Goal: Task Accomplishment & Management: Manage account settings

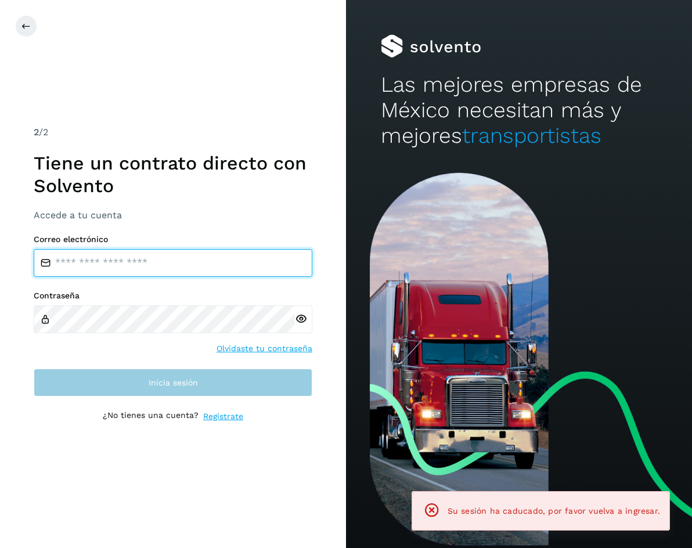
type input "**********"
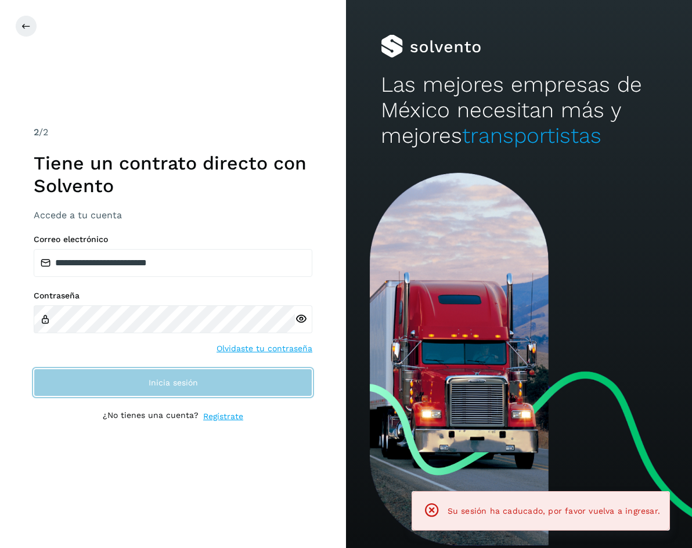
click at [158, 373] on button "Inicia sesión" at bounding box center [173, 383] width 279 height 28
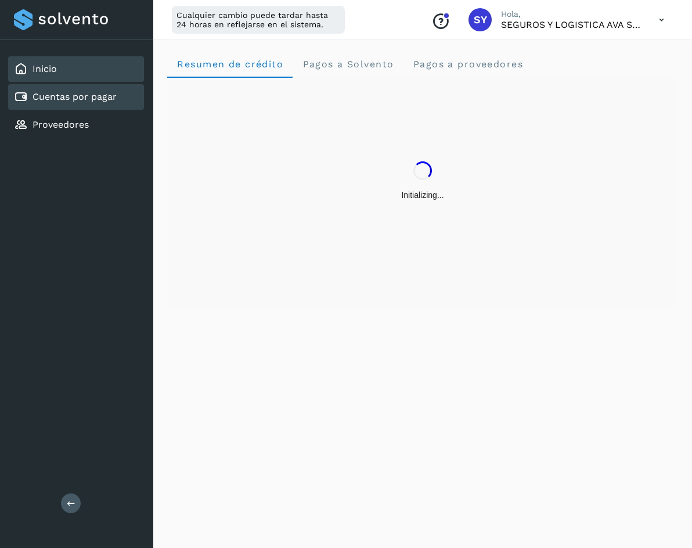
click at [67, 95] on link "Cuentas por pagar" at bounding box center [75, 96] width 84 height 11
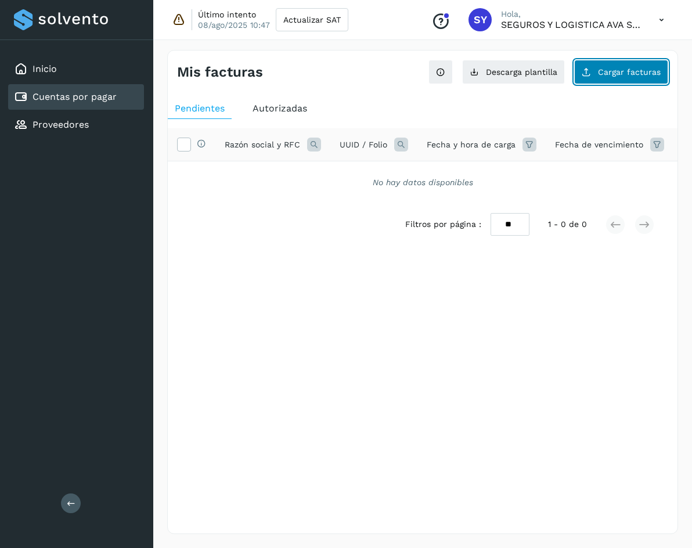
click at [613, 70] on span "Cargar facturas" at bounding box center [629, 72] width 63 height 8
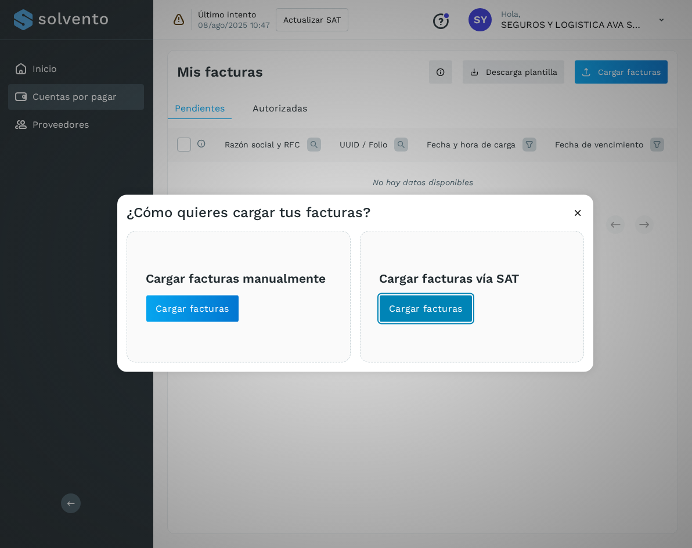
click at [437, 314] on span "Cargar facturas" at bounding box center [426, 308] width 74 height 13
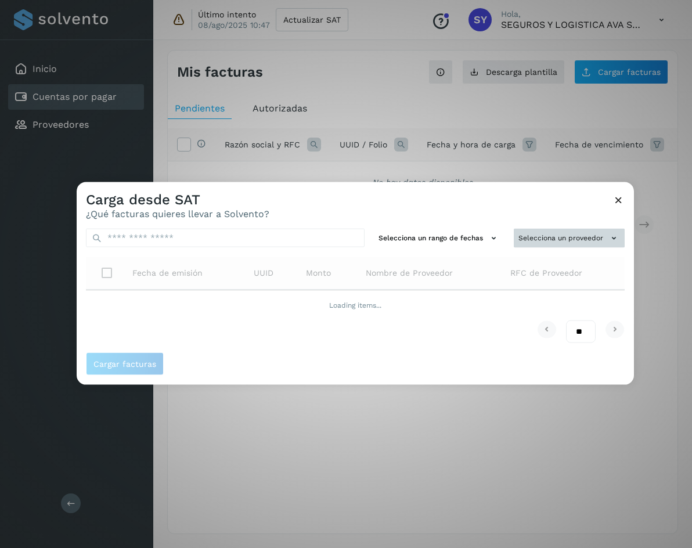
click at [572, 231] on button "Selecciona un proveedor" at bounding box center [569, 238] width 111 height 19
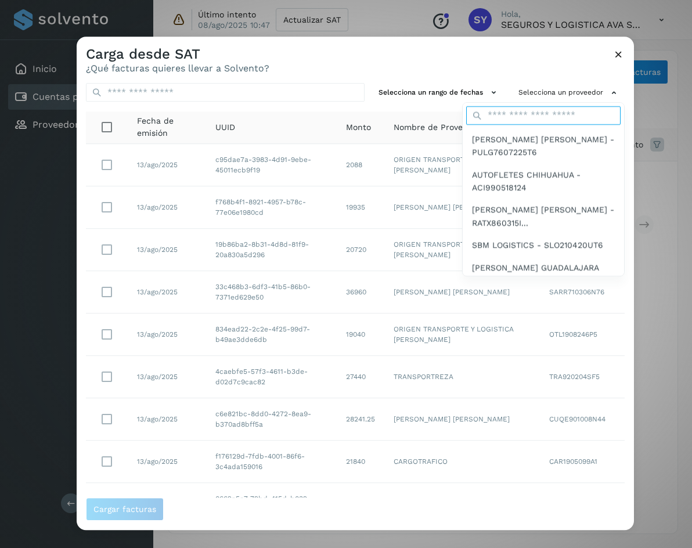
click at [528, 114] on input "text" at bounding box center [543, 115] width 154 height 19
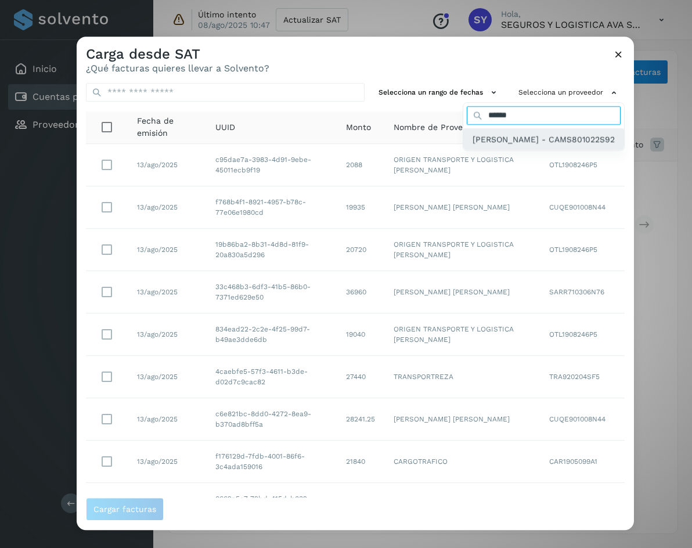
type input "******"
click at [497, 146] on span "SALOME CAMACHO MENDIOLA - CAMS801022S92" at bounding box center [544, 139] width 142 height 13
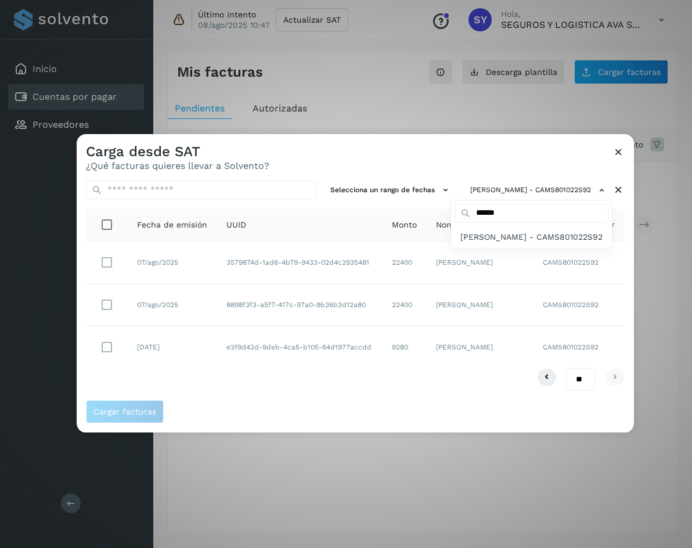
click at [380, 391] on div at bounding box center [423, 408] width 692 height 548
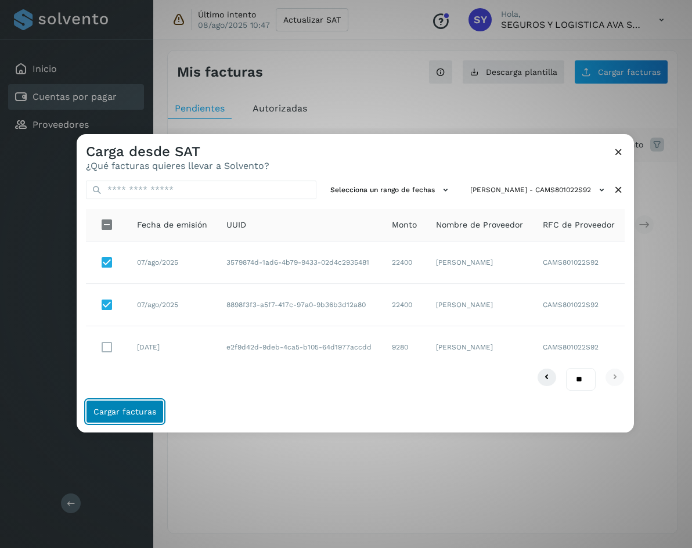
click at [114, 405] on button "Cargar facturas" at bounding box center [125, 411] width 78 height 23
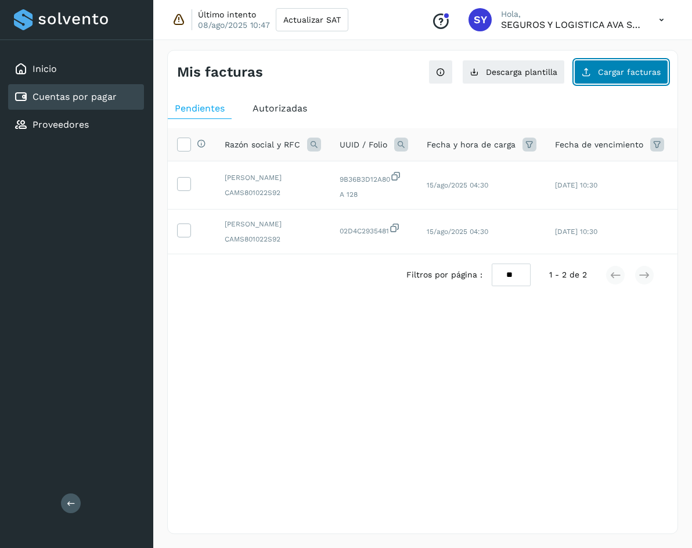
click at [624, 69] on span "Cargar facturas" at bounding box center [629, 72] width 63 height 8
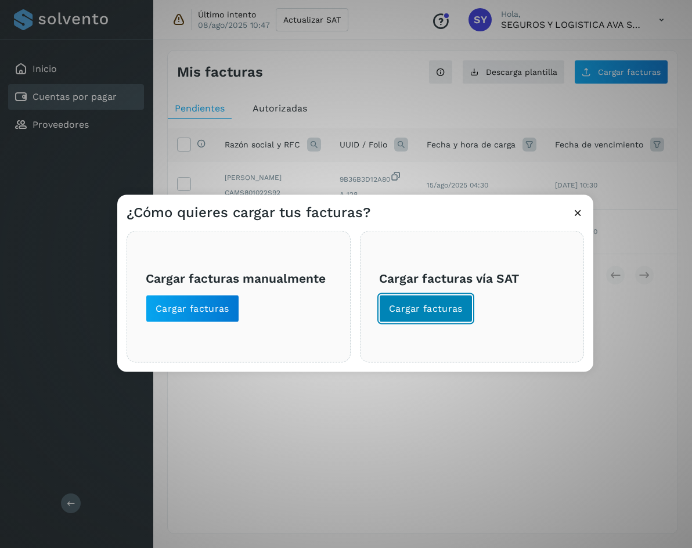
click at [448, 311] on span "Cargar facturas" at bounding box center [426, 308] width 74 height 13
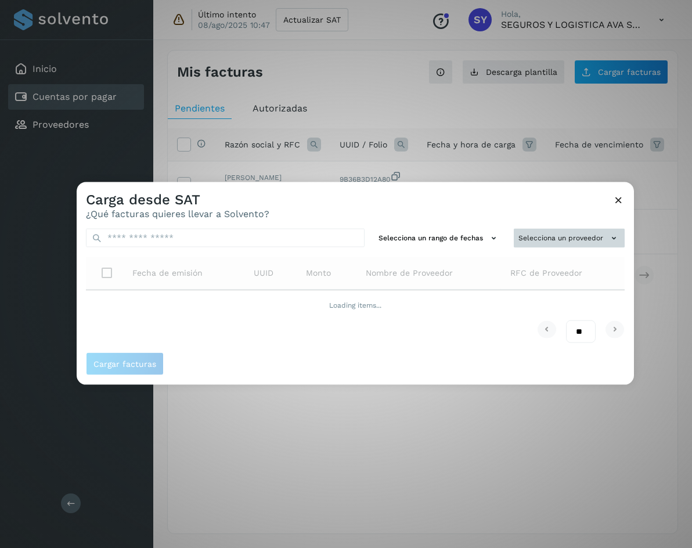
click at [531, 238] on button "Selecciona un proveedor" at bounding box center [569, 238] width 111 height 19
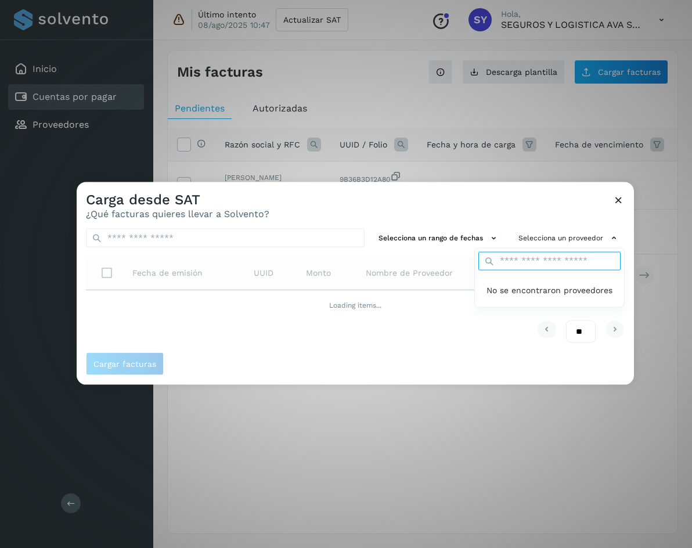
click at [500, 262] on input "text" at bounding box center [549, 260] width 142 height 19
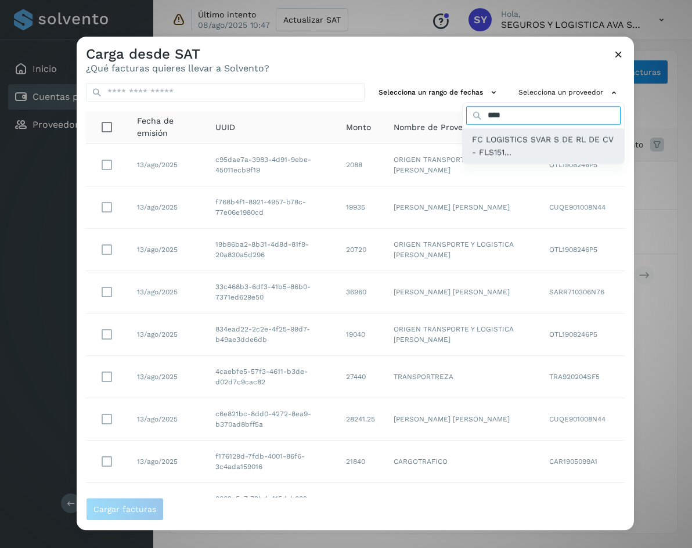
type input "****"
click at [491, 138] on span "FC LOGISTICS SVAR S DE RL DE CV - FLS151..." at bounding box center [543, 146] width 143 height 26
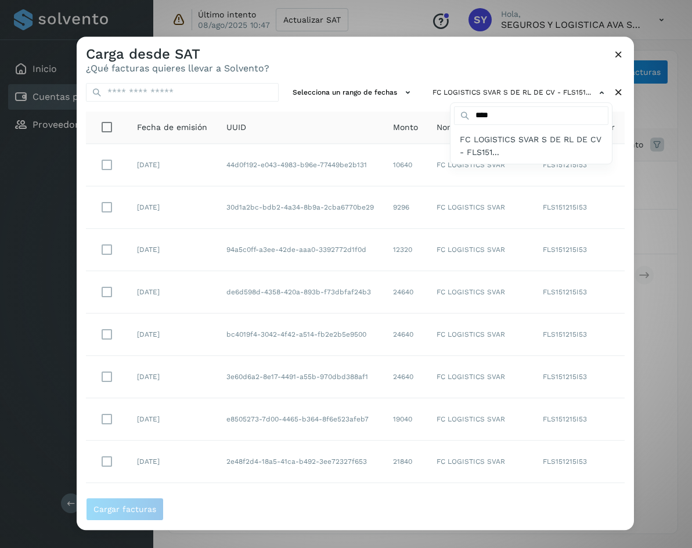
click at [214, 179] on div at bounding box center [423, 311] width 692 height 548
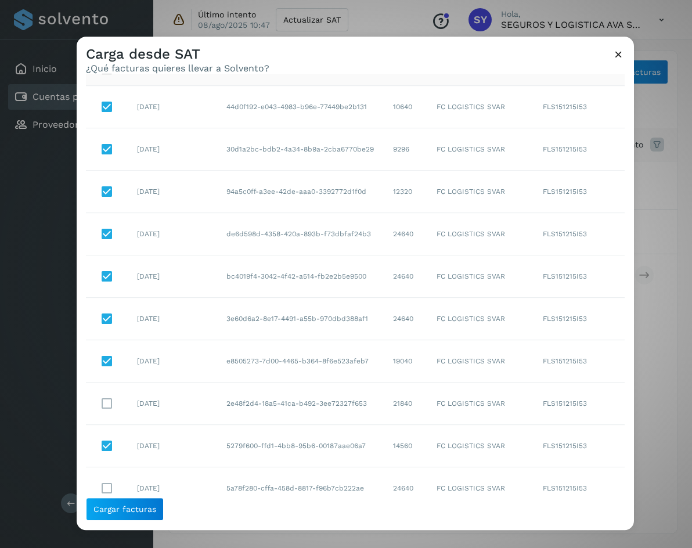
scroll to position [102, 0]
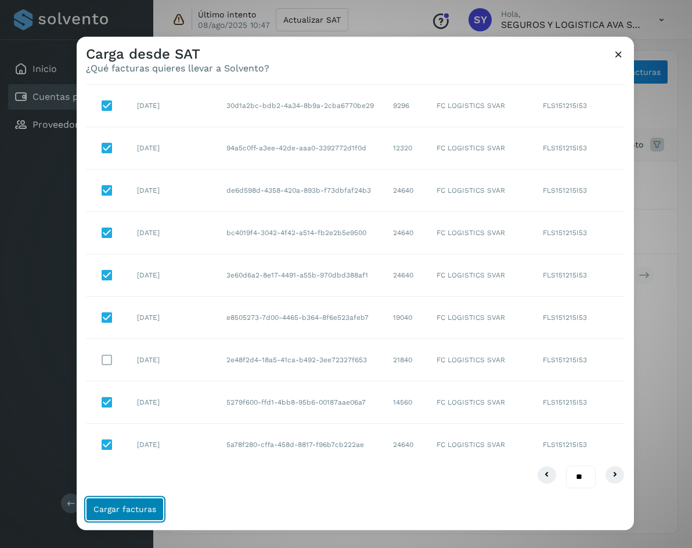
click at [152, 517] on button "Cargar facturas" at bounding box center [125, 509] width 78 height 23
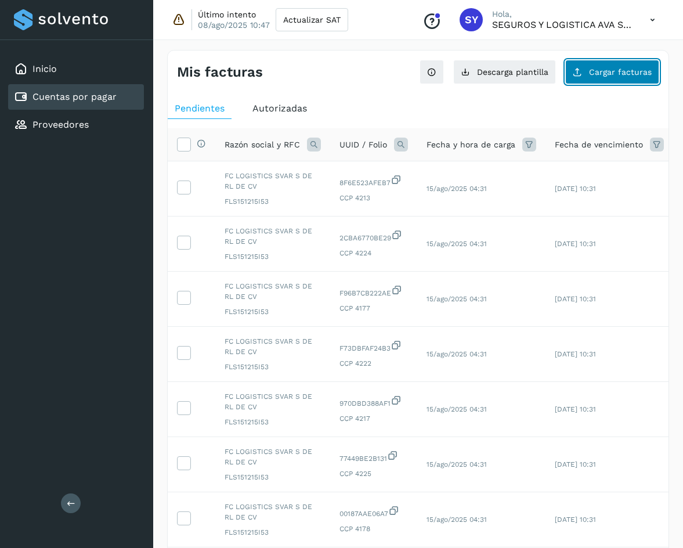
click at [622, 72] on span "Cargar facturas" at bounding box center [620, 72] width 63 height 8
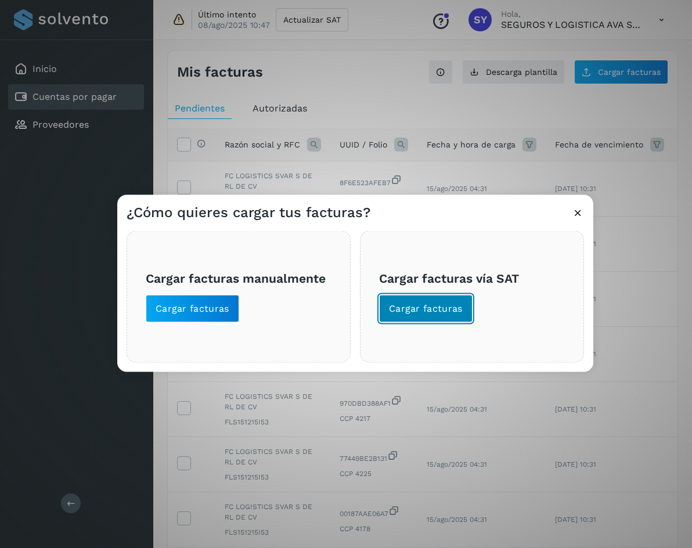
click at [421, 304] on span "Cargar facturas" at bounding box center [426, 308] width 74 height 13
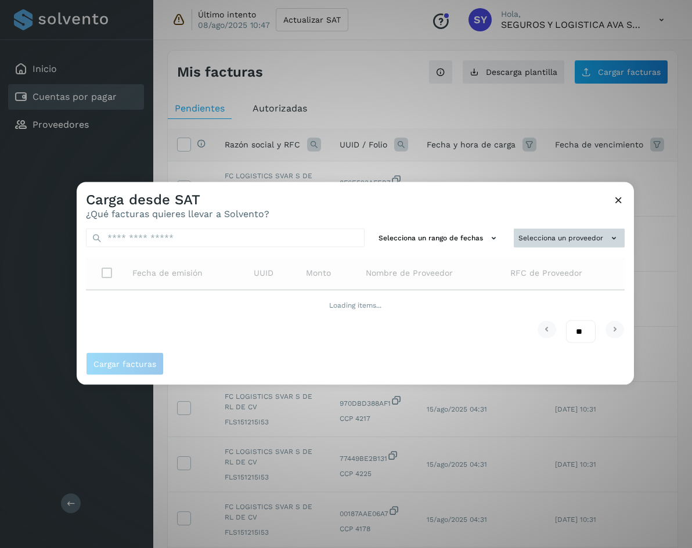
click at [549, 239] on button "Selecciona un proveedor" at bounding box center [569, 238] width 111 height 19
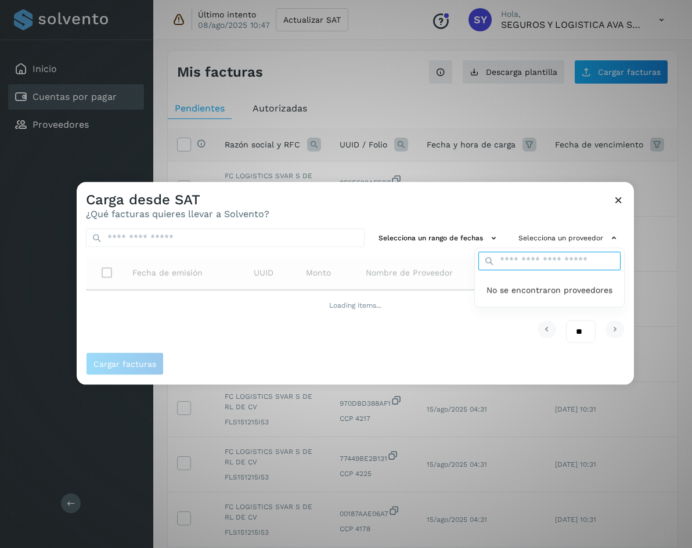
click at [531, 254] on input "text" at bounding box center [549, 260] width 142 height 19
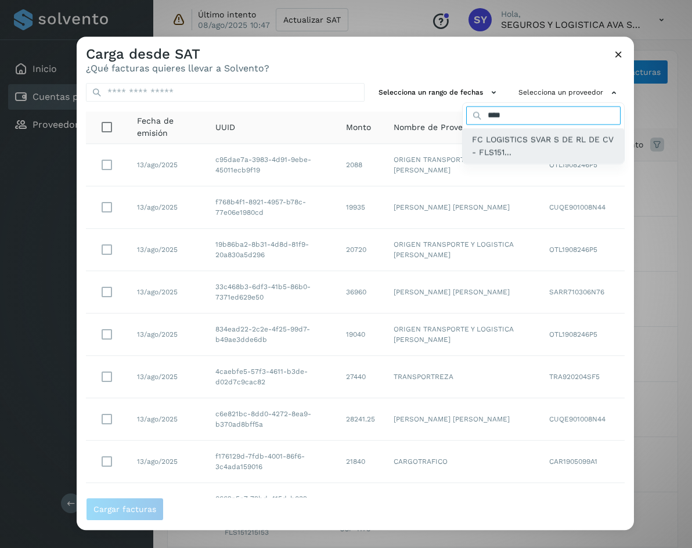
type input "****"
click at [500, 146] on span "FC LOGISTICS SVAR S DE RL DE CV - FLS151..." at bounding box center [543, 146] width 143 height 26
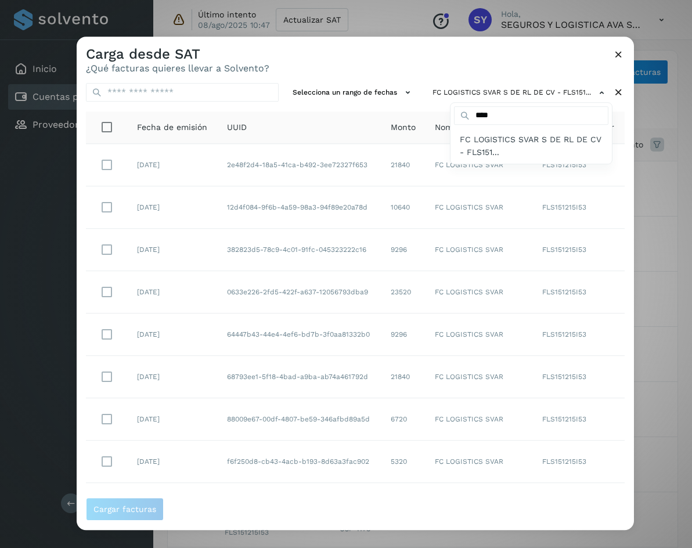
click at [114, 206] on div at bounding box center [423, 311] width 692 height 548
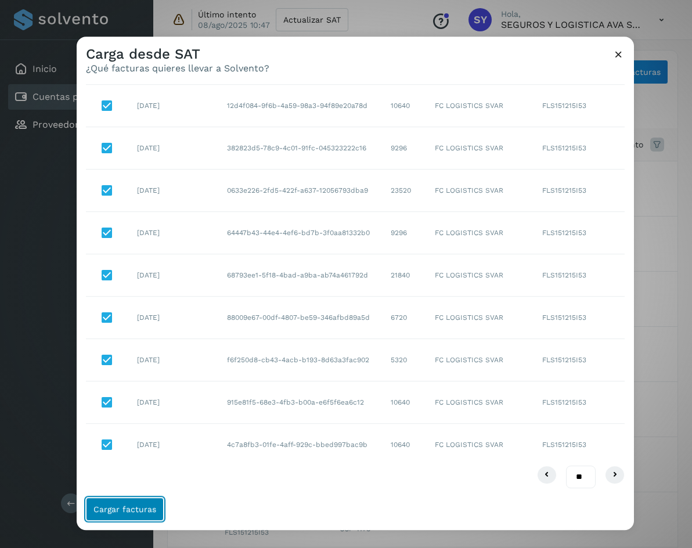
click at [135, 512] on span "Cargar facturas" at bounding box center [124, 509] width 63 height 8
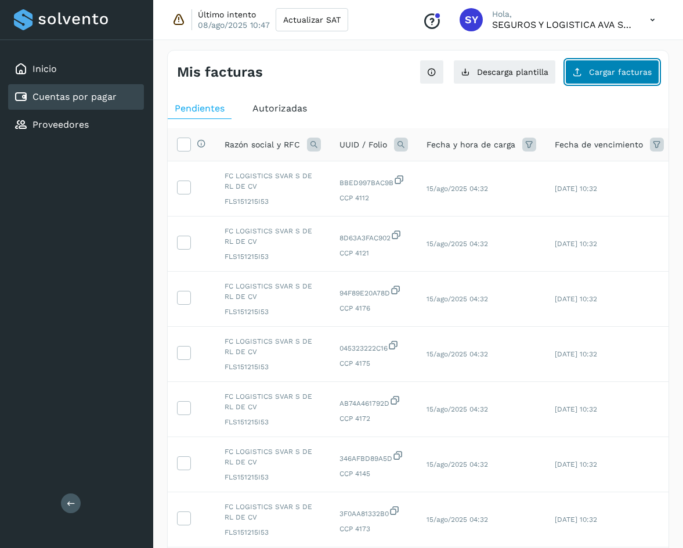
click at [633, 66] on button "Cargar facturas" at bounding box center [613, 72] width 94 height 24
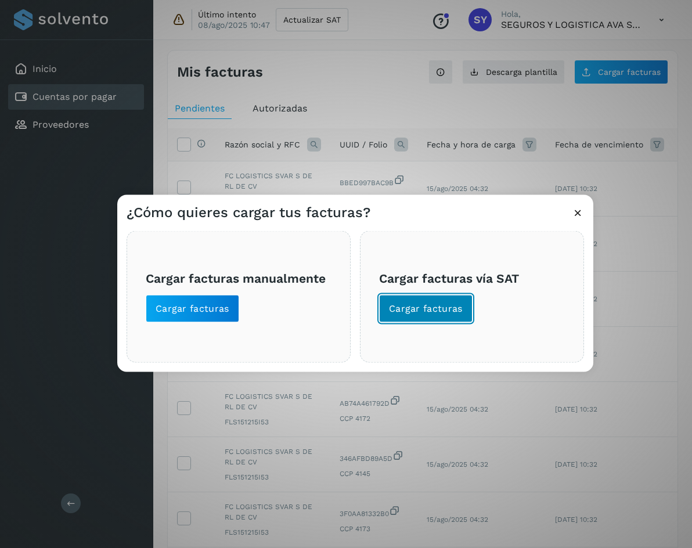
click at [430, 318] on button "Cargar facturas" at bounding box center [425, 309] width 93 height 28
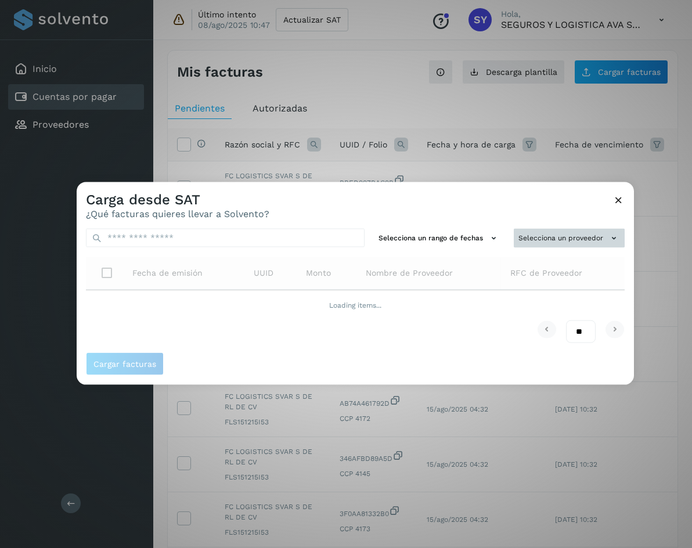
click at [535, 242] on button "Selecciona un proveedor" at bounding box center [569, 238] width 111 height 19
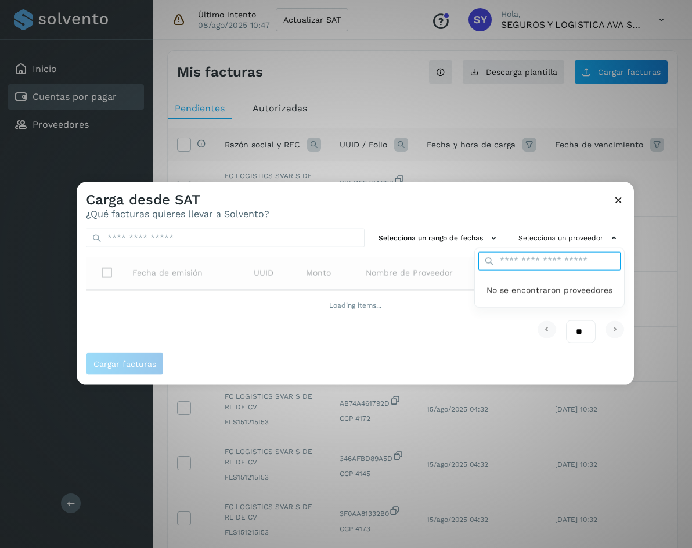
click at [520, 258] on div "No se encontraron proveedores" at bounding box center [549, 277] width 150 height 60
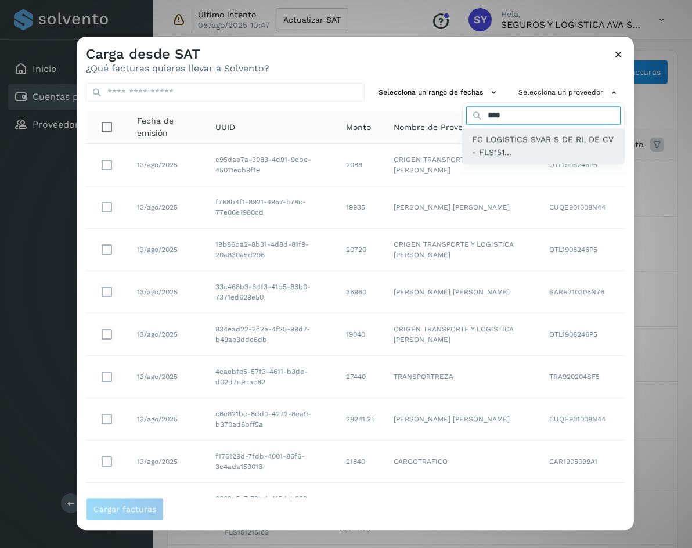
type input "****"
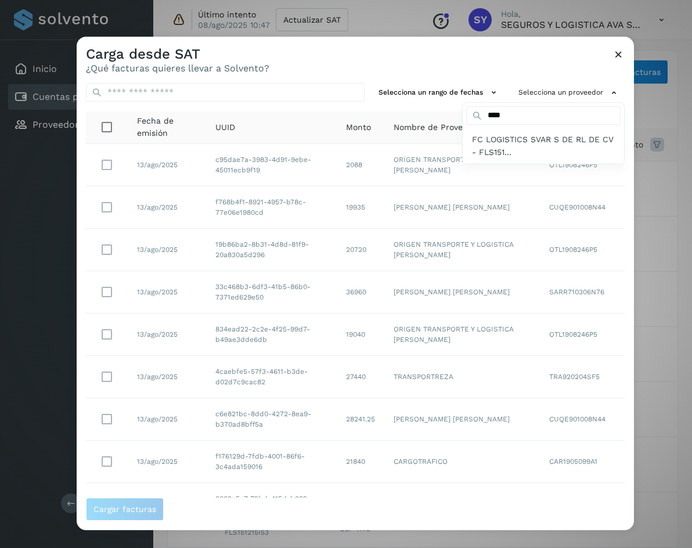
click at [500, 147] on span "FC LOGISTICS SVAR S DE RL DE CV - FLS151..." at bounding box center [543, 146] width 143 height 26
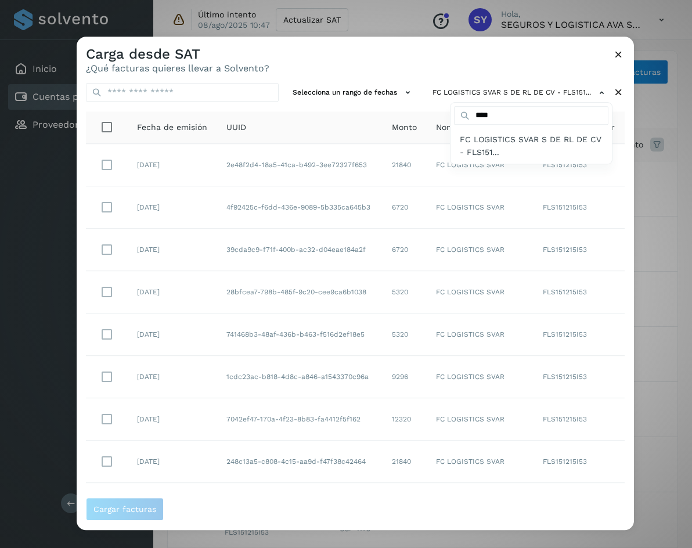
click at [105, 204] on div at bounding box center [423, 311] width 692 height 548
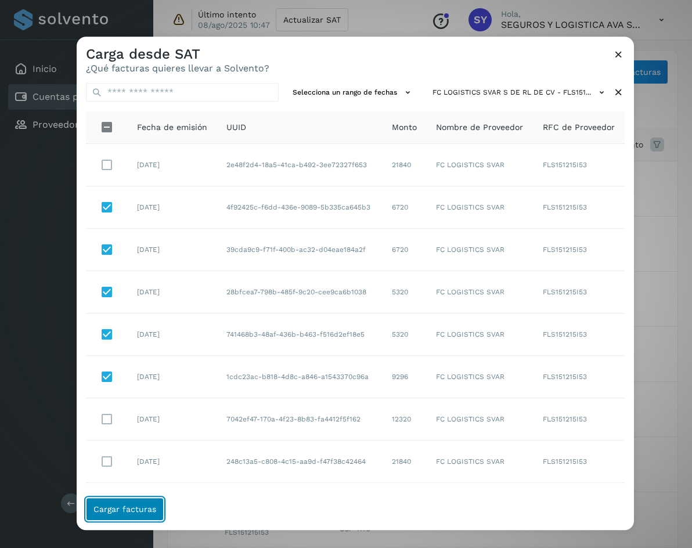
click at [112, 508] on span "Cargar facturas" at bounding box center [124, 509] width 63 height 8
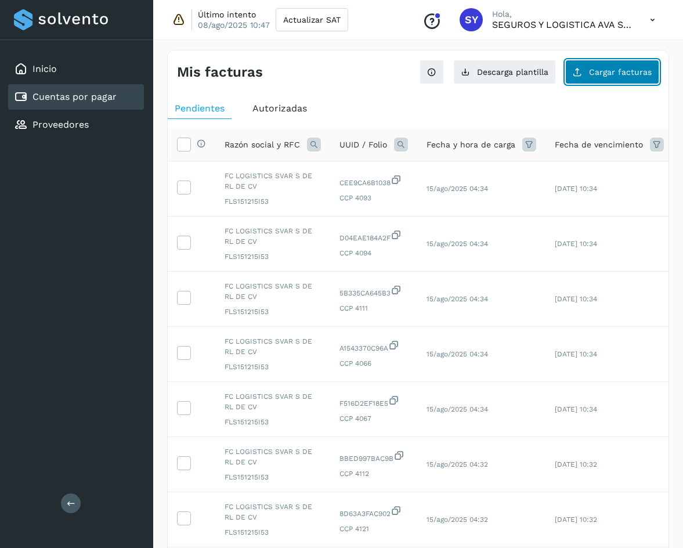
click at [599, 74] on span "Cargar facturas" at bounding box center [620, 72] width 63 height 8
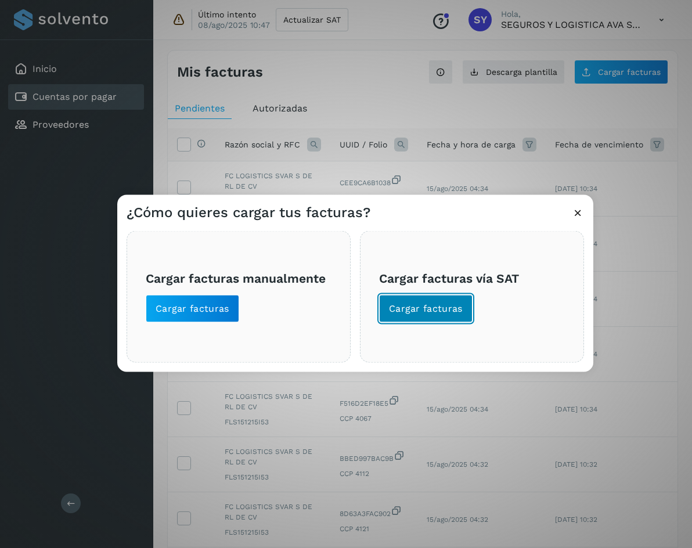
click at [442, 297] on button "Cargar facturas" at bounding box center [425, 309] width 93 height 28
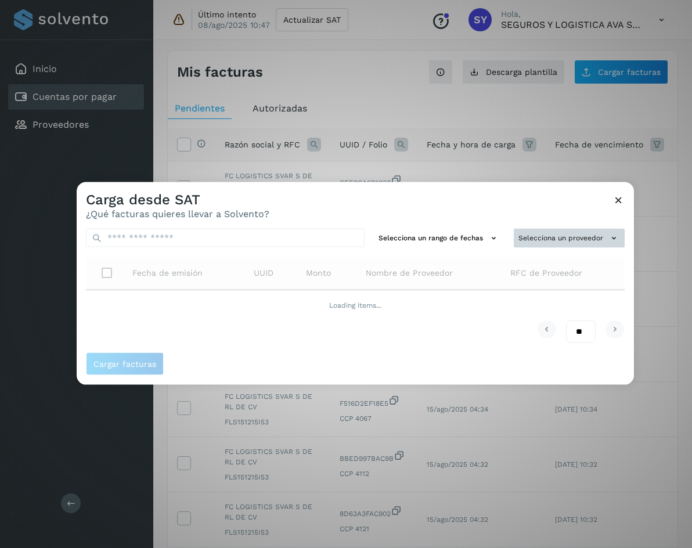
click at [553, 240] on button "Selecciona un proveedor" at bounding box center [569, 238] width 111 height 19
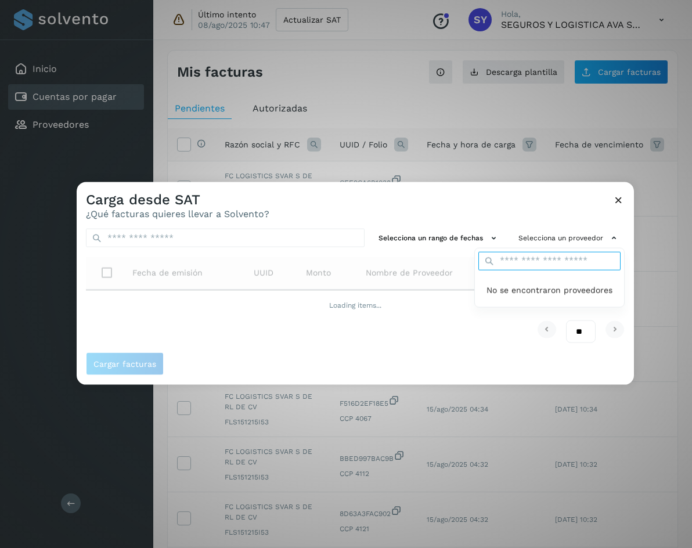
click at [556, 264] on input "text" at bounding box center [549, 260] width 142 height 19
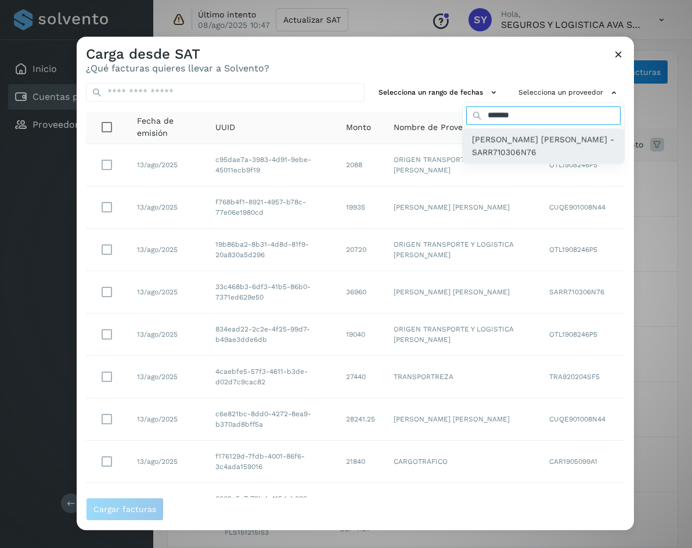
type input "*******"
click at [476, 158] on span "ROBERTO SANCHEZ RAMIREZ - SARR710306N76" at bounding box center [543, 146] width 143 height 26
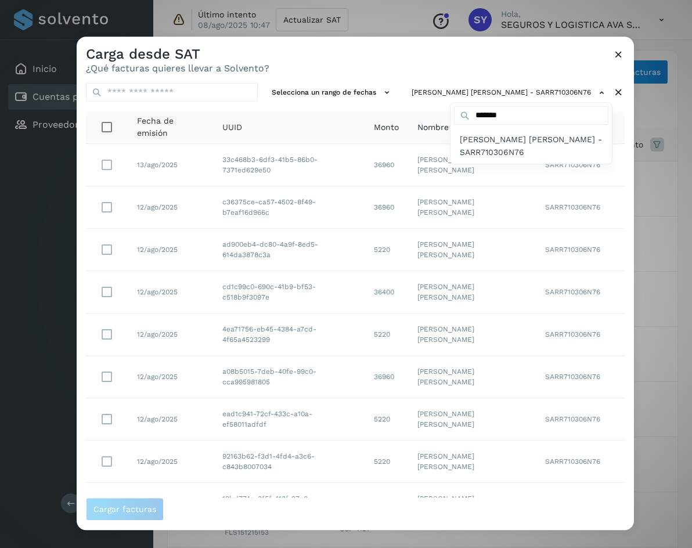
click at [265, 274] on div at bounding box center [423, 311] width 692 height 548
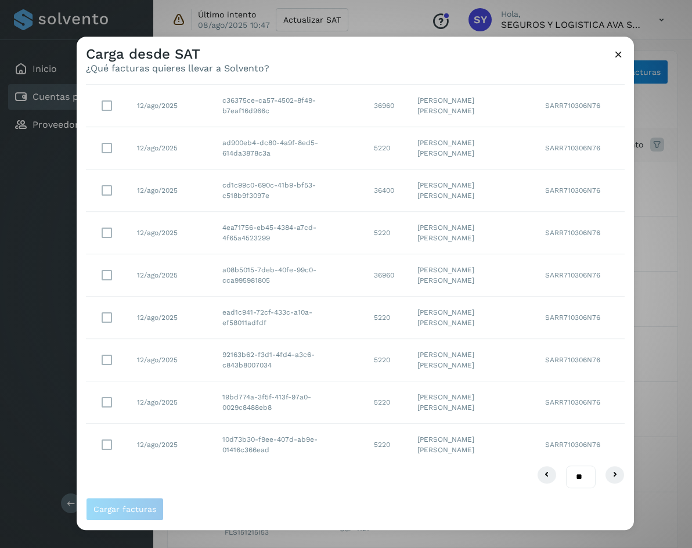
click at [581, 477] on select "** ** **" at bounding box center [581, 477] width 30 height 23
select select "**"
click at [566, 466] on select "** ** **" at bounding box center [581, 477] width 30 height 23
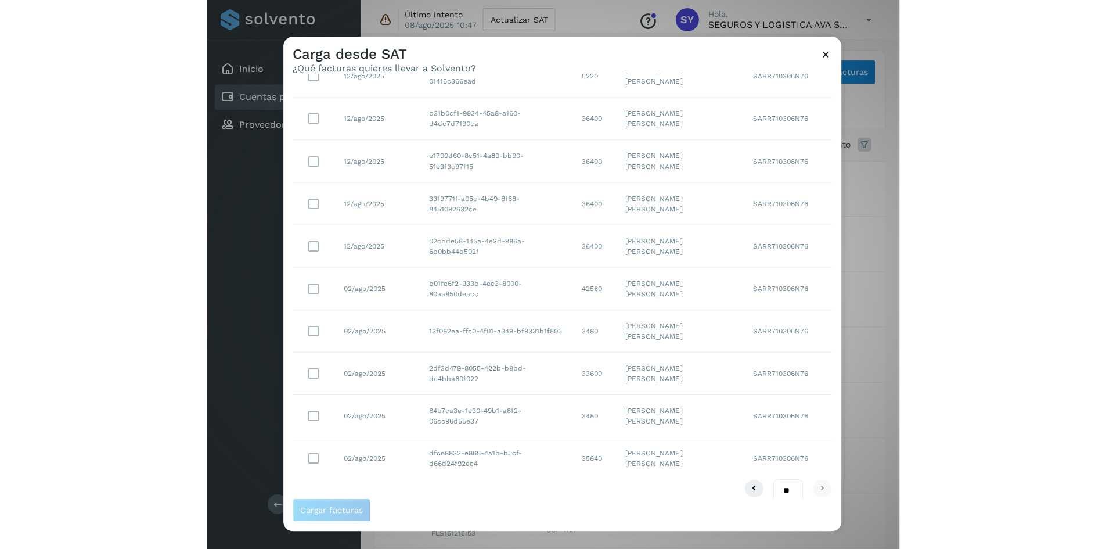
scroll to position [483, 0]
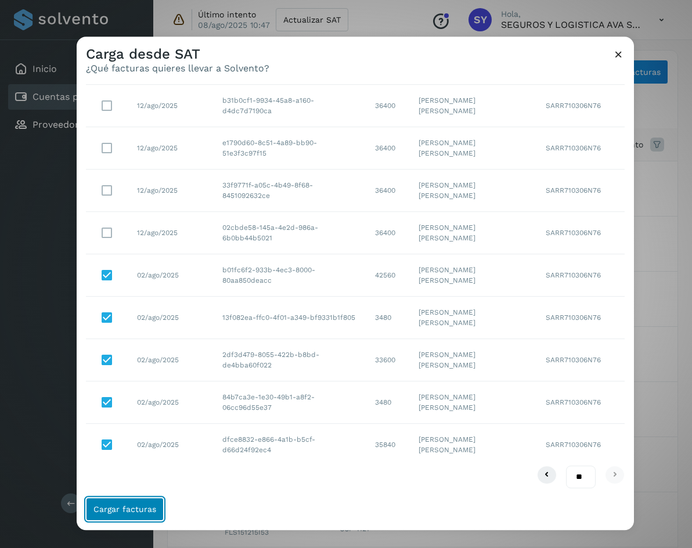
click at [139, 509] on span "Cargar facturas" at bounding box center [124, 509] width 63 height 8
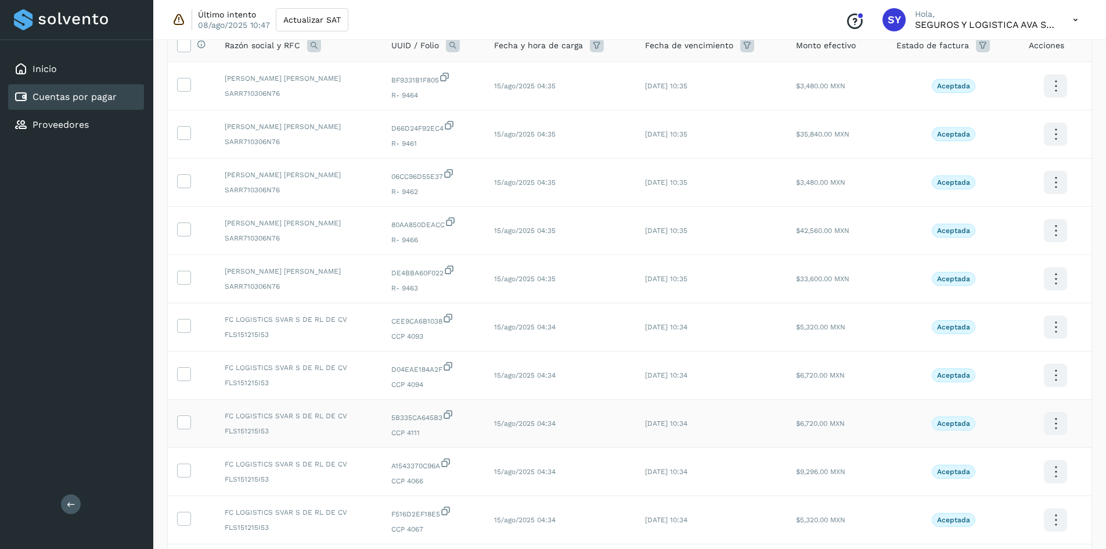
scroll to position [193, 0]
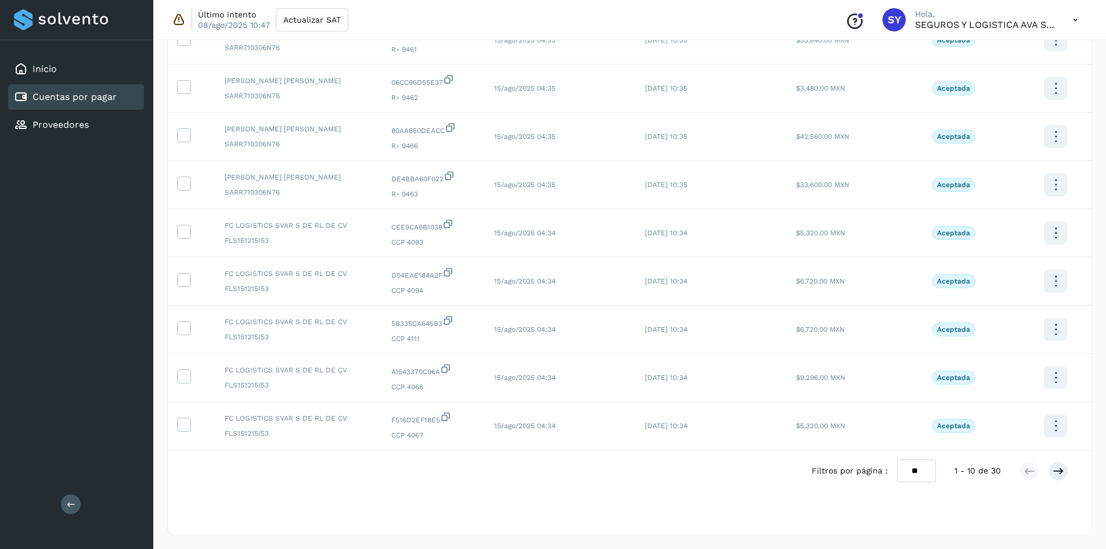
drag, startPoint x: 908, startPoint y: 464, endPoint x: 914, endPoint y: 473, distance: 10.3
click at [692, 464] on select "** ** **" at bounding box center [916, 470] width 39 height 23
click at [692, 459] on select "** ** **" at bounding box center [916, 470] width 39 height 23
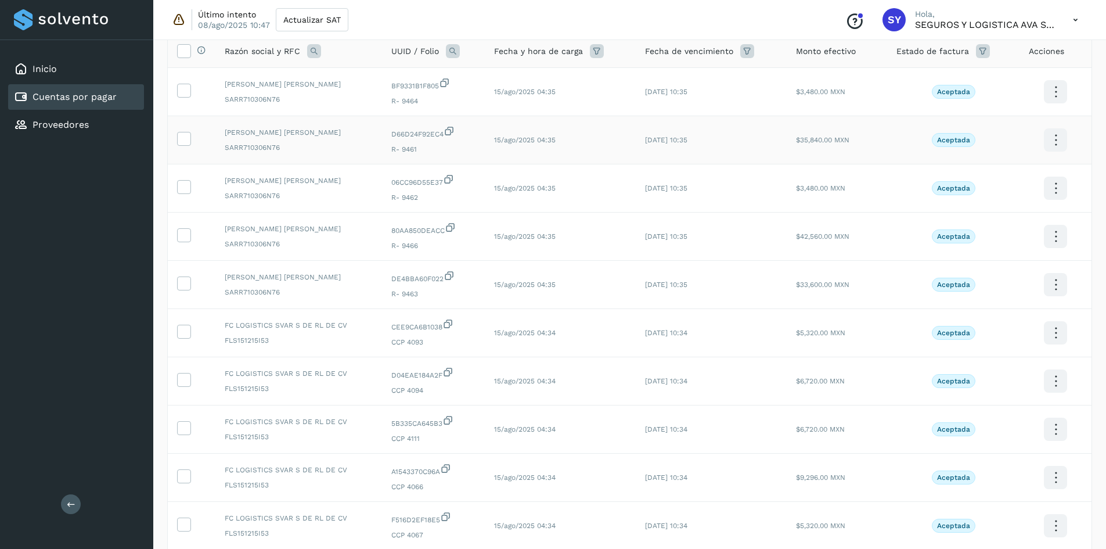
scroll to position [0, 0]
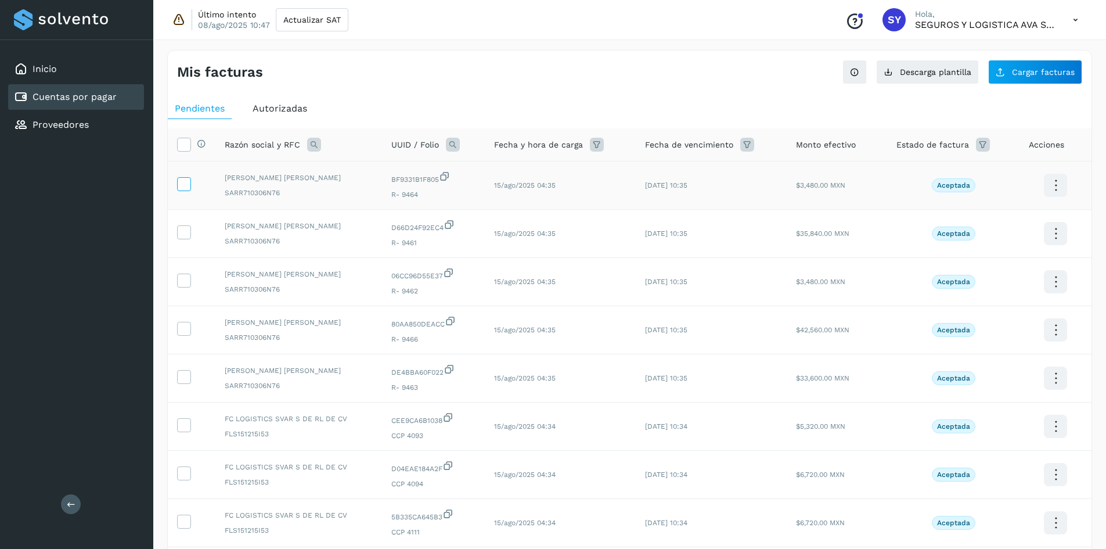
click at [185, 188] on icon at bounding box center [184, 183] width 12 height 12
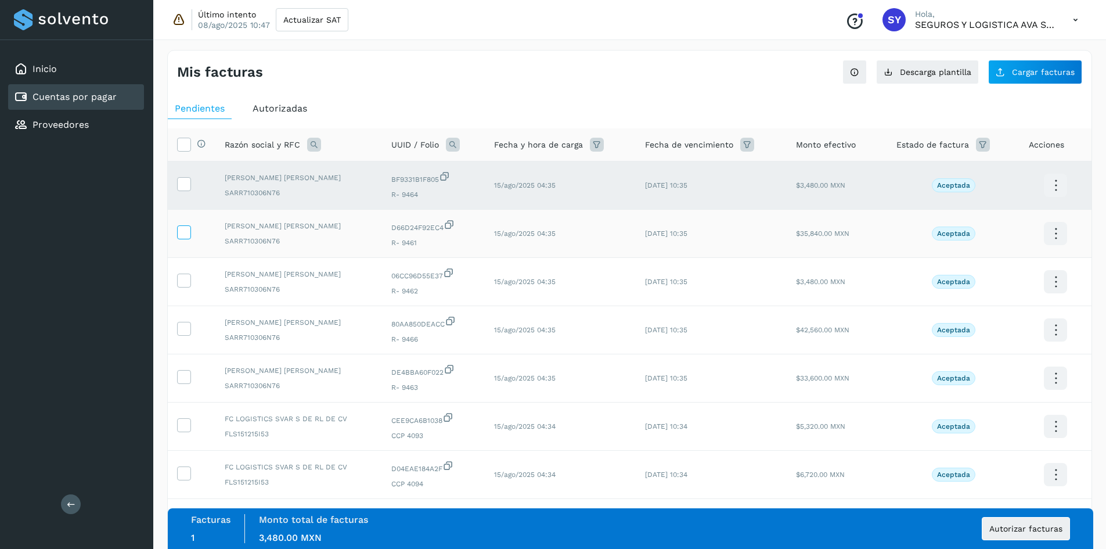
click at [179, 230] on icon at bounding box center [184, 231] width 12 height 12
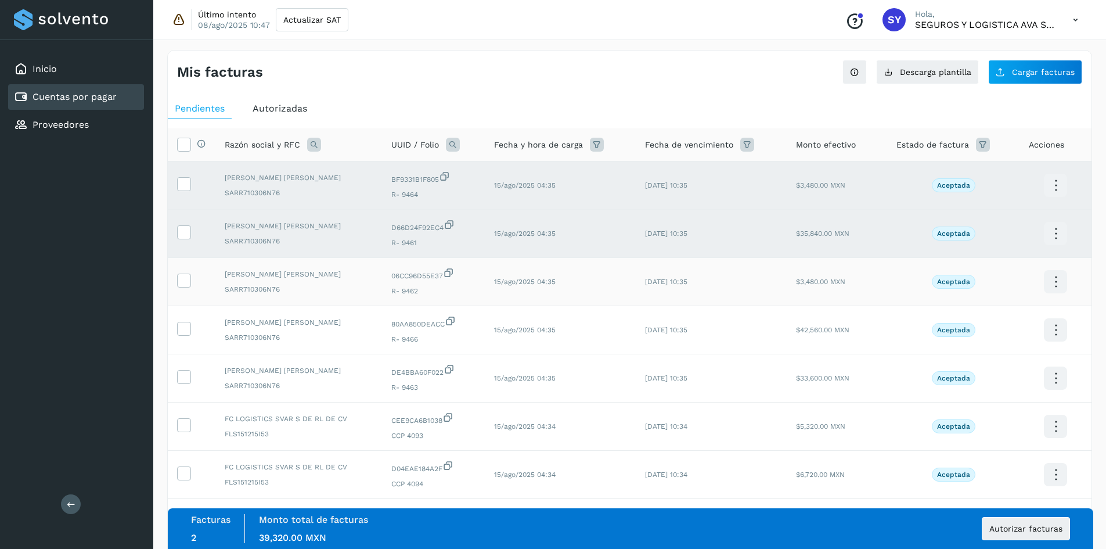
click at [188, 288] on td at bounding box center [192, 282] width 48 height 48
click at [183, 282] on icon at bounding box center [184, 279] width 12 height 12
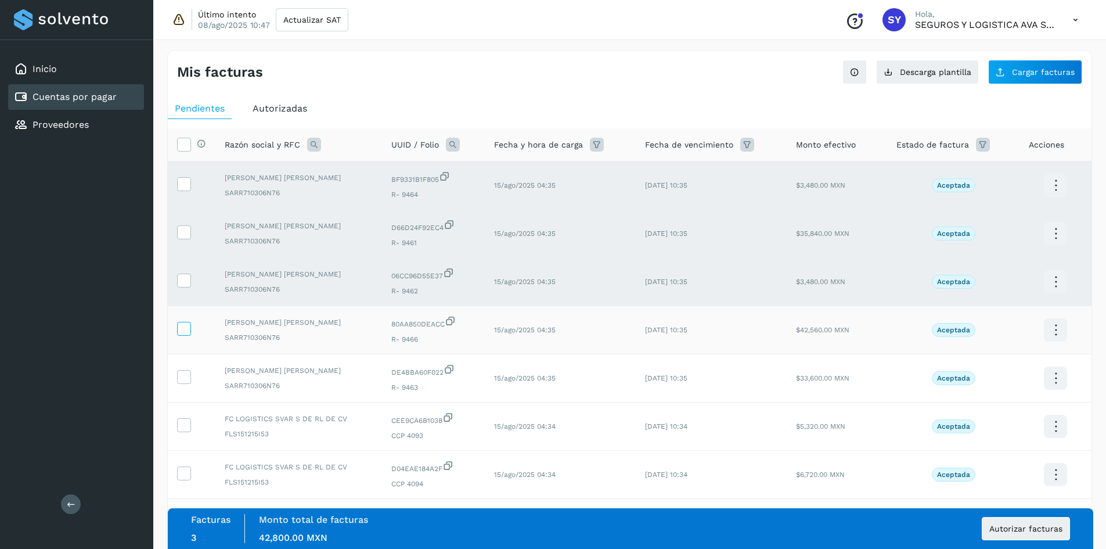
click at [186, 328] on icon at bounding box center [184, 328] width 12 height 12
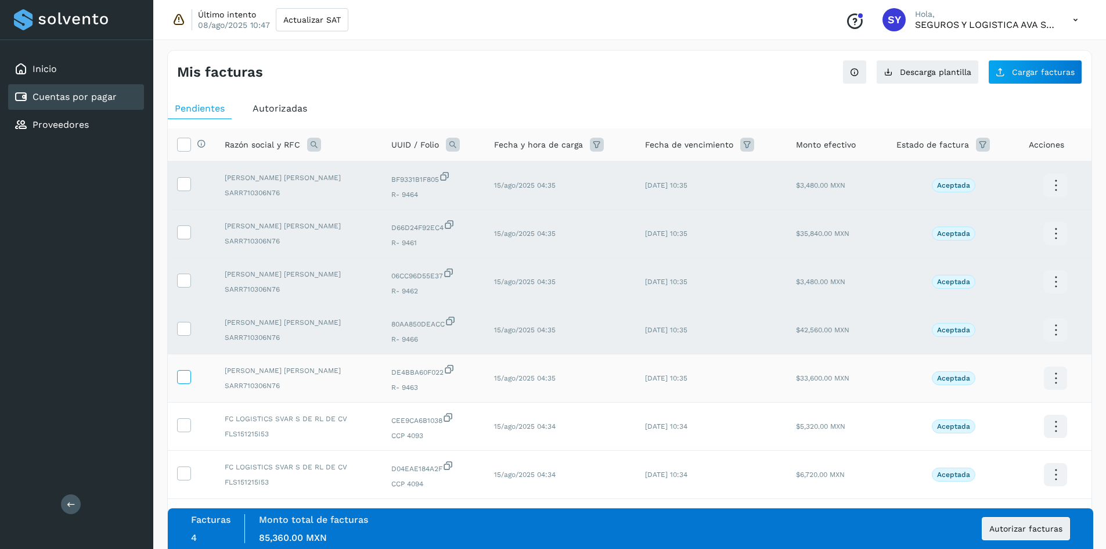
click at [186, 377] on icon at bounding box center [184, 376] width 12 height 12
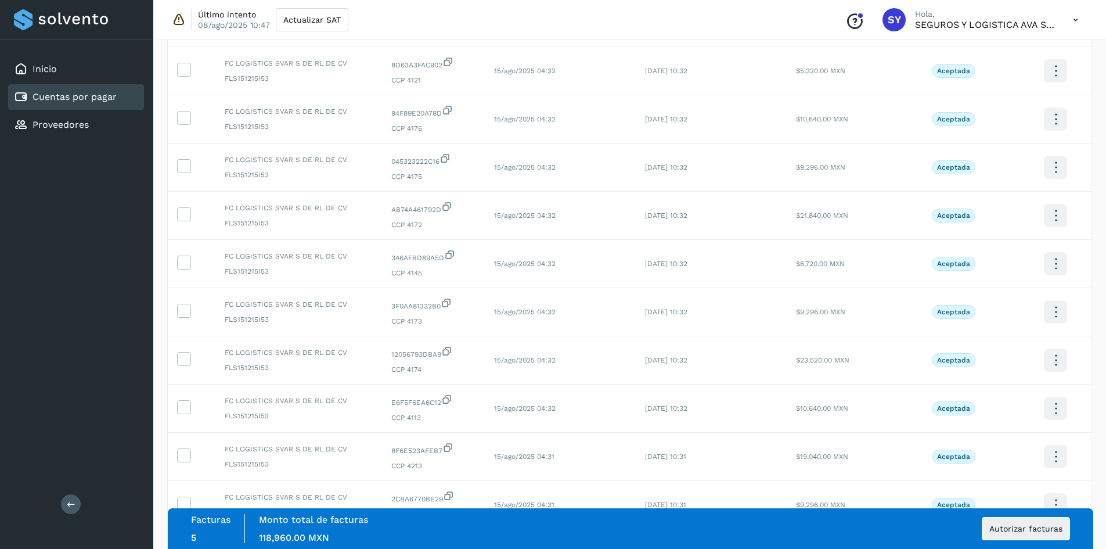
scroll to position [406, 0]
click at [692, 521] on button "Autorizar facturas" at bounding box center [1026, 528] width 88 height 23
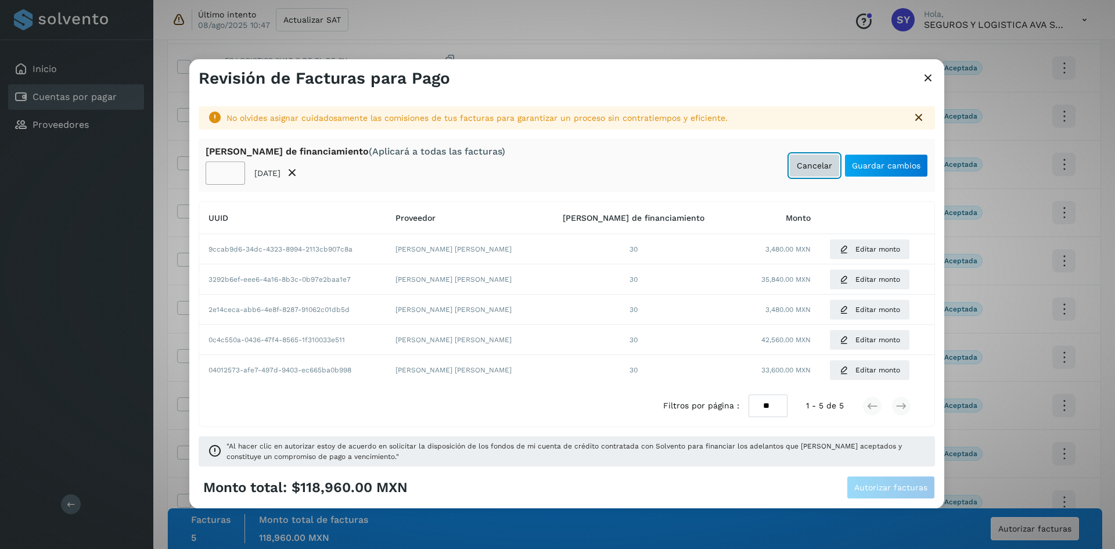
click at [692, 167] on span "Cancelar" at bounding box center [814, 165] width 35 height 8
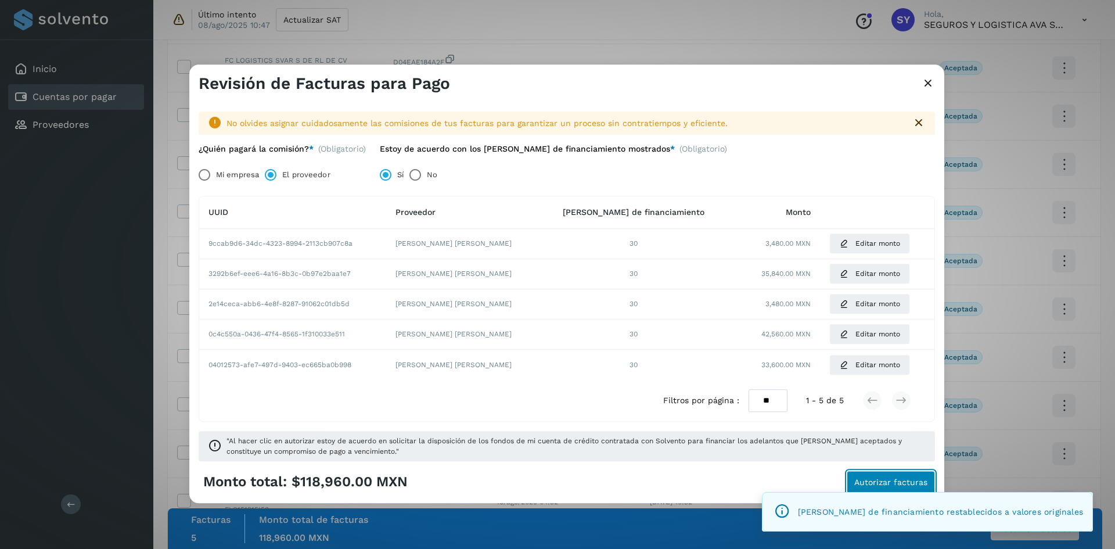
click at [692, 478] on span "Autorizar facturas" at bounding box center [890, 482] width 73 height 8
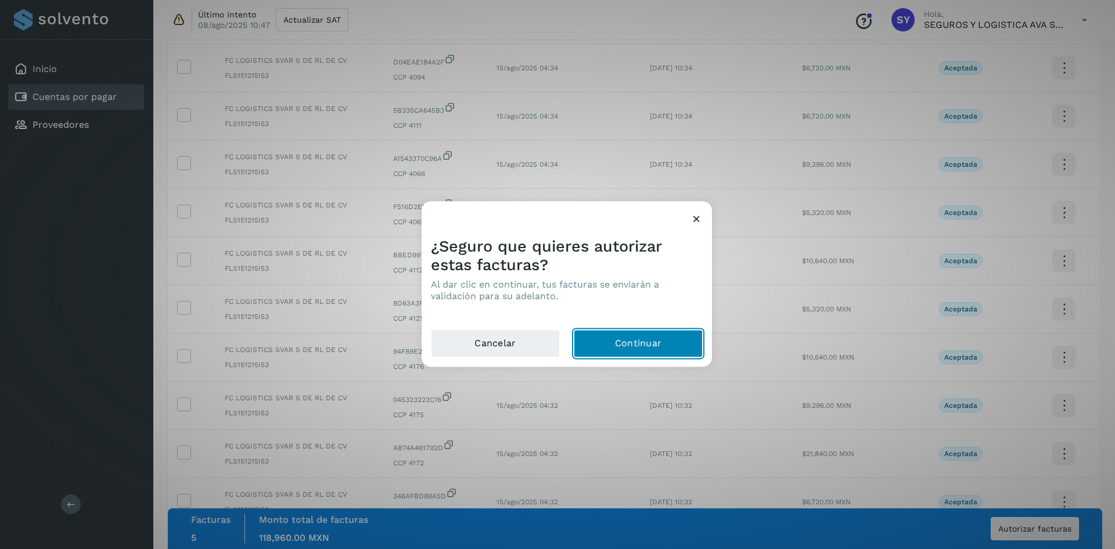
click at [667, 333] on button "Continuar" at bounding box center [638, 343] width 129 height 28
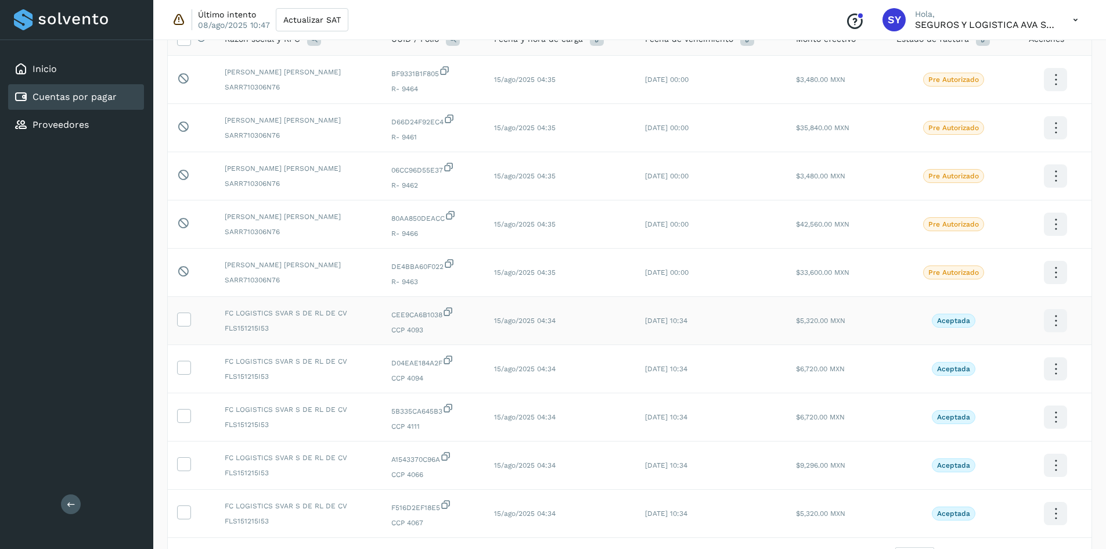
scroll to position [116, 0]
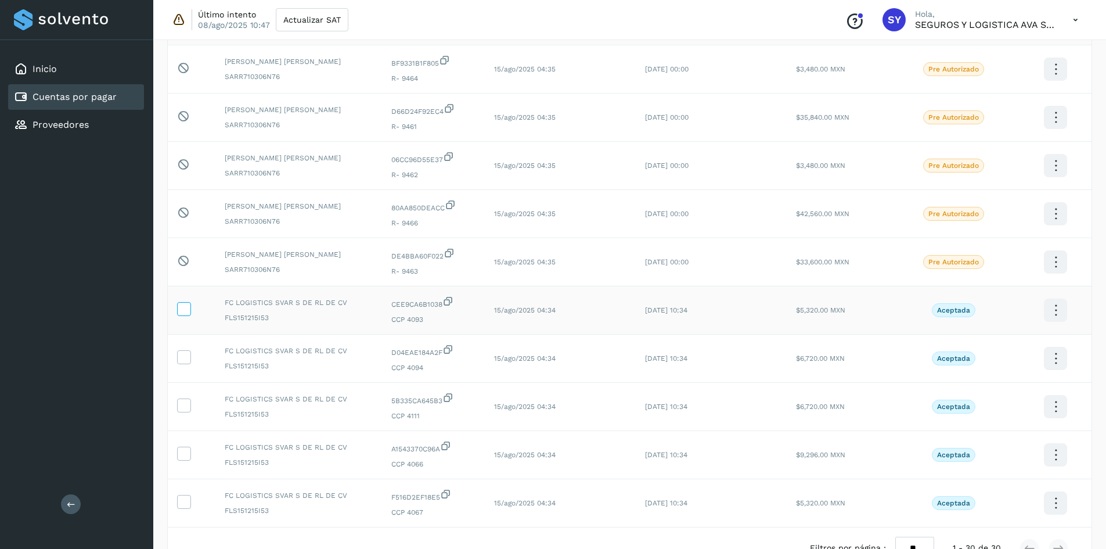
click at [189, 308] on icon at bounding box center [184, 308] width 12 height 12
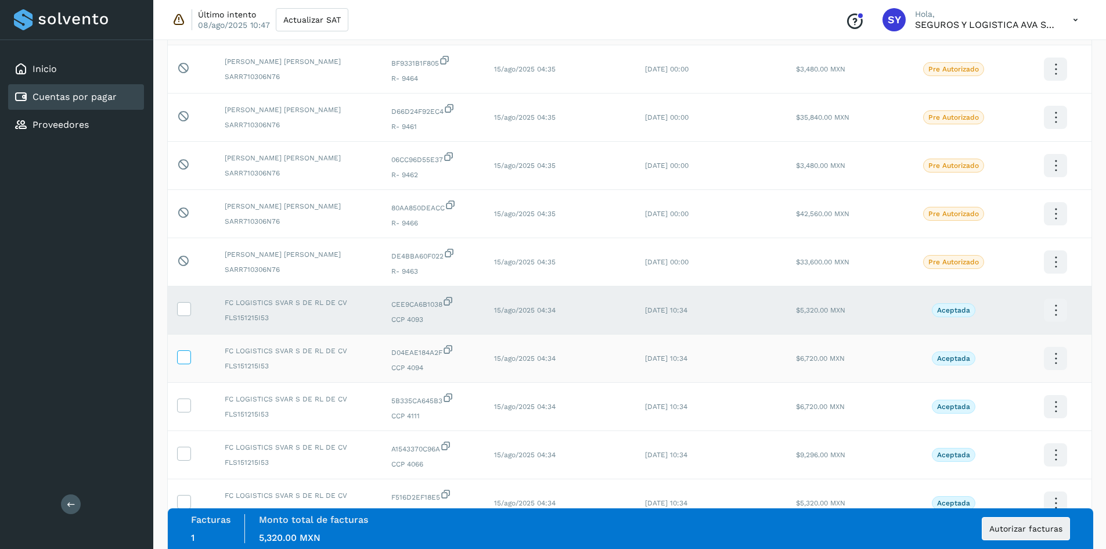
click at [189, 356] on icon at bounding box center [184, 356] width 12 height 12
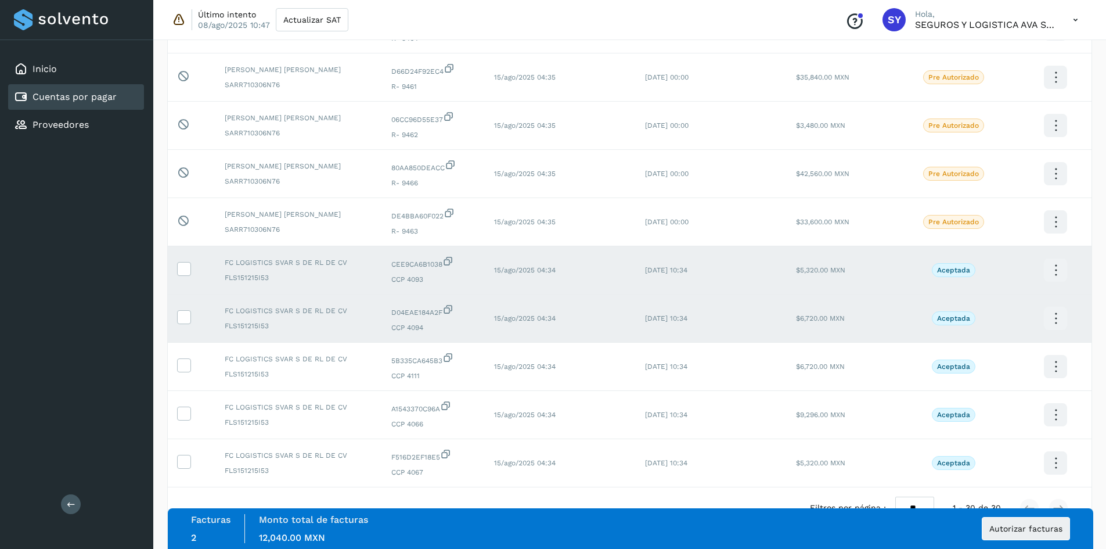
scroll to position [135, 0]
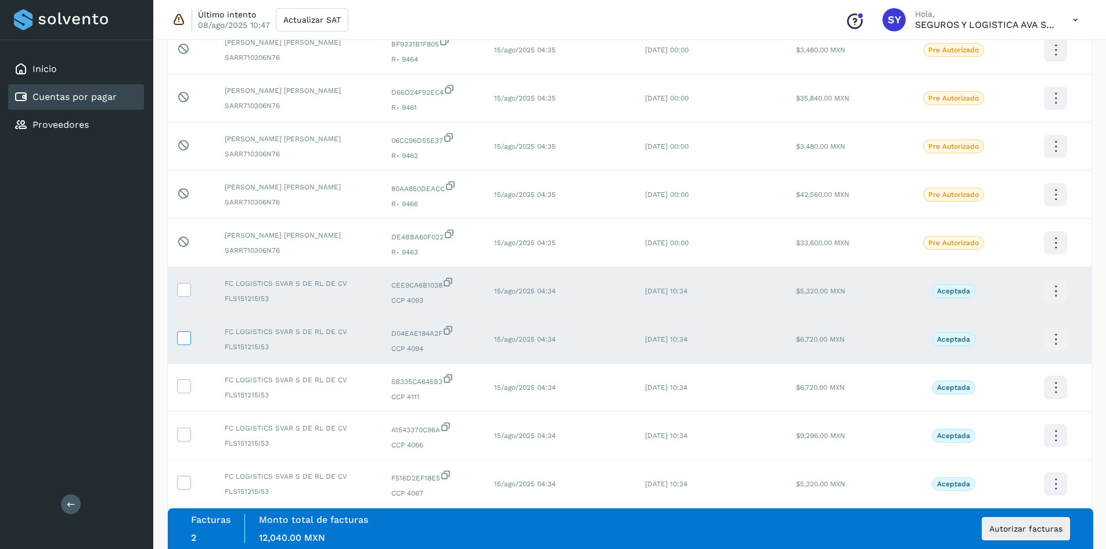
click at [183, 333] on icon at bounding box center [184, 337] width 12 height 12
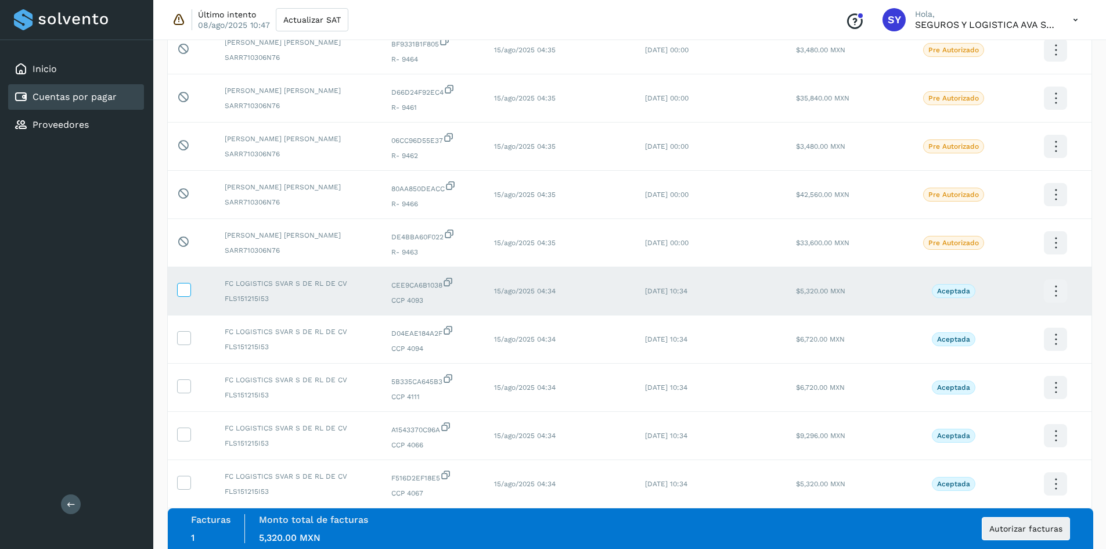
click at [186, 292] on icon at bounding box center [184, 289] width 12 height 12
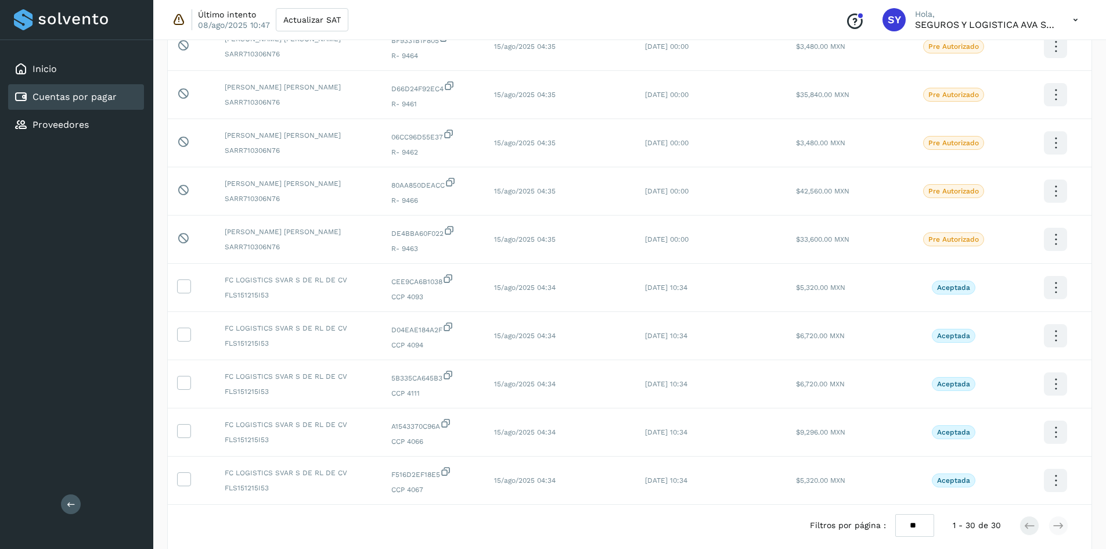
scroll to position [193, 0]
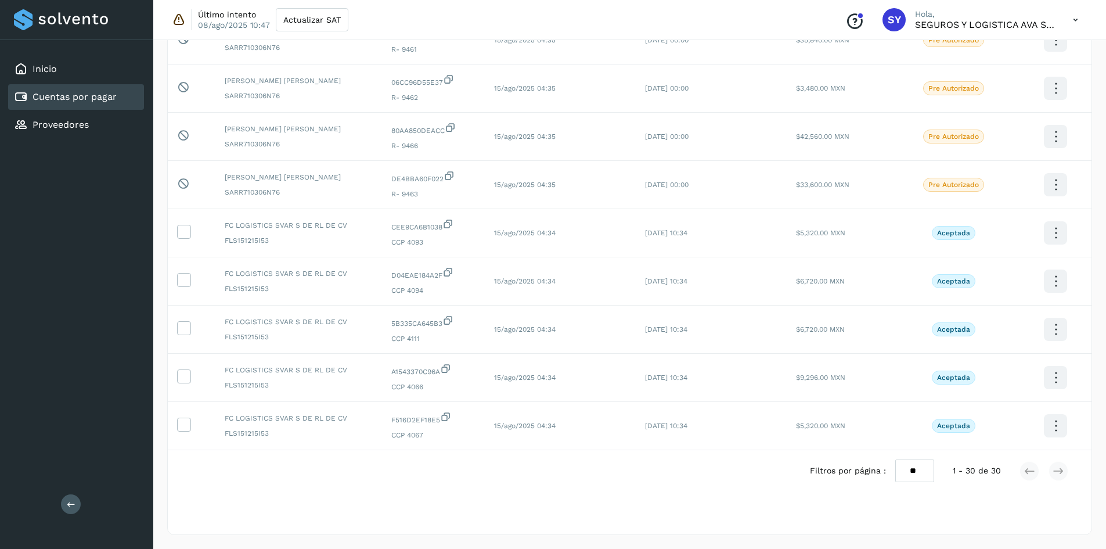
click at [692, 477] on select "** ** **" at bounding box center [914, 470] width 39 height 23
click at [692, 459] on select "** ** **" at bounding box center [914, 470] width 39 height 23
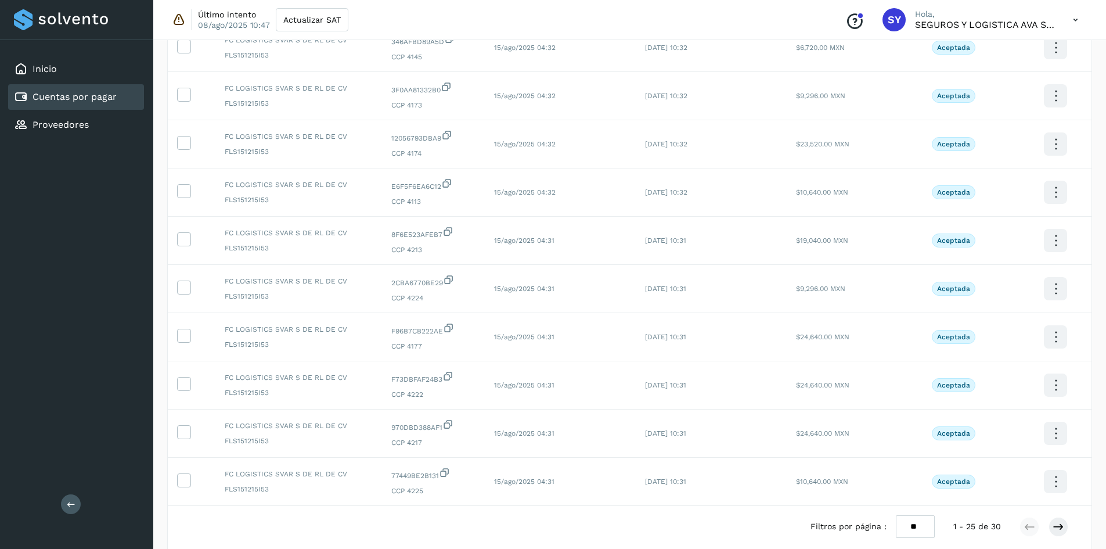
scroll to position [916, 0]
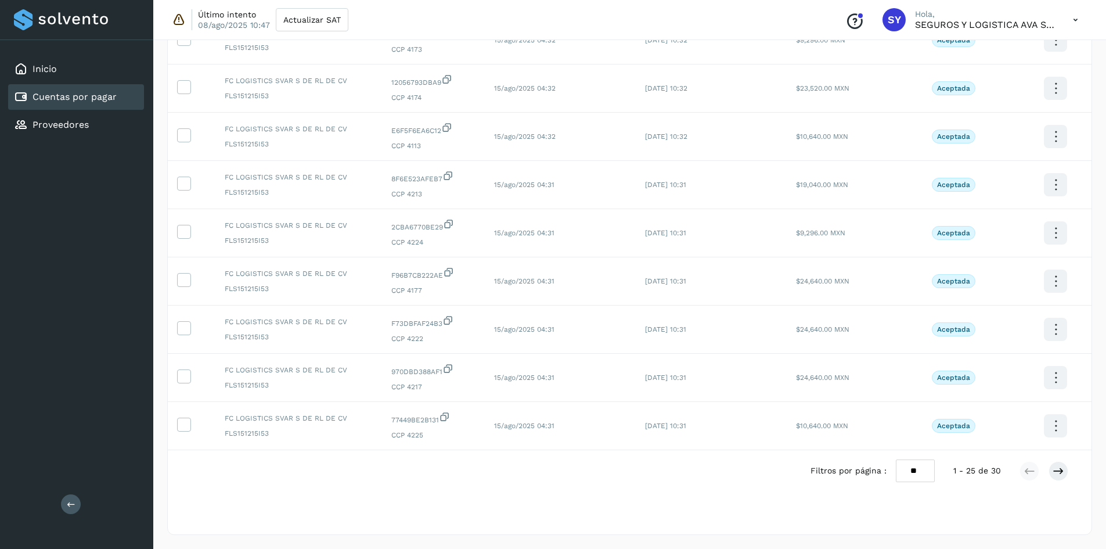
click at [692, 469] on select "** ** **" at bounding box center [915, 470] width 39 height 23
click at [692, 477] on select "** ** **" at bounding box center [915, 470] width 39 height 23
select select "**"
click at [692, 459] on select "** ** **" at bounding box center [915, 470] width 39 height 23
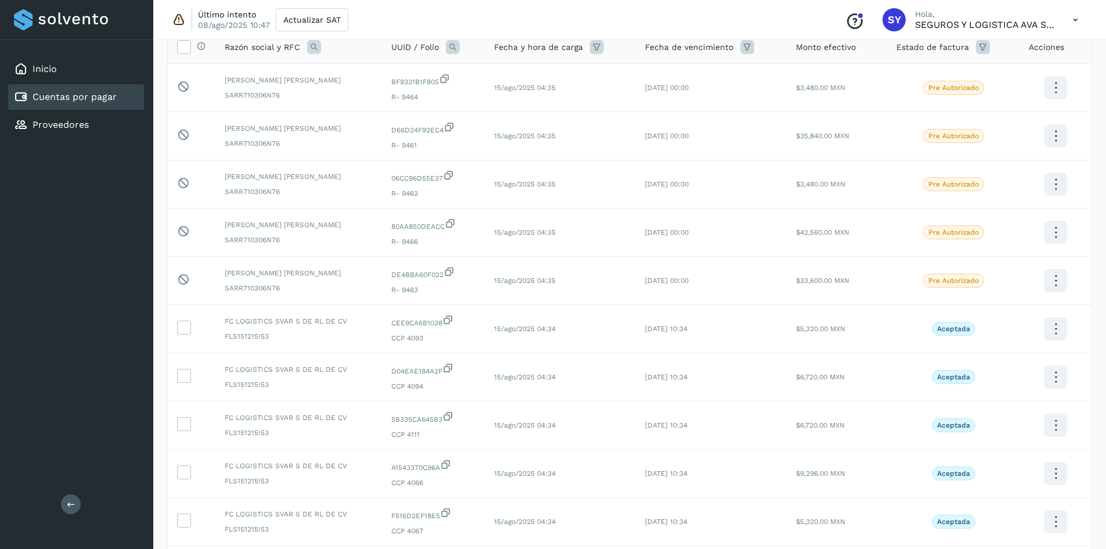
scroll to position [58, 0]
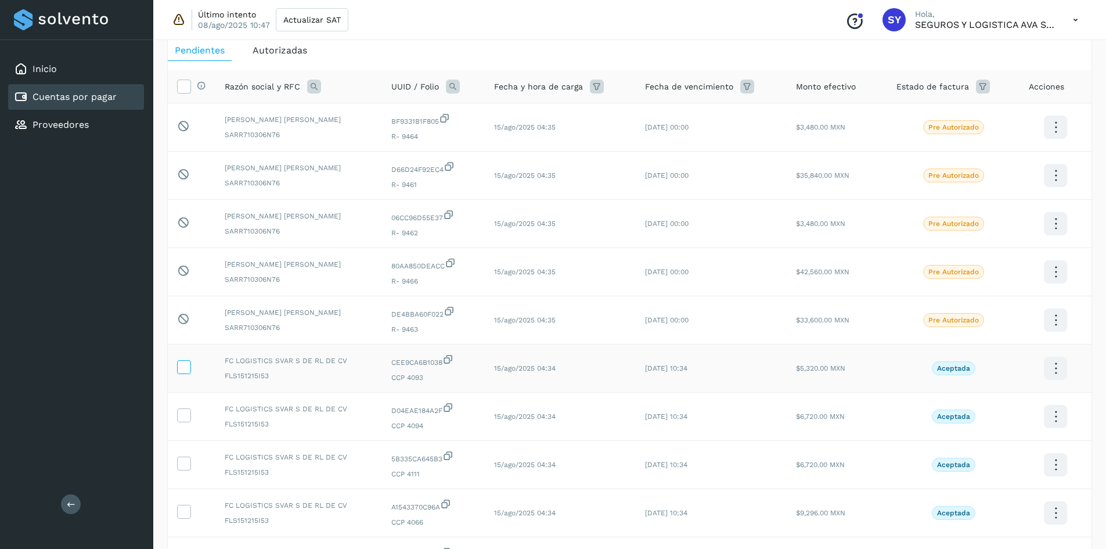
click at [188, 374] on label at bounding box center [184, 367] width 14 height 14
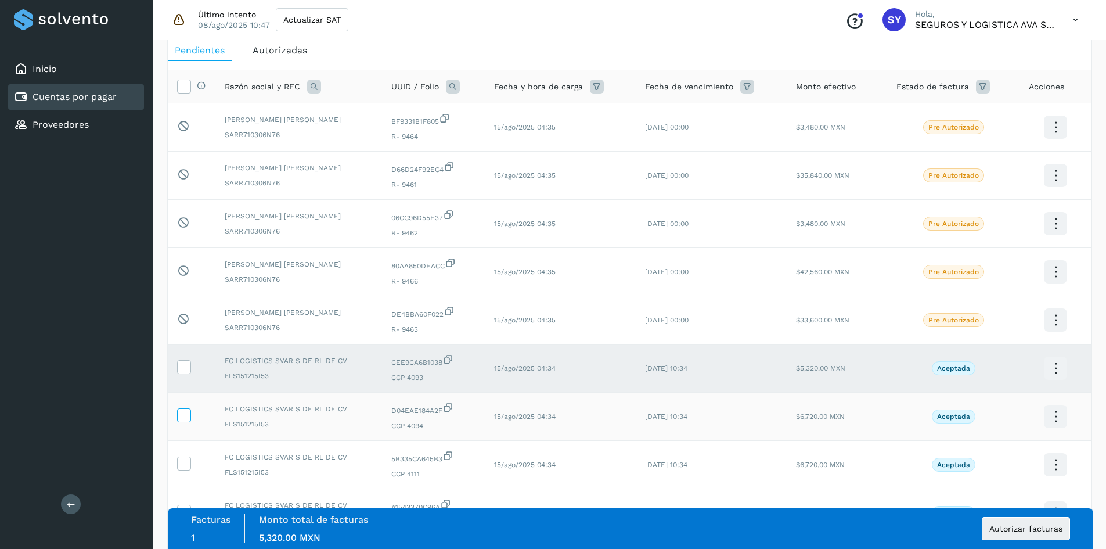
click at [189, 416] on icon at bounding box center [184, 414] width 12 height 12
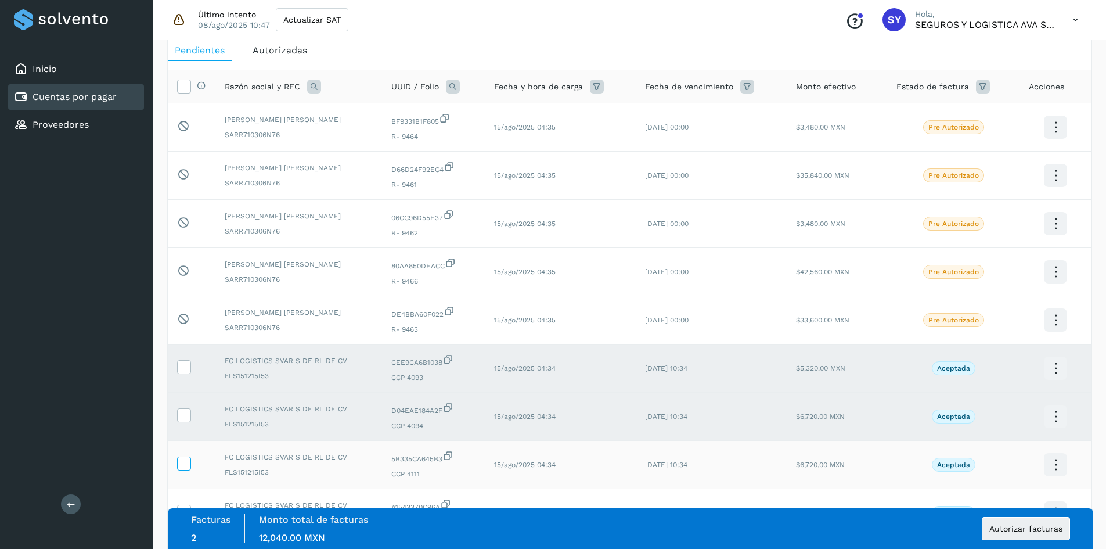
click at [182, 466] on icon at bounding box center [184, 462] width 12 height 12
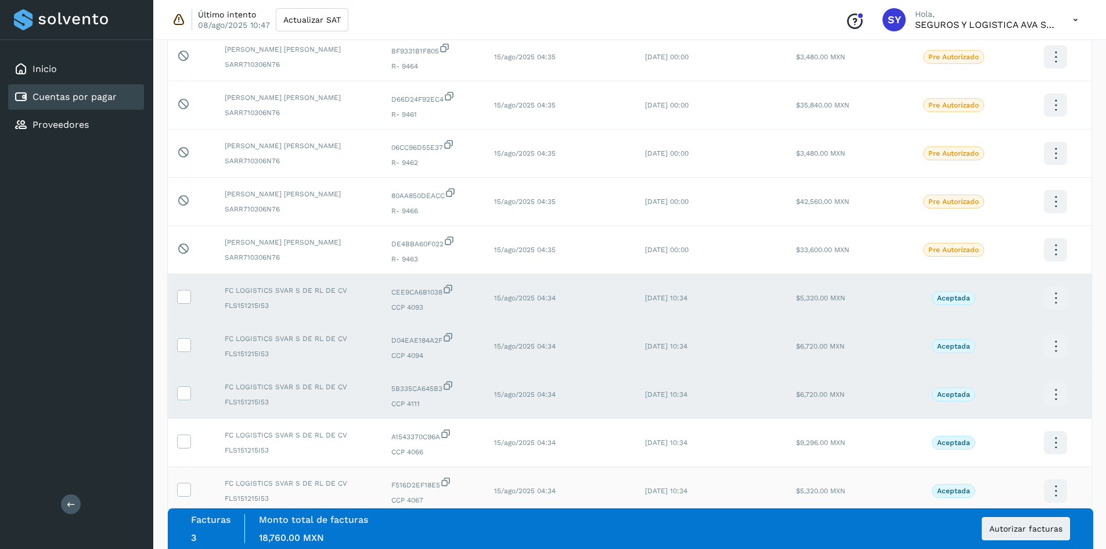
scroll to position [232, 0]
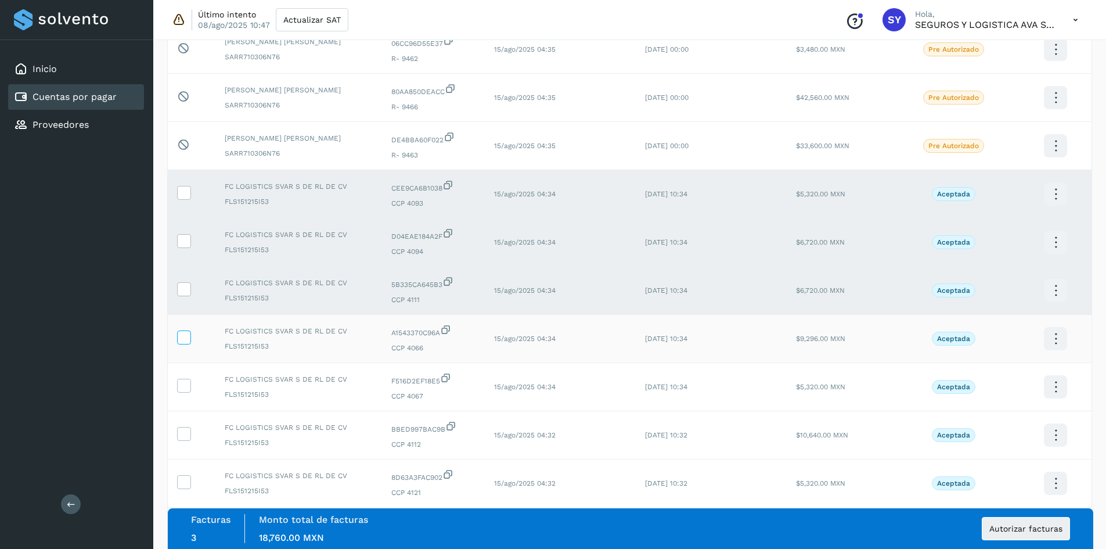
click at [184, 335] on icon at bounding box center [184, 336] width 12 height 12
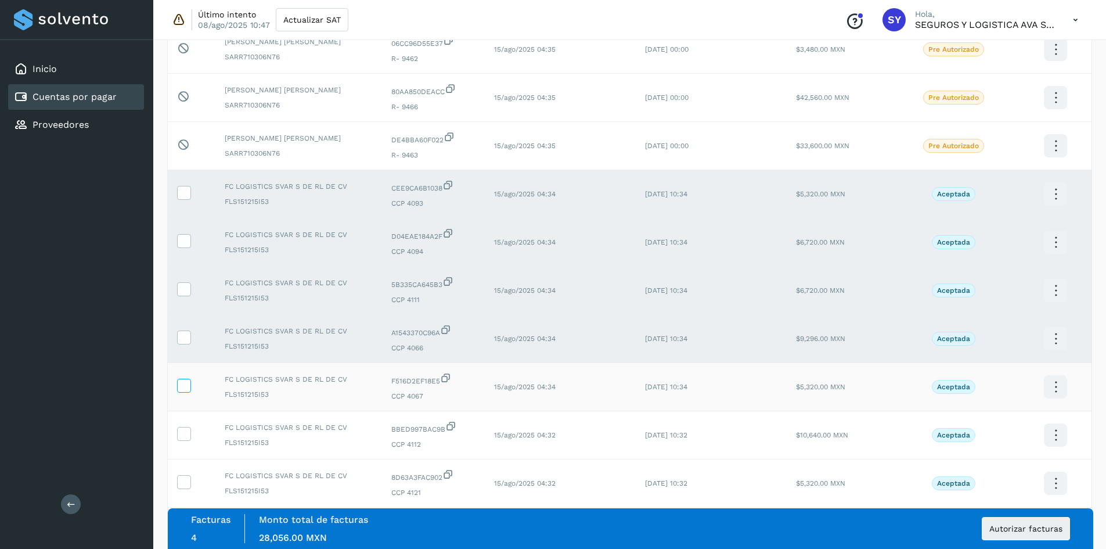
click at [183, 392] on label at bounding box center [184, 386] width 14 height 14
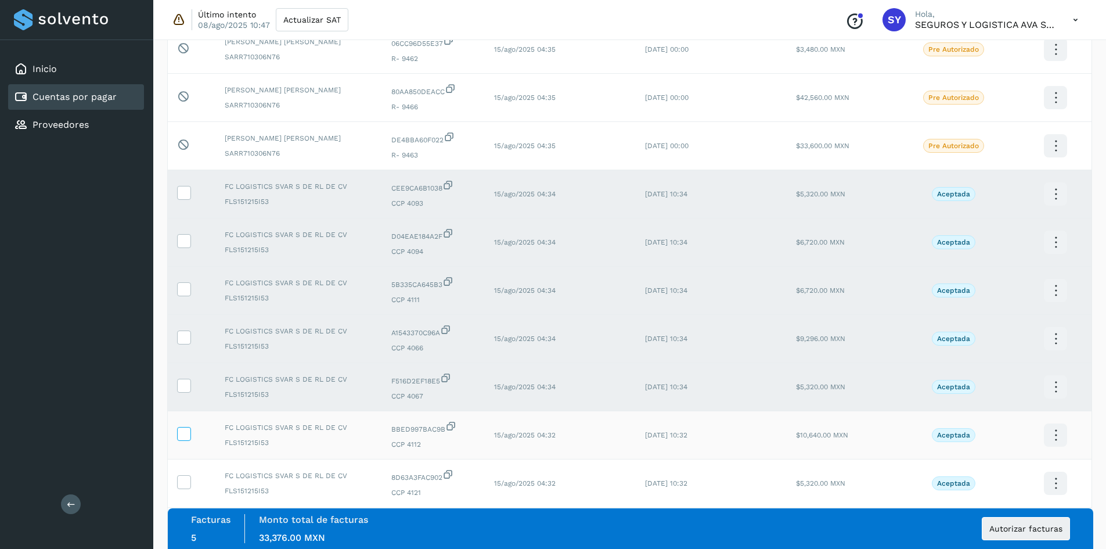
click at [183, 432] on icon at bounding box center [184, 433] width 12 height 12
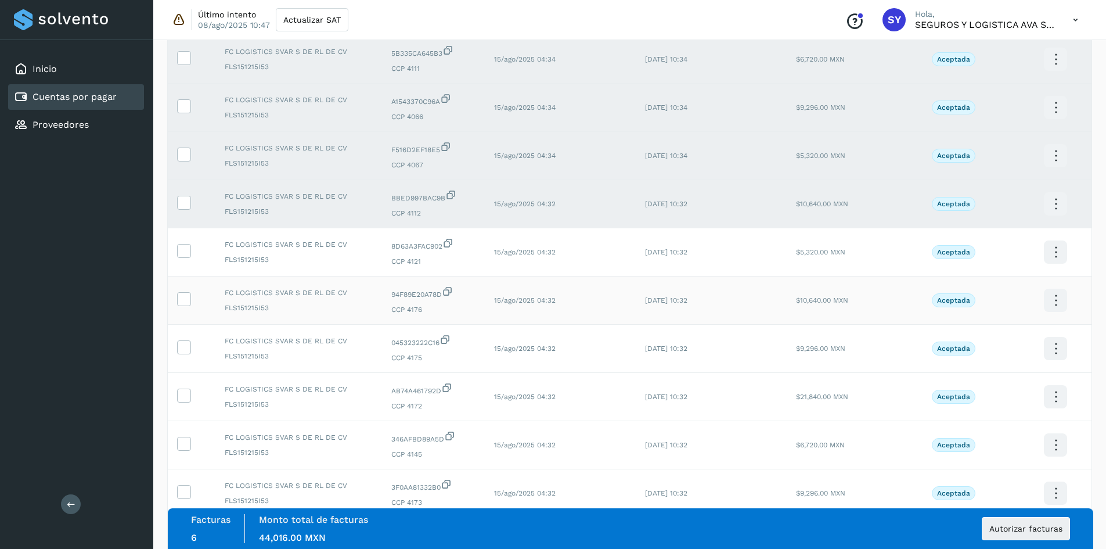
scroll to position [464, 0]
click at [182, 247] on icon at bounding box center [184, 249] width 12 height 12
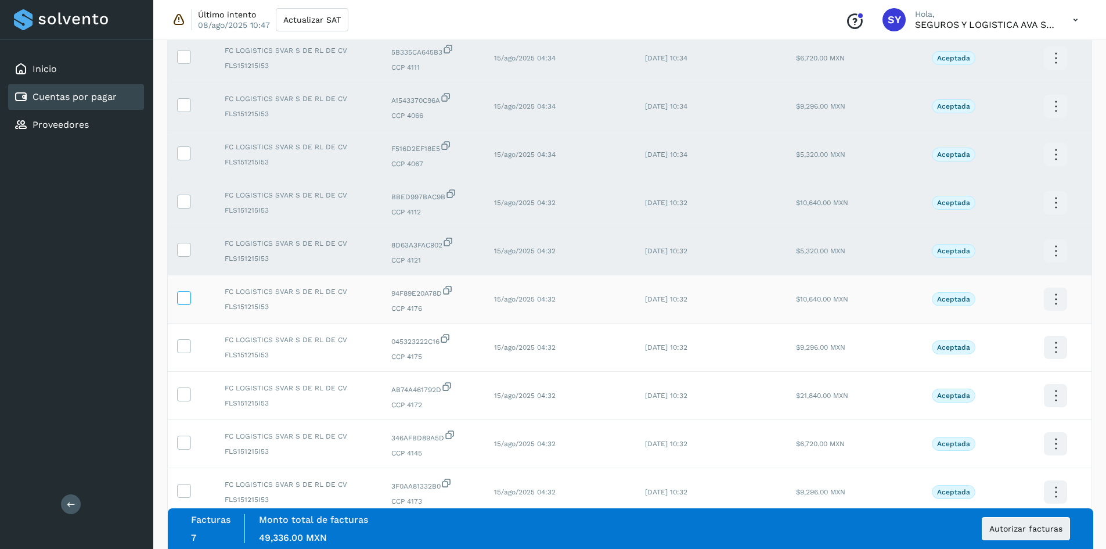
click at [186, 298] on icon at bounding box center [184, 297] width 12 height 12
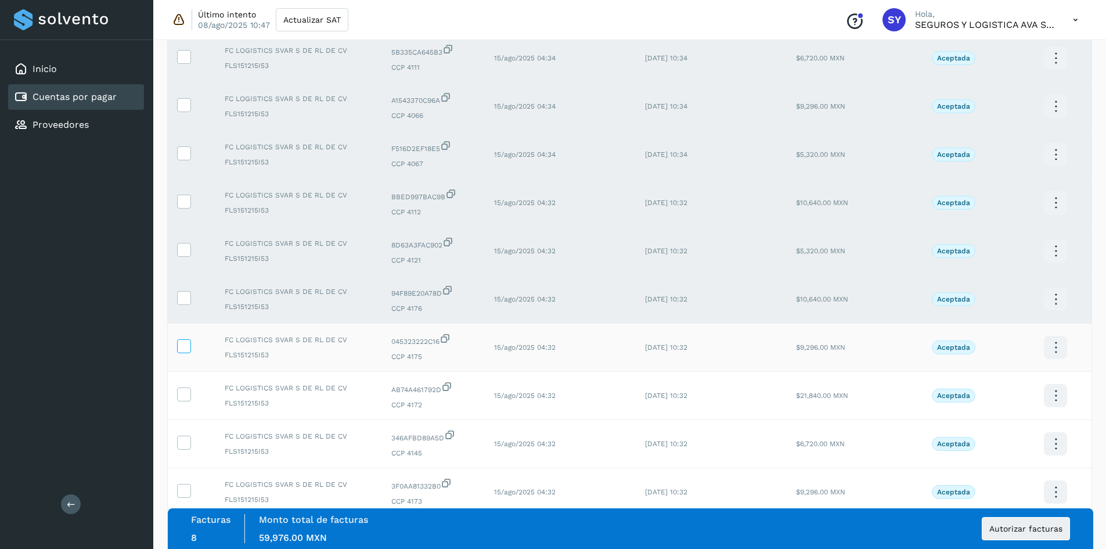
click at [188, 348] on icon at bounding box center [184, 345] width 12 height 12
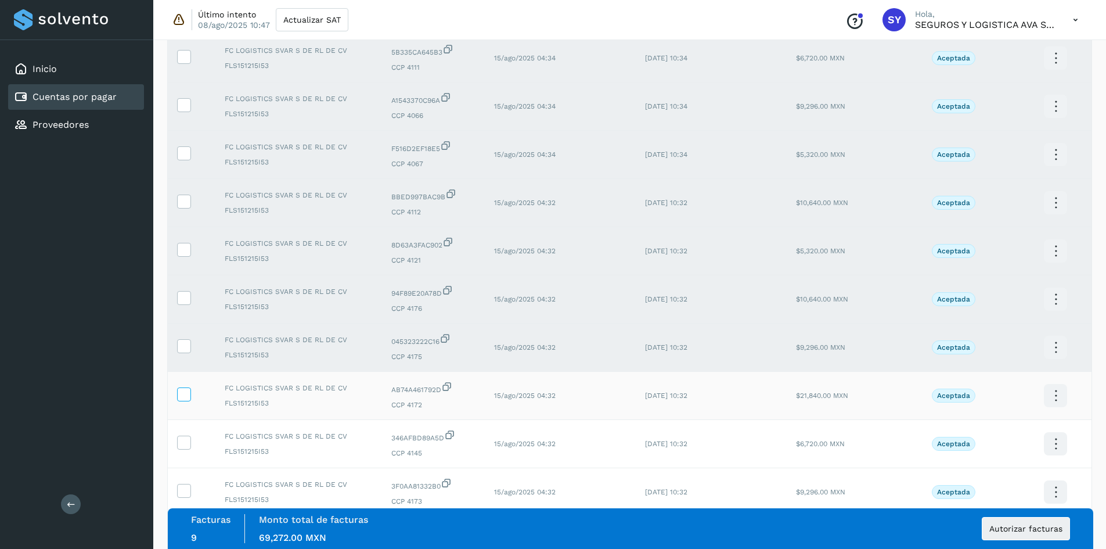
click at [188, 387] on icon at bounding box center [184, 393] width 12 height 12
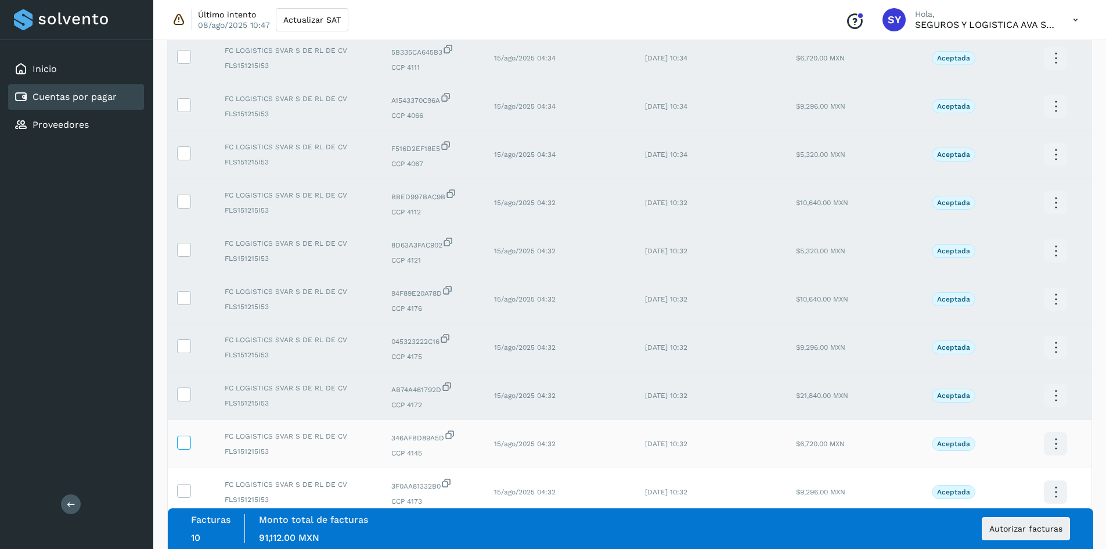
click at [186, 444] on icon at bounding box center [184, 441] width 12 height 12
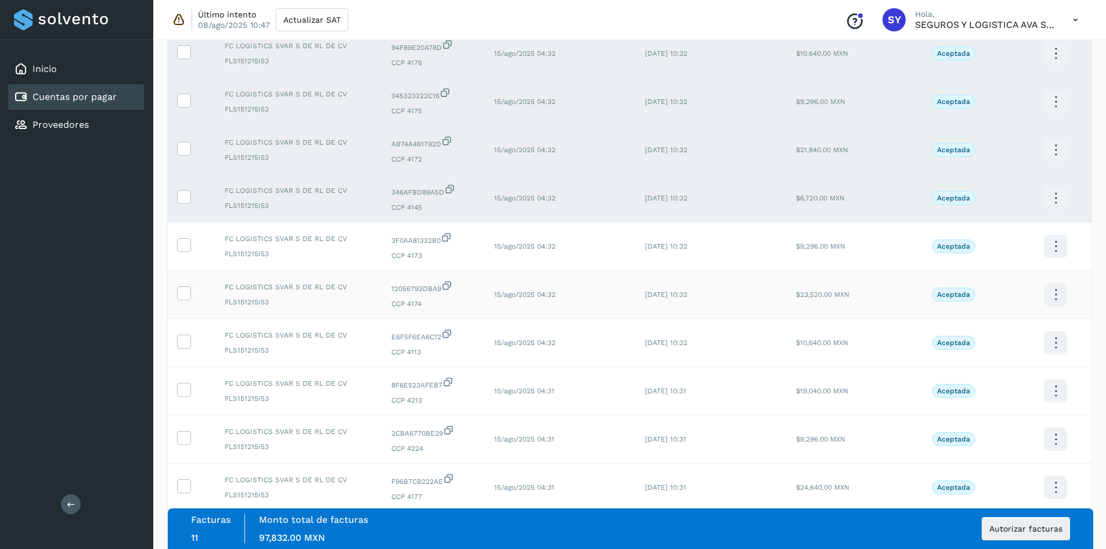
scroll to position [755, 0]
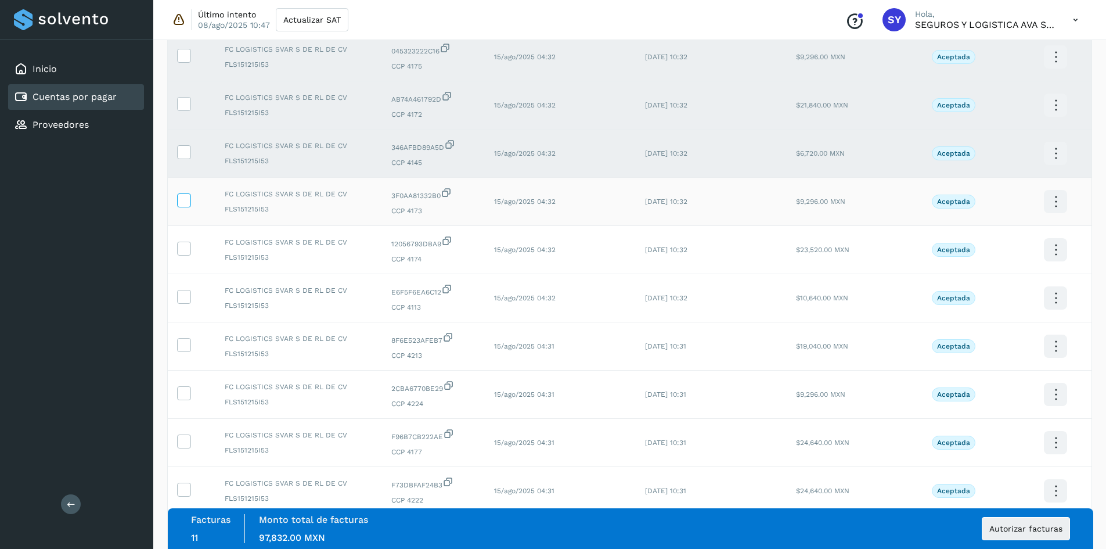
click at [186, 203] on icon at bounding box center [184, 199] width 12 height 12
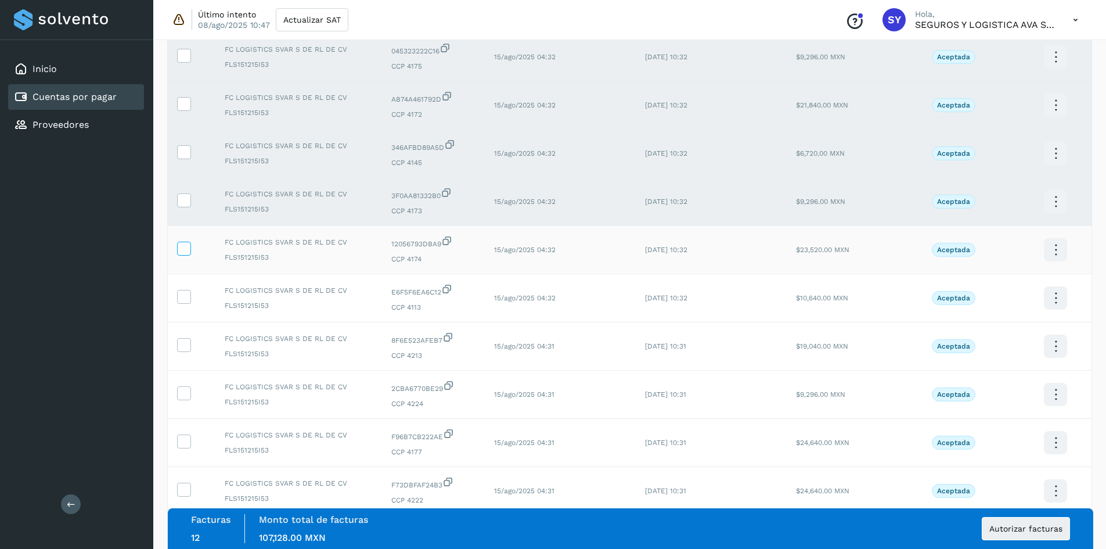
click at [186, 250] on icon at bounding box center [184, 248] width 12 height 12
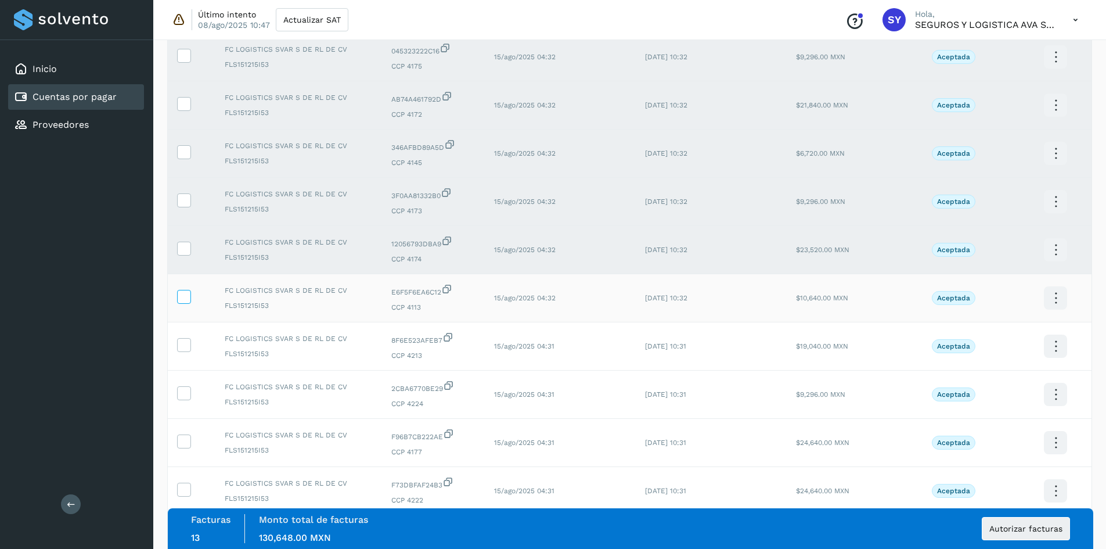
click at [184, 301] on icon at bounding box center [184, 296] width 12 height 12
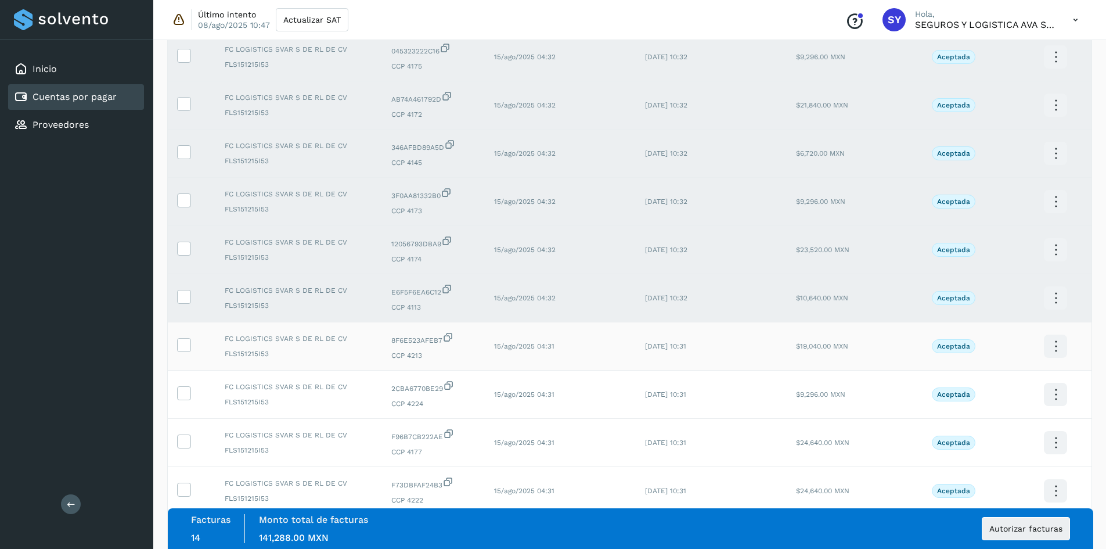
click at [187, 354] on td at bounding box center [192, 346] width 48 height 48
click at [183, 349] on icon at bounding box center [184, 344] width 12 height 12
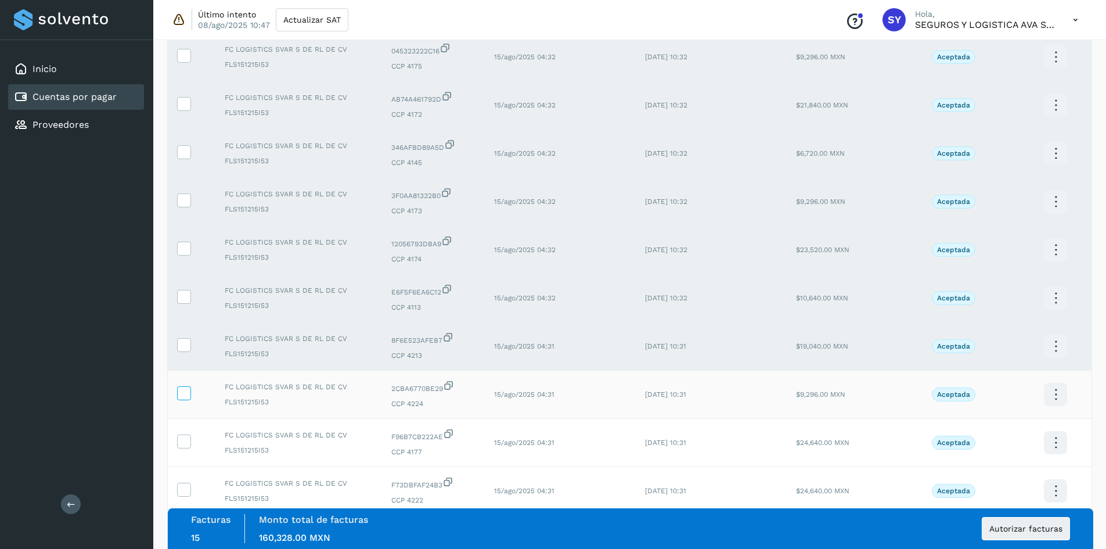
click at [182, 396] on icon at bounding box center [184, 392] width 12 height 12
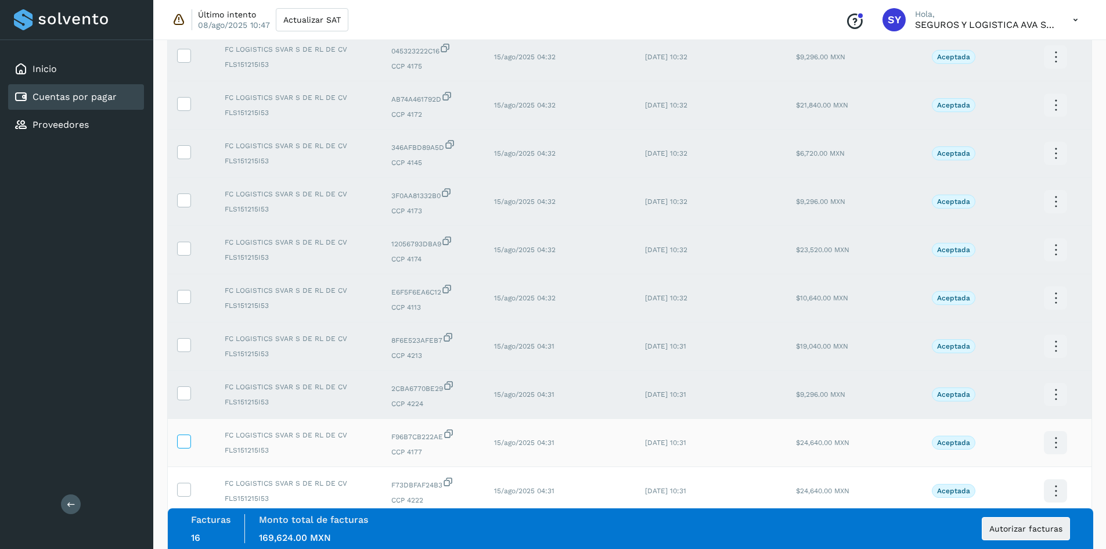
click at [186, 445] on icon at bounding box center [184, 440] width 12 height 12
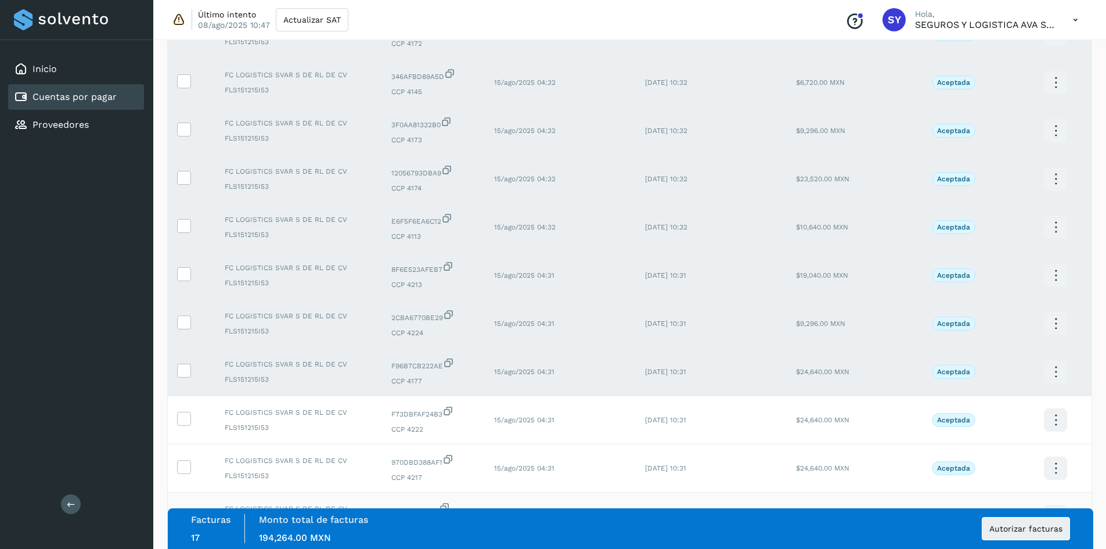
scroll to position [929, 0]
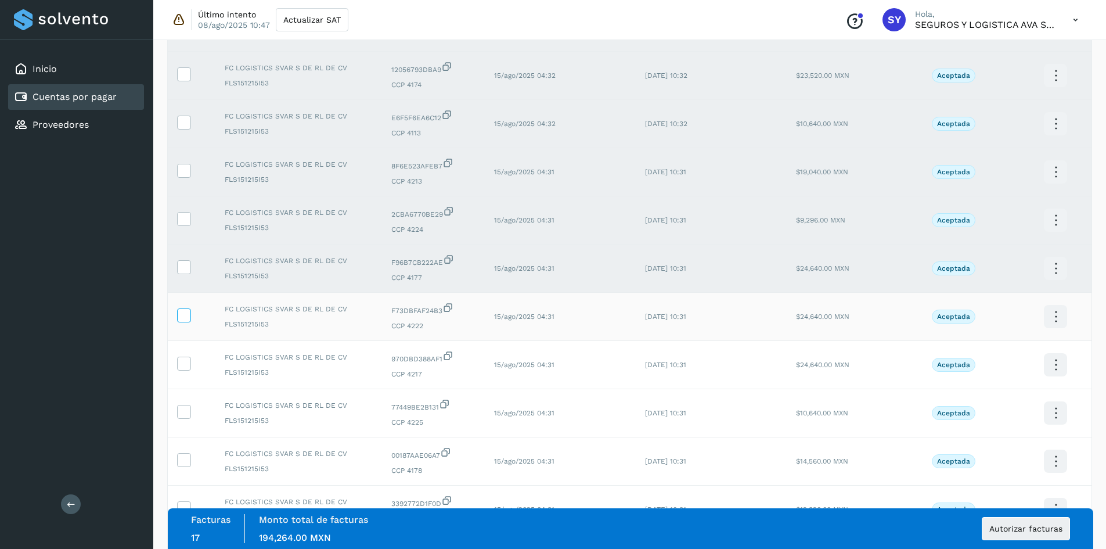
click at [188, 322] on label at bounding box center [184, 315] width 14 height 14
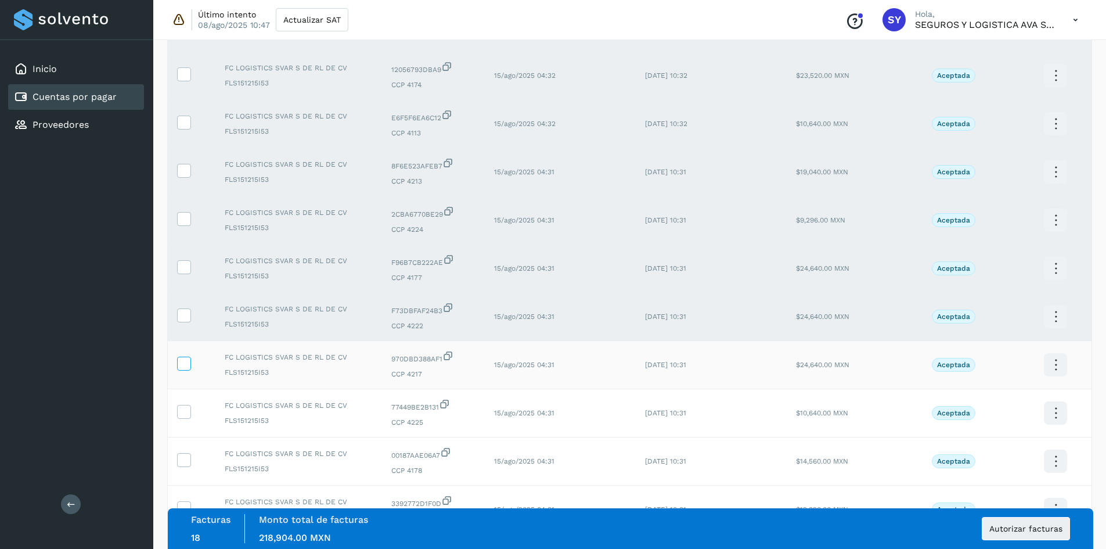
click at [188, 361] on icon at bounding box center [184, 362] width 12 height 12
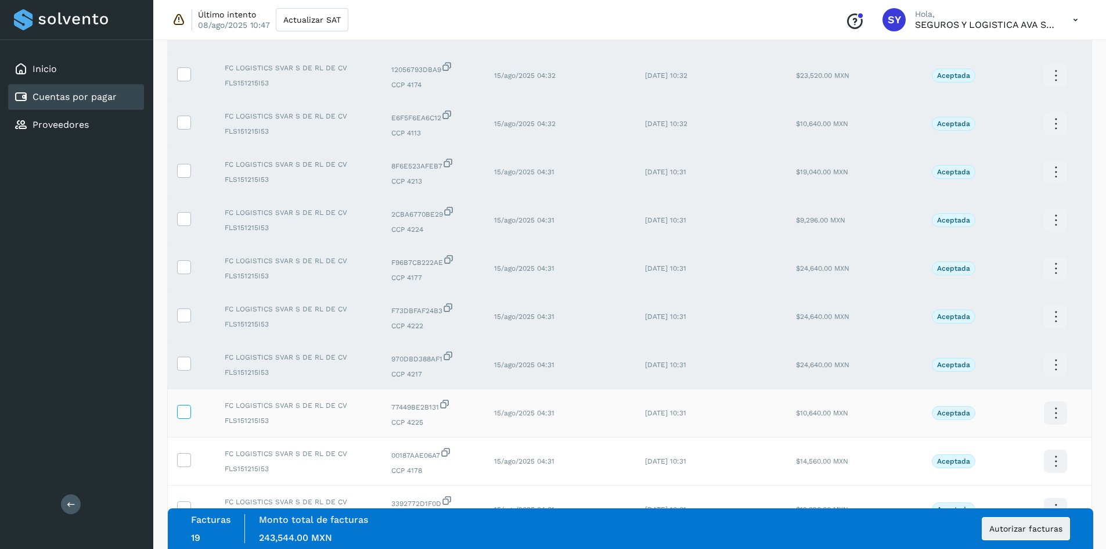
click at [186, 417] on span at bounding box center [184, 414] width 12 height 8
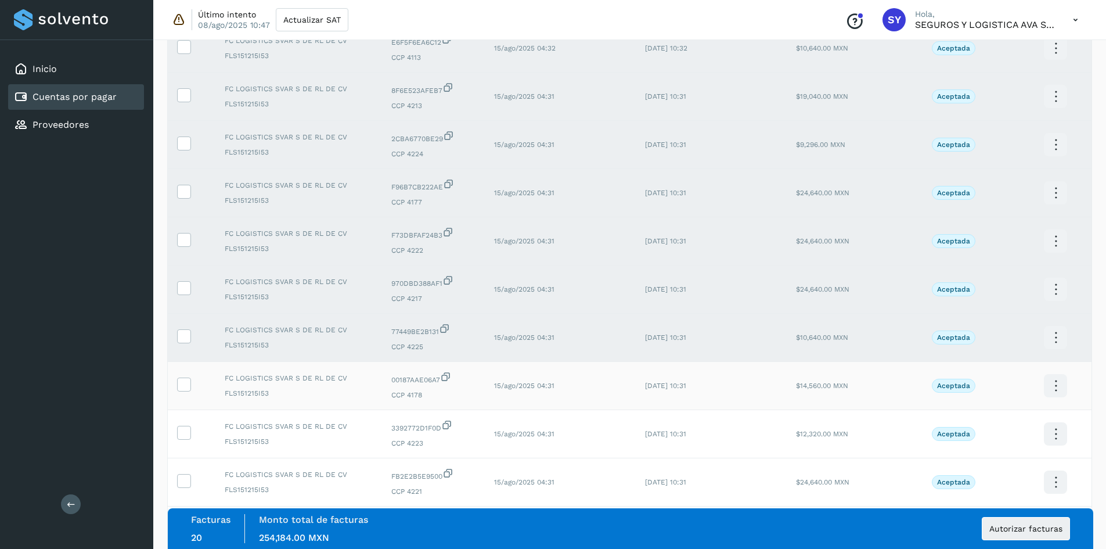
scroll to position [1103, 0]
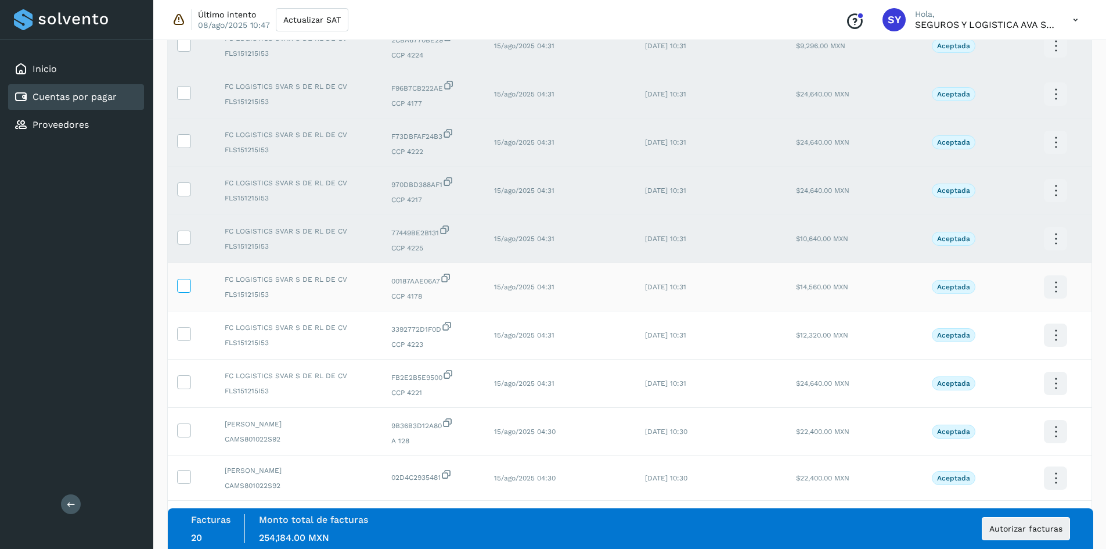
click at [180, 285] on icon at bounding box center [184, 285] width 12 height 12
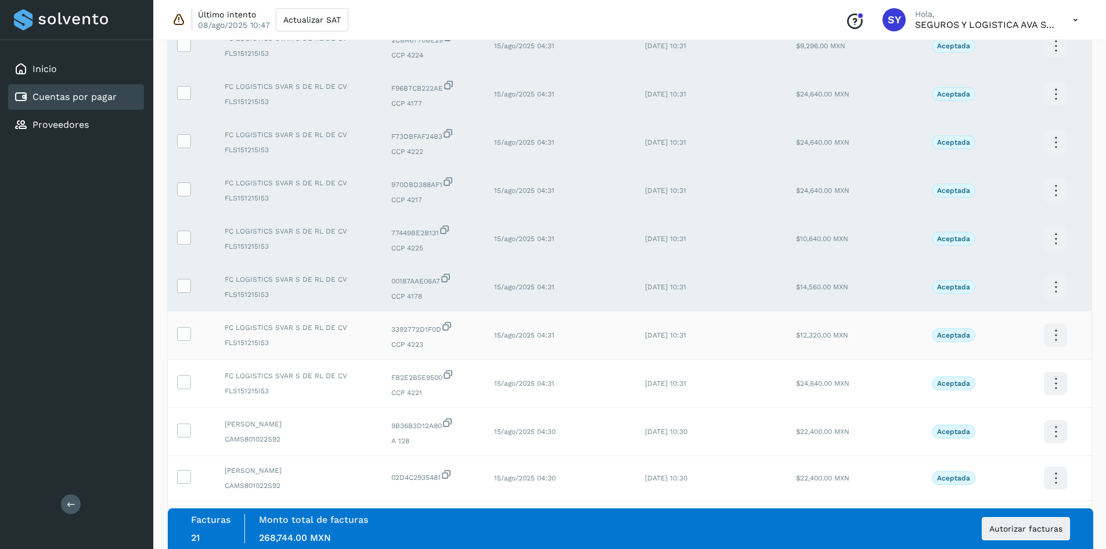
click at [175, 329] on td at bounding box center [192, 335] width 48 height 48
click at [180, 334] on icon at bounding box center [184, 333] width 12 height 12
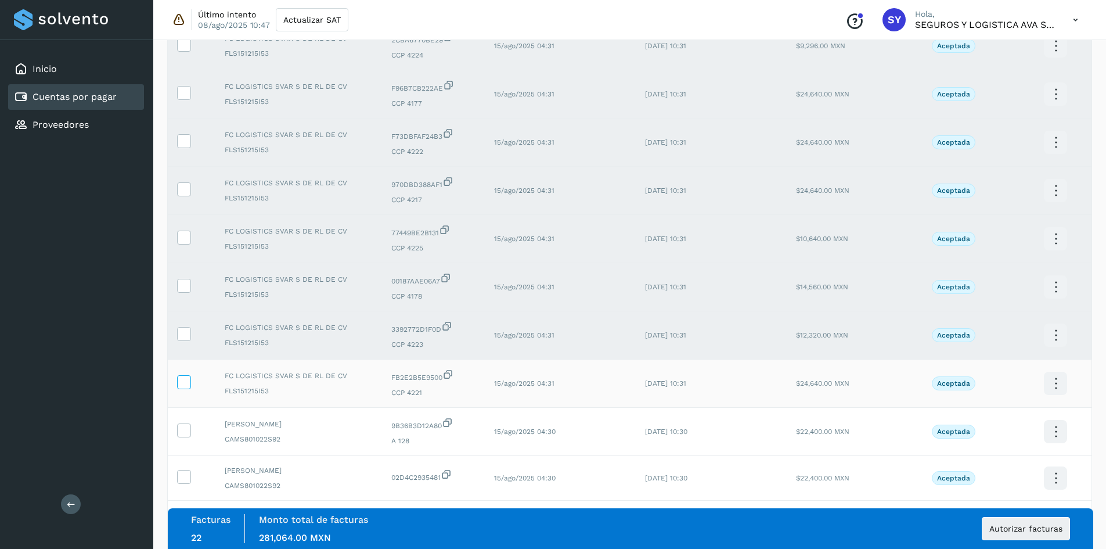
click at [180, 387] on icon at bounding box center [184, 381] width 12 height 12
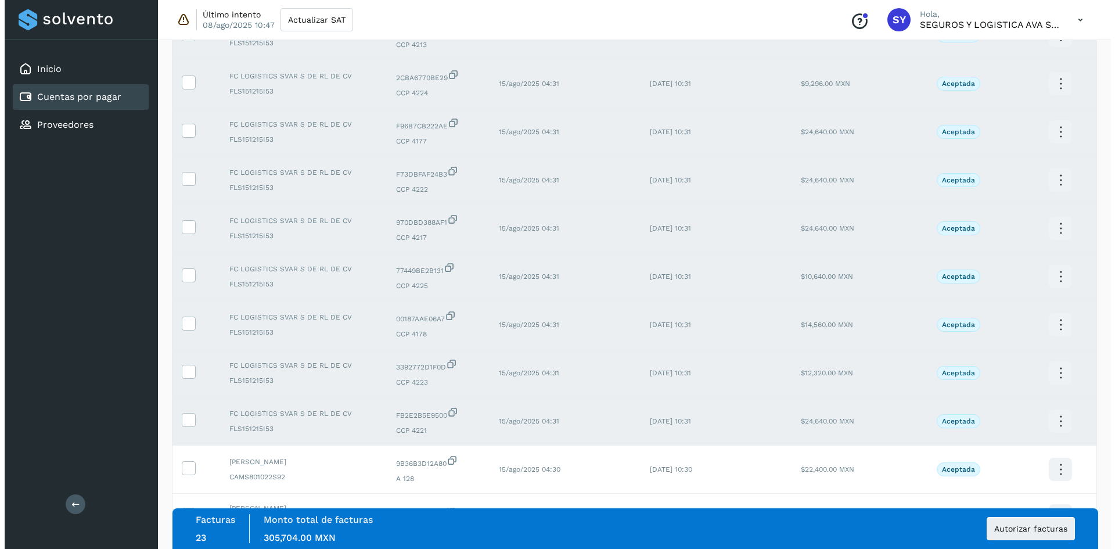
scroll to position [1154, 0]
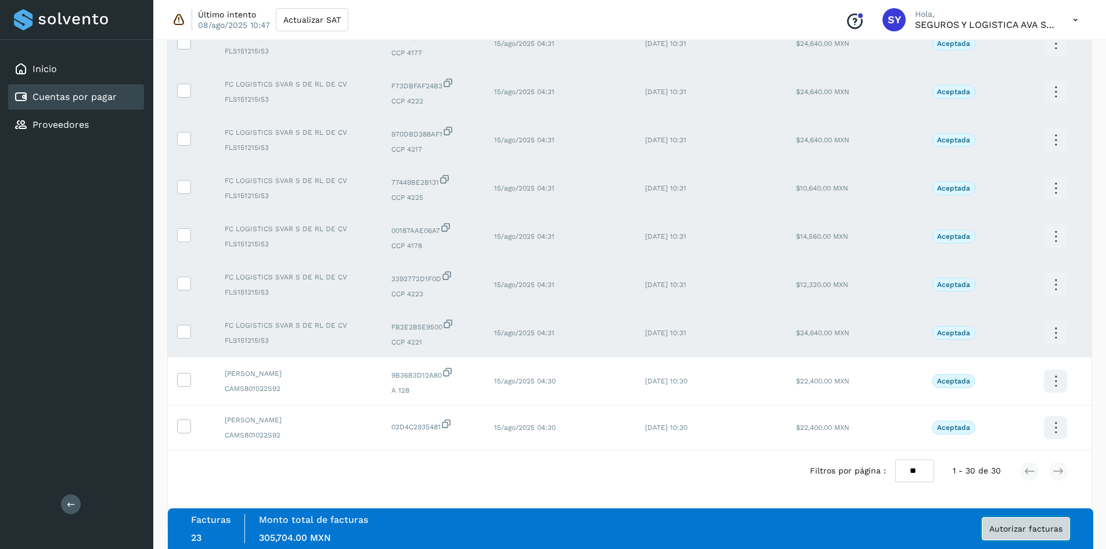
click at [692, 533] on button "Autorizar facturas" at bounding box center [1026, 528] width 88 height 23
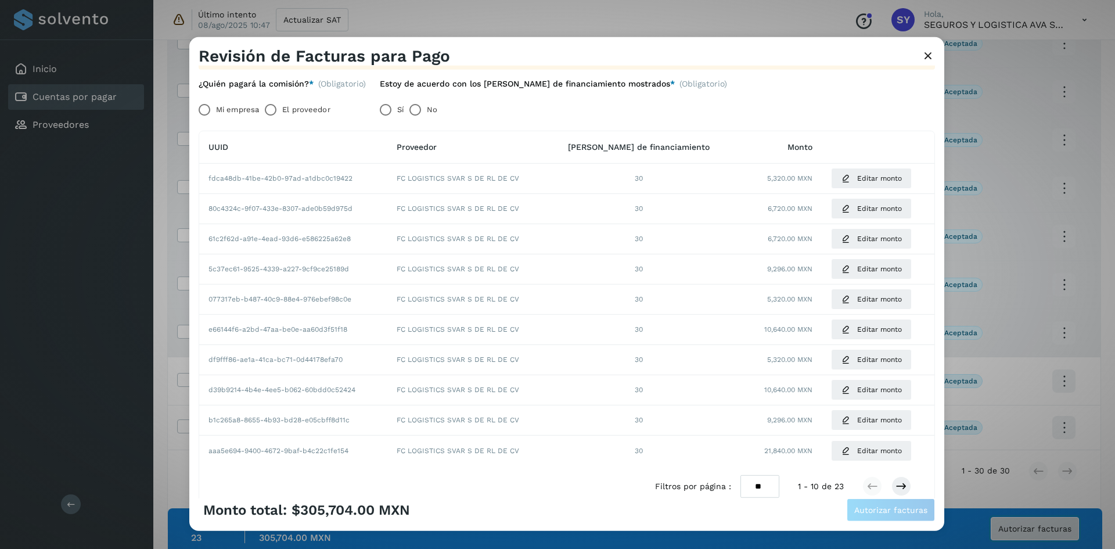
scroll to position [58, 0]
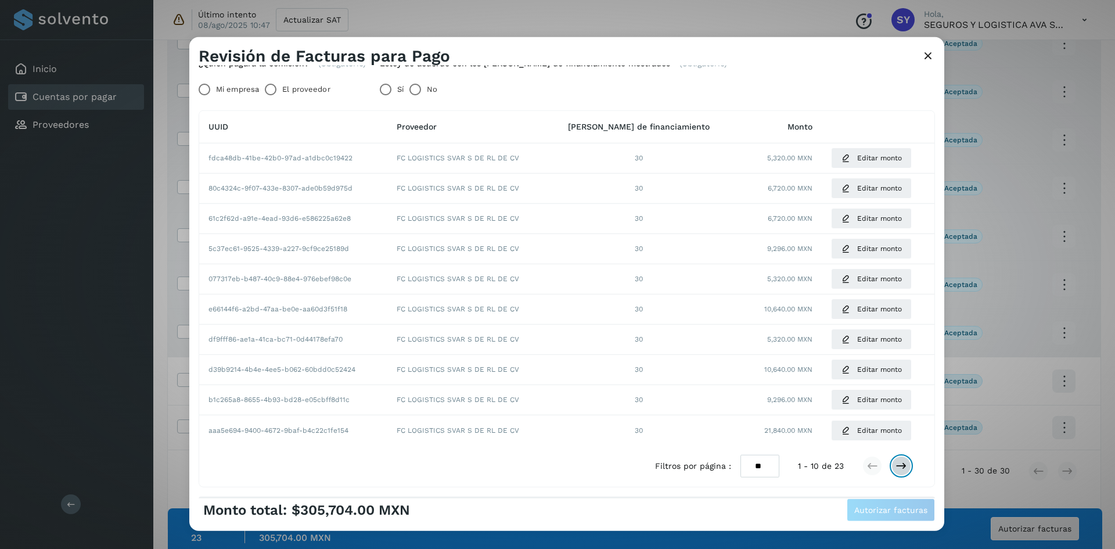
click at [692, 464] on icon at bounding box center [901, 466] width 12 height 12
click at [692, 465] on icon at bounding box center [901, 466] width 12 height 12
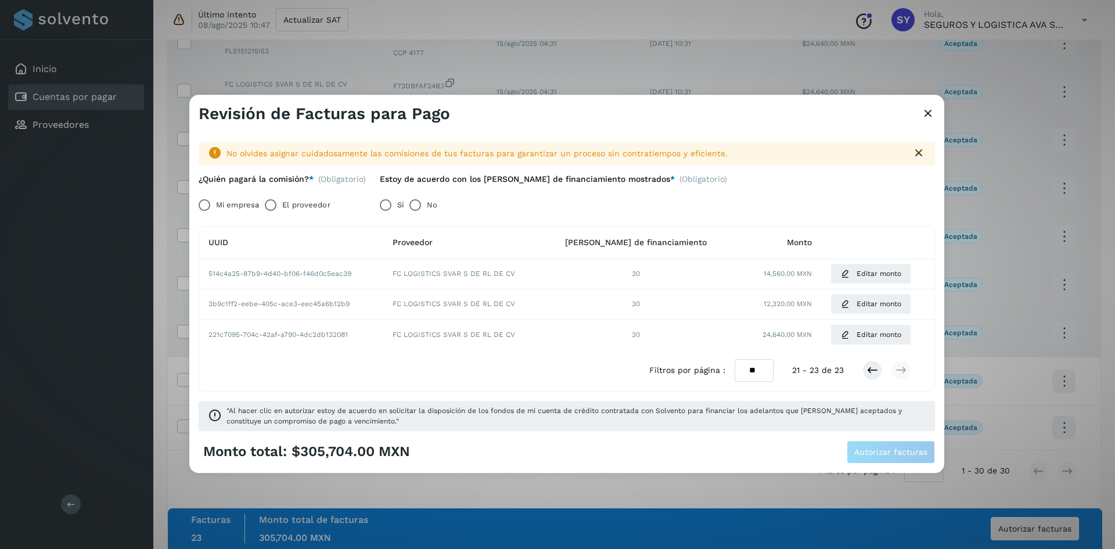
scroll to position [0, 0]
click at [692, 369] on icon at bounding box center [872, 371] width 12 height 12
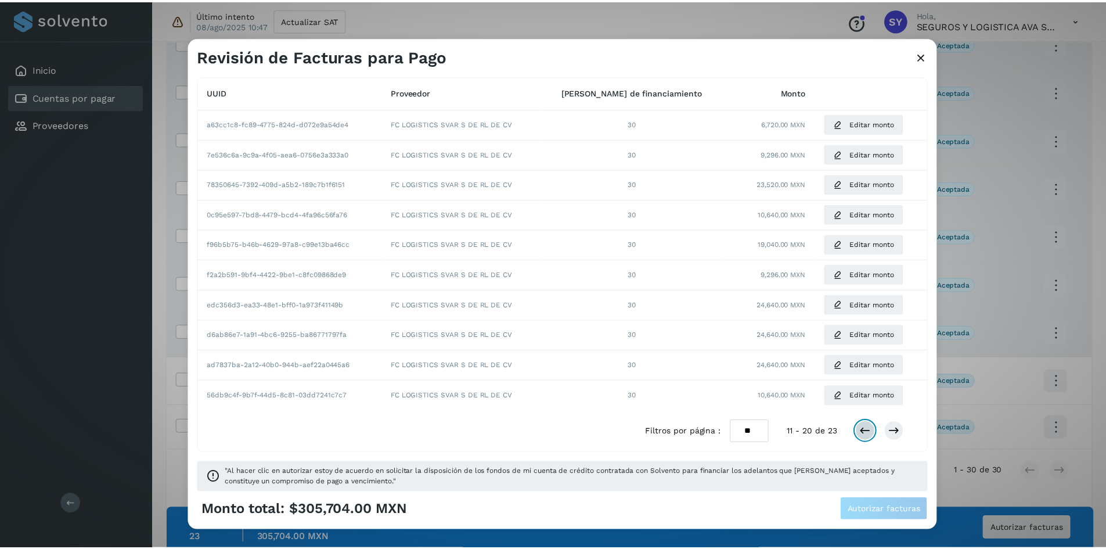
scroll to position [96, 0]
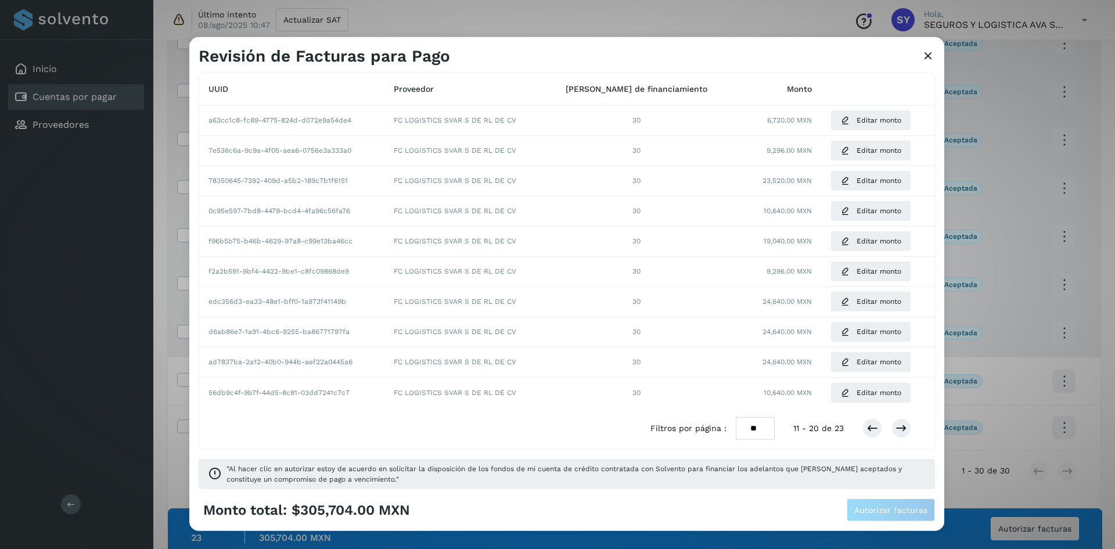
click at [692, 58] on icon at bounding box center [928, 56] width 14 height 12
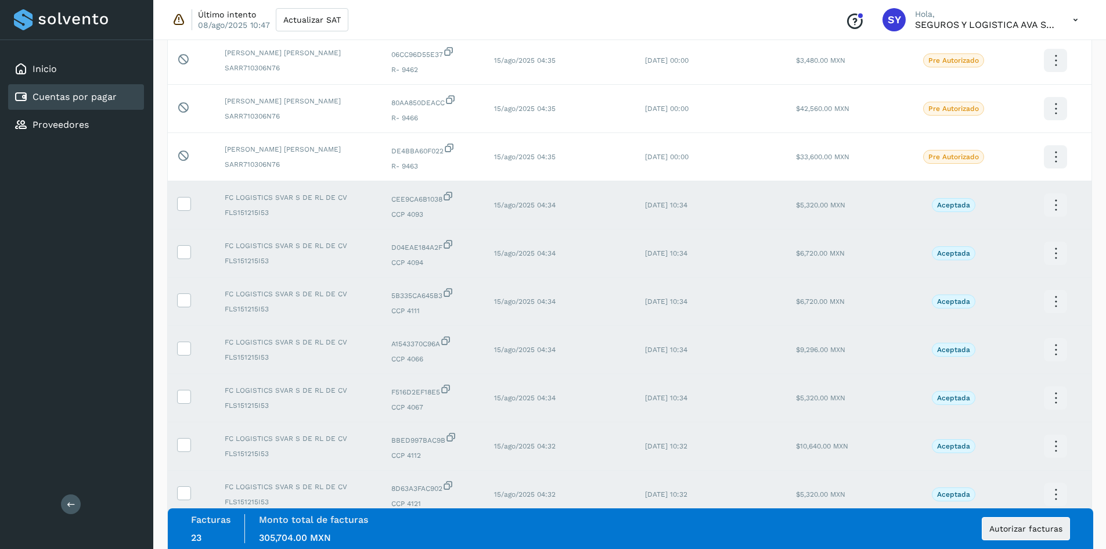
scroll to position [0, 0]
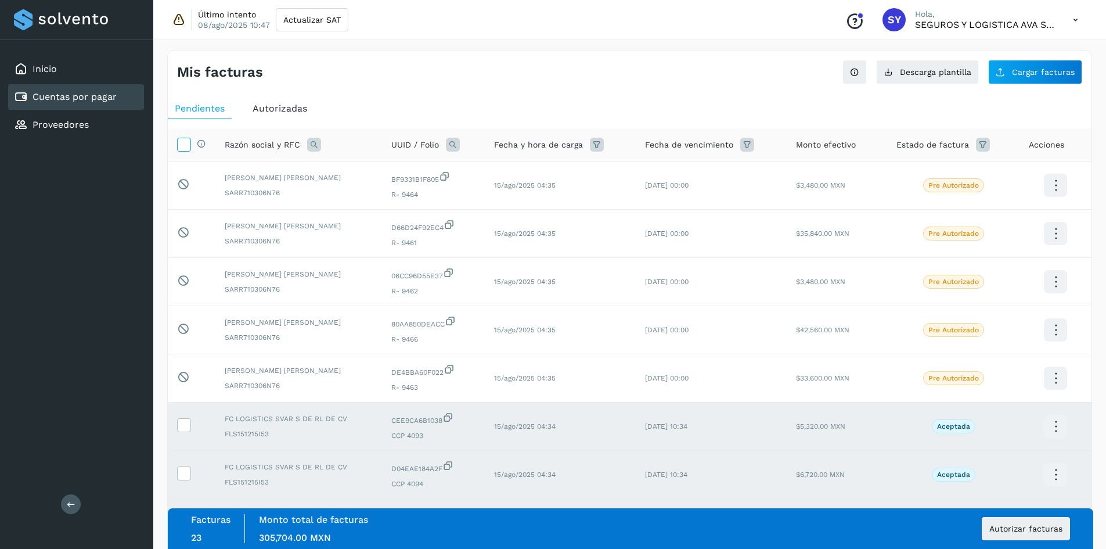
click at [186, 140] on icon at bounding box center [184, 144] width 12 height 12
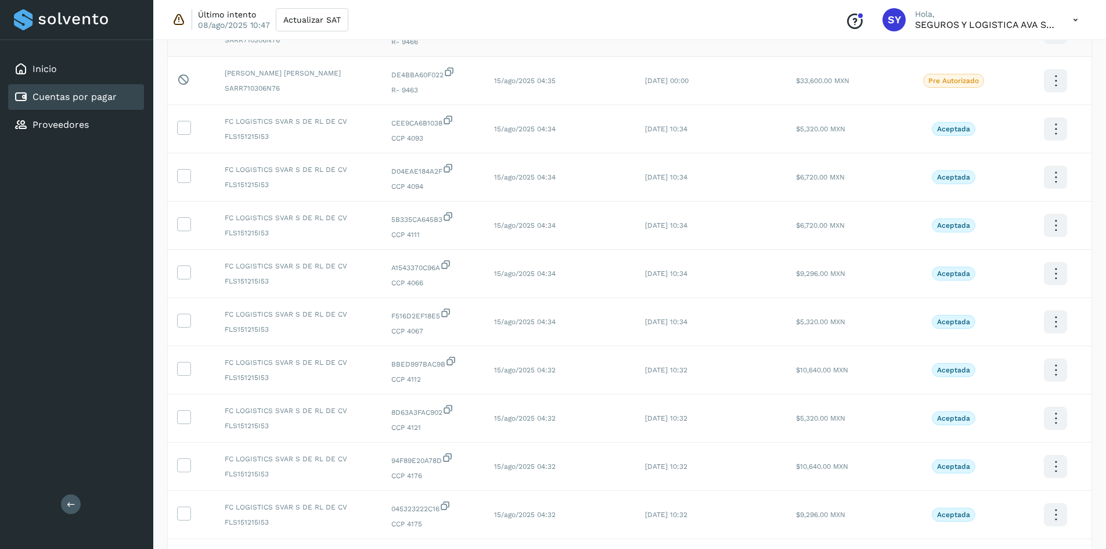
scroll to position [232, 0]
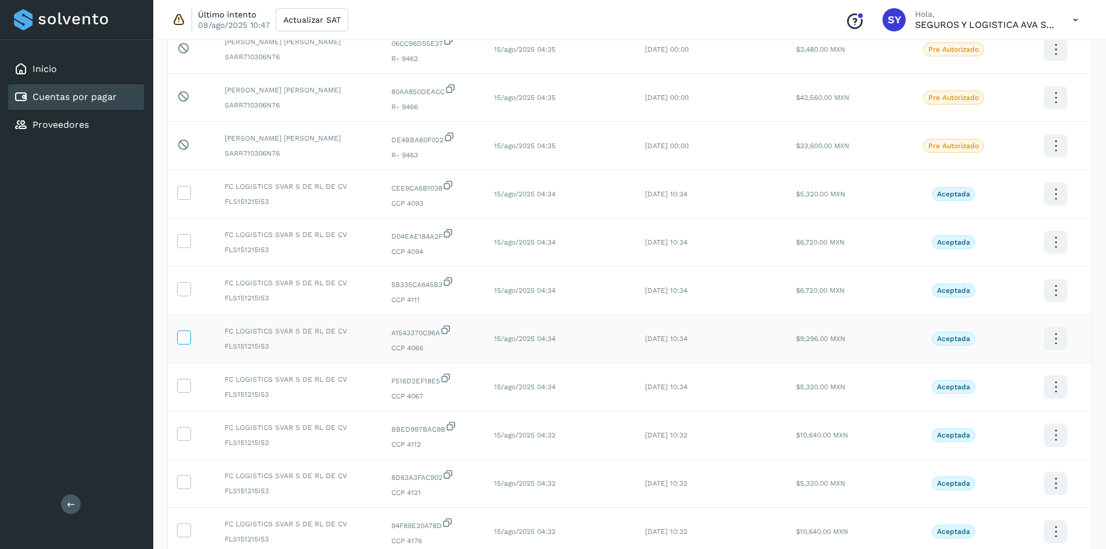
click at [185, 341] on icon at bounding box center [184, 336] width 12 height 12
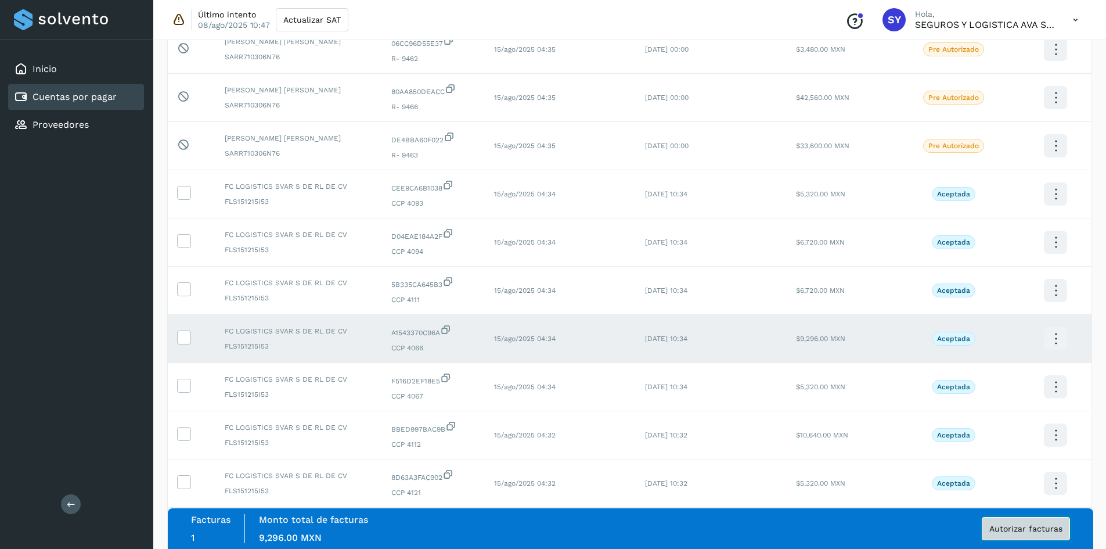
click at [692, 524] on span "Autorizar facturas" at bounding box center [1025, 528] width 73 height 8
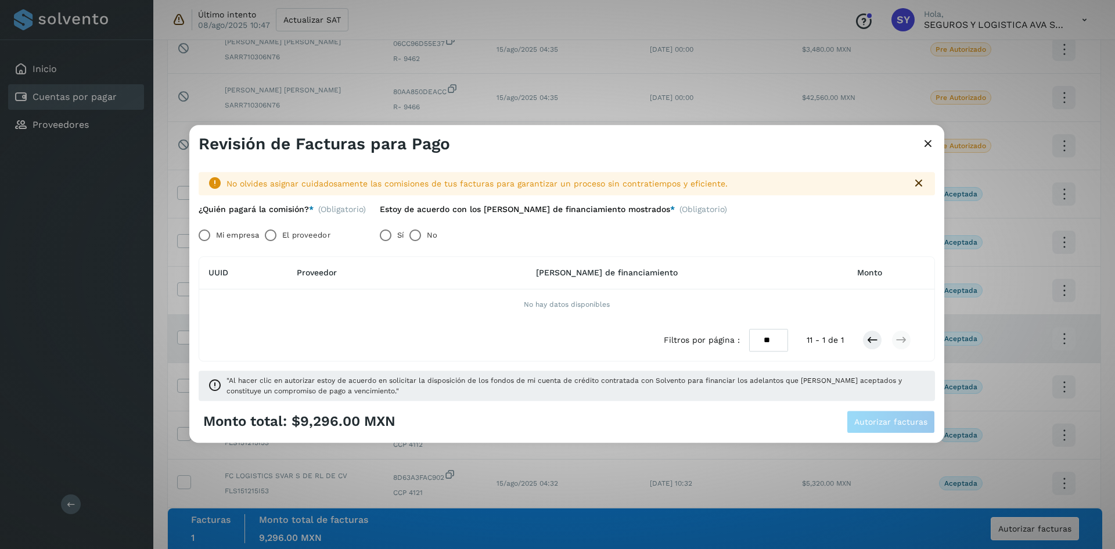
click at [692, 269] on span "Monto" at bounding box center [869, 272] width 25 height 9
click at [611, 284] on th "[PERSON_NAME] de financiamiento" at bounding box center [606, 273] width 369 height 33
click at [468, 325] on div "Filtros por página : ** ** ** 11 - 1 de 1" at bounding box center [566, 339] width 735 height 41
click at [294, 423] on span "$9,296.00 MXN" at bounding box center [343, 421] width 104 height 17
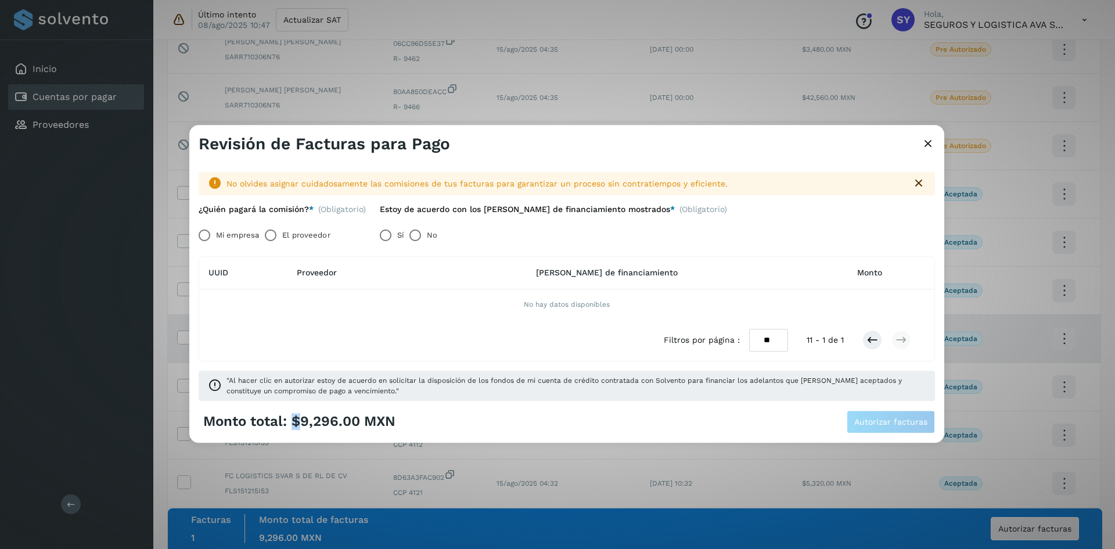
click at [294, 423] on span "$9,296.00 MXN" at bounding box center [343, 421] width 104 height 17
click at [692, 145] on div "Revisión de Facturas para Pago" at bounding box center [566, 139] width 755 height 29
click at [692, 138] on icon at bounding box center [928, 144] width 14 height 12
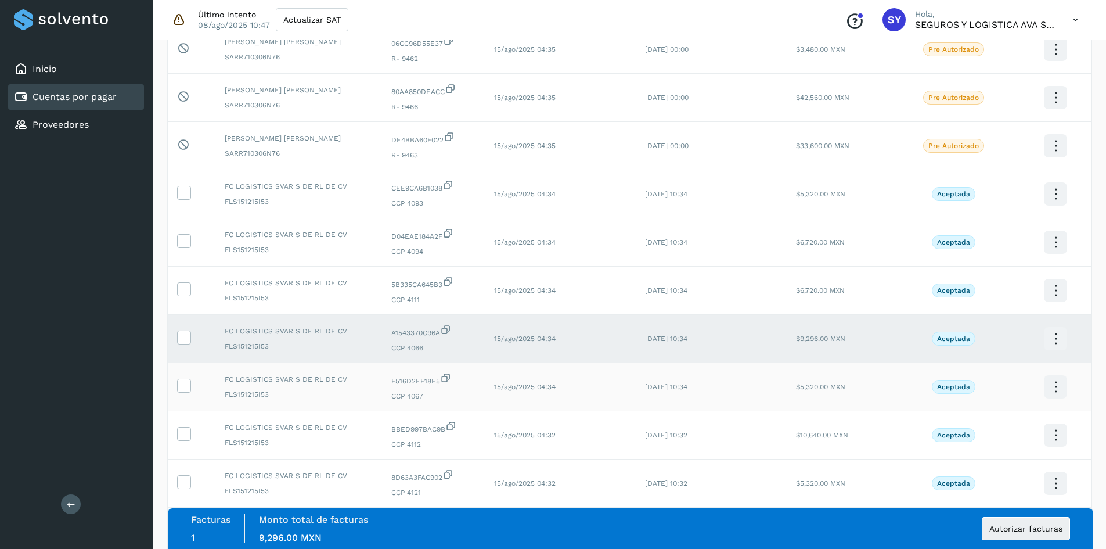
click at [192, 392] on td at bounding box center [192, 387] width 48 height 48
click at [184, 391] on span at bounding box center [184, 388] width 12 height 8
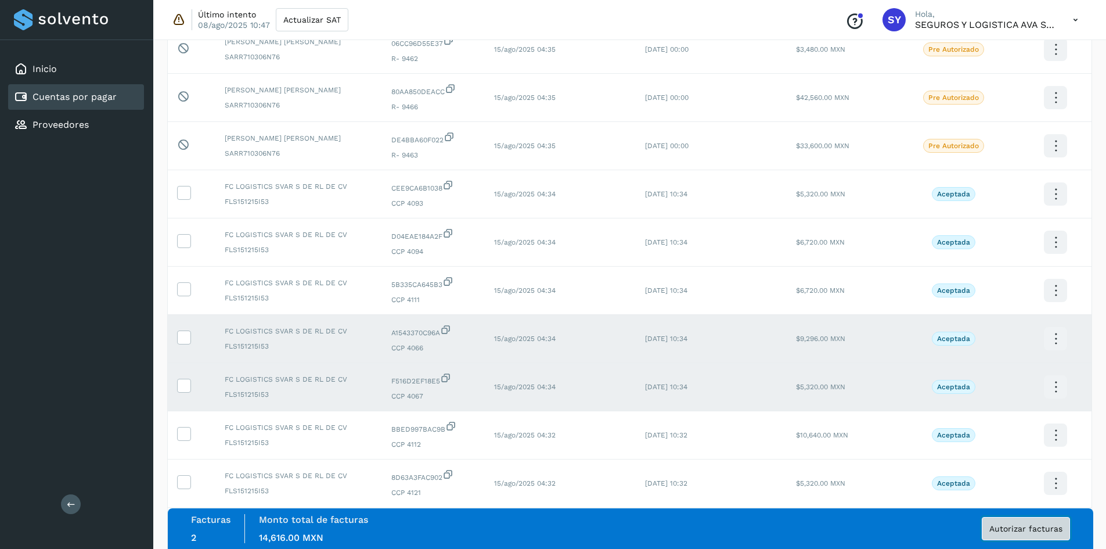
click at [692, 525] on span "Autorizar facturas" at bounding box center [1025, 528] width 73 height 8
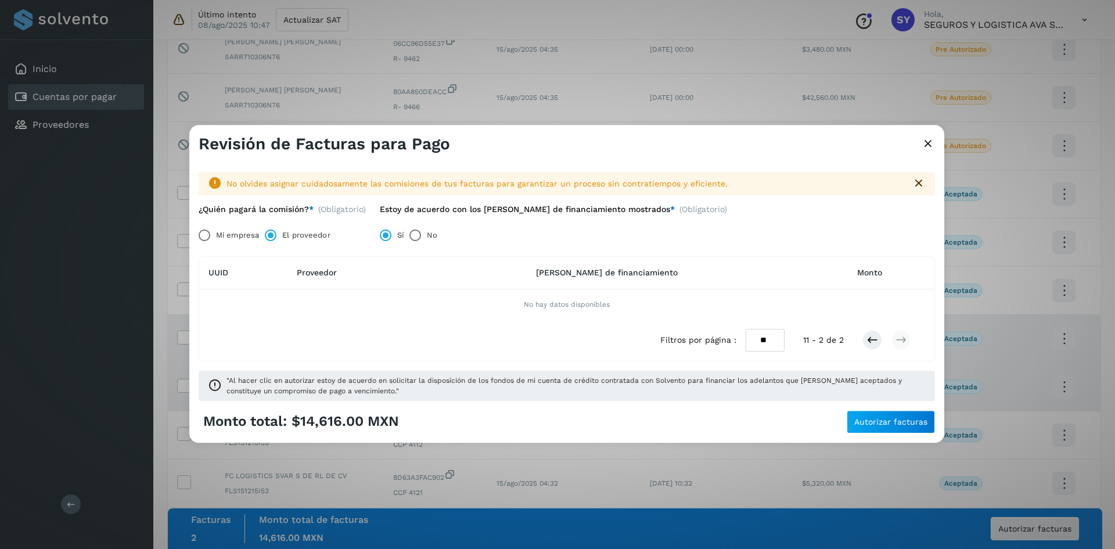
click at [692, 141] on icon at bounding box center [928, 144] width 14 height 12
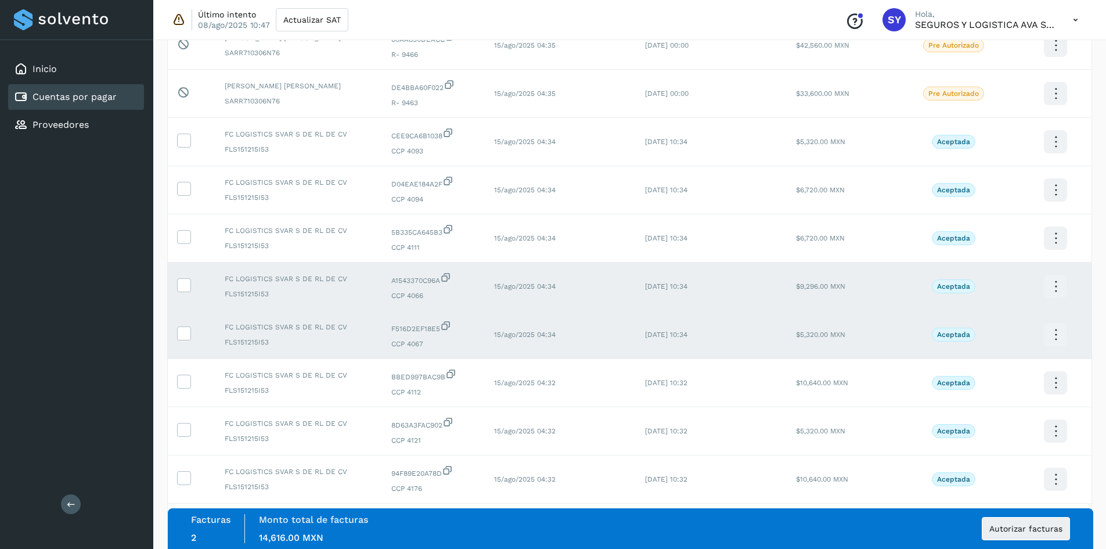
scroll to position [290, 0]
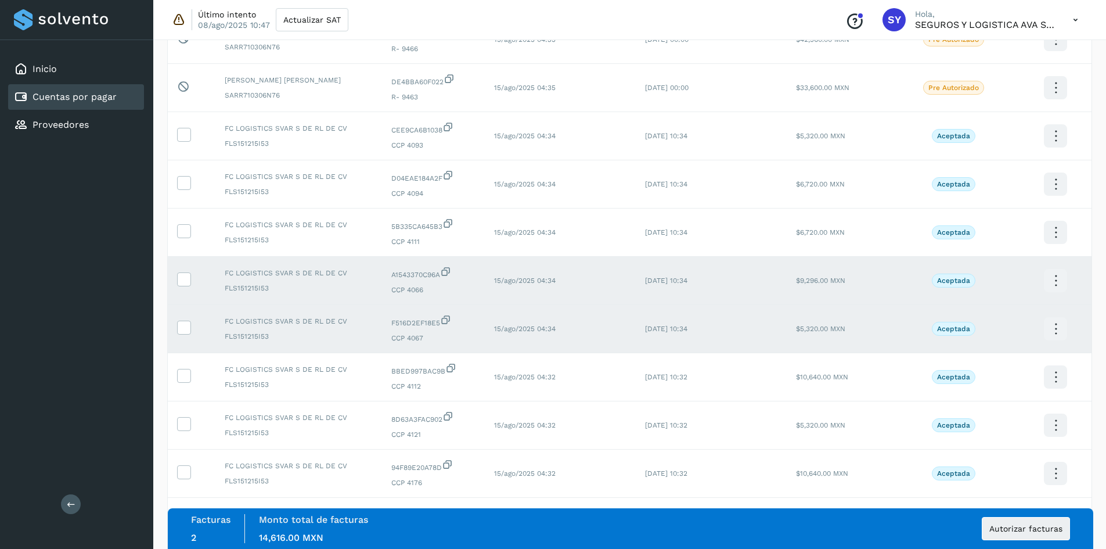
click at [185, 270] on td at bounding box center [192, 281] width 48 height 48
click at [183, 289] on td at bounding box center [192, 281] width 48 height 48
click at [184, 281] on icon at bounding box center [184, 278] width 12 height 12
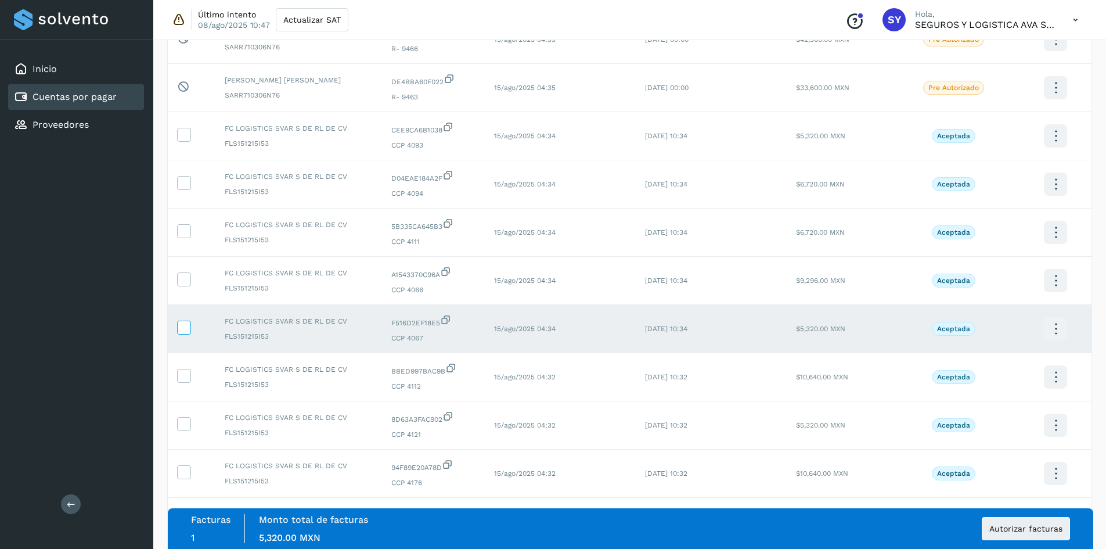
click at [183, 334] on label at bounding box center [184, 327] width 14 height 14
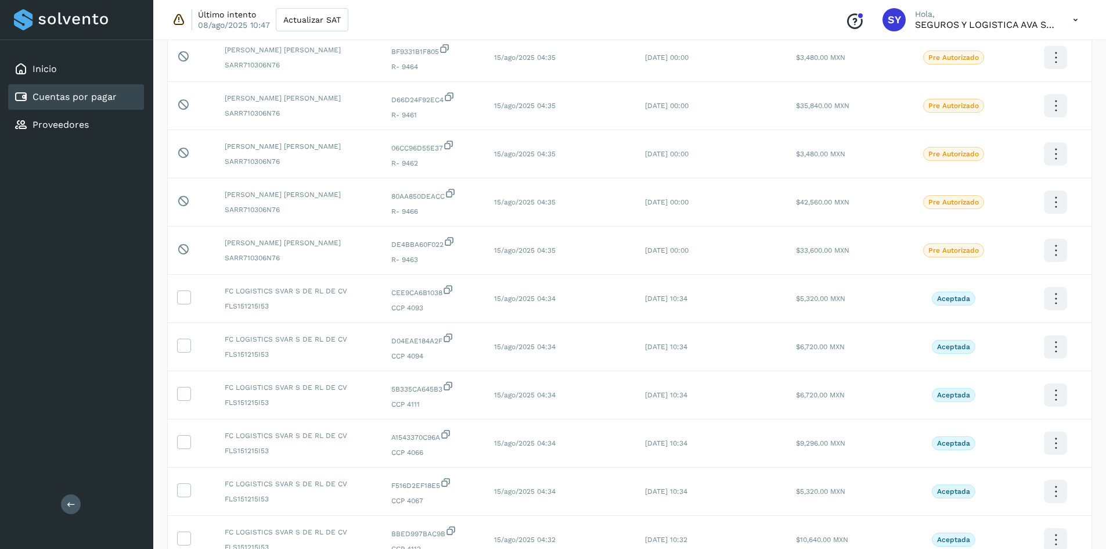
scroll to position [0, 0]
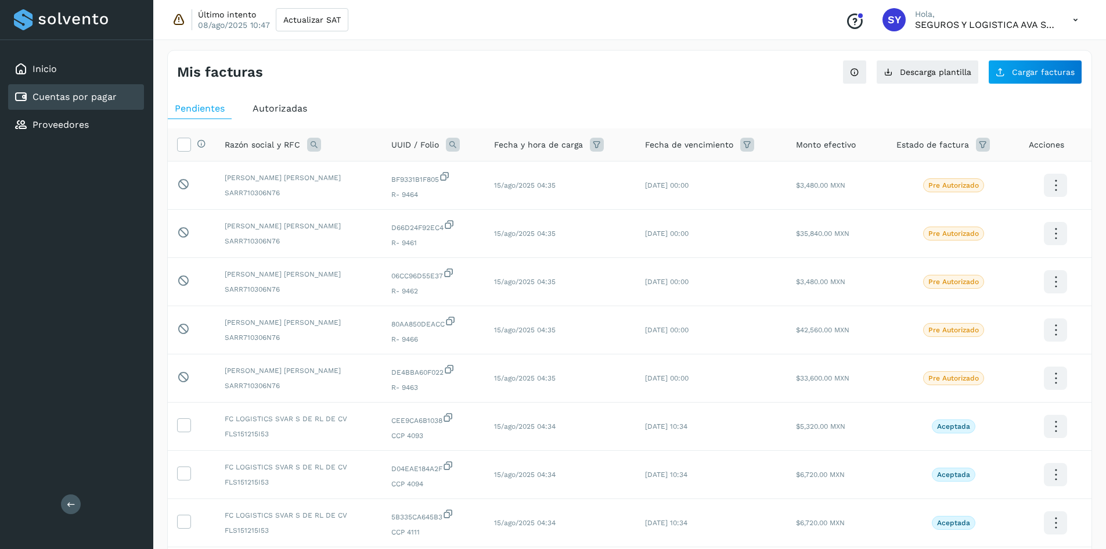
click at [692, 18] on icon at bounding box center [1076, 20] width 24 height 24
click at [692, 71] on div "Cerrar sesión" at bounding box center [1018, 75] width 138 height 22
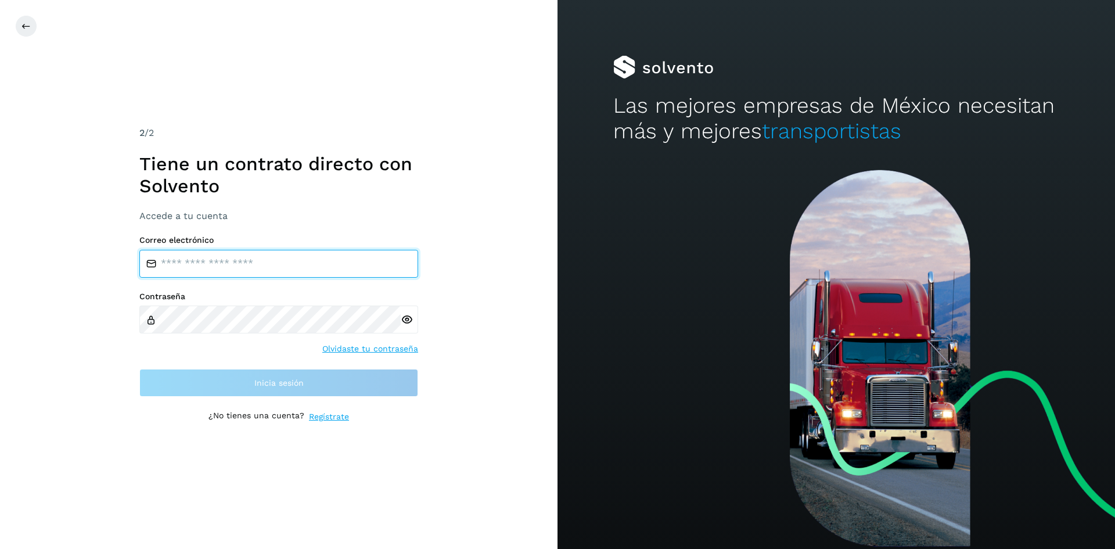
type input "**********"
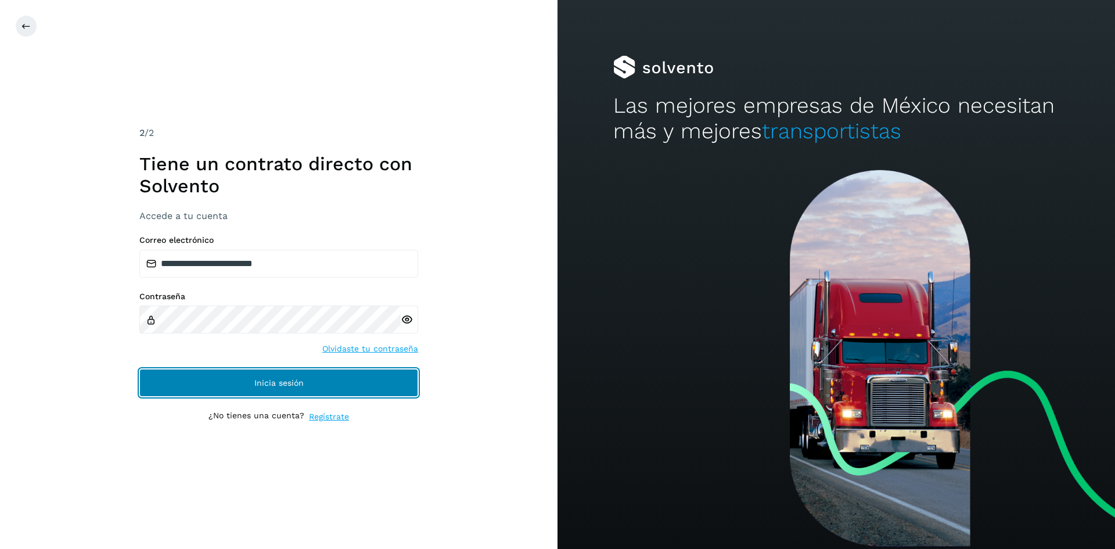
click at [329, 383] on button "Inicia sesión" at bounding box center [278, 383] width 279 height 28
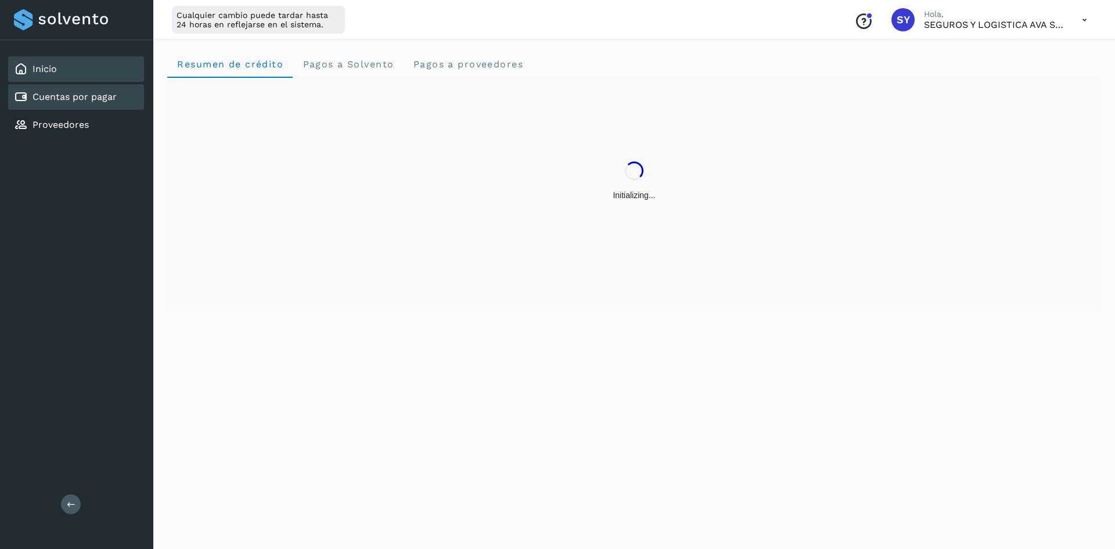
click at [51, 93] on link "Cuentas por pagar" at bounding box center [75, 96] width 84 height 11
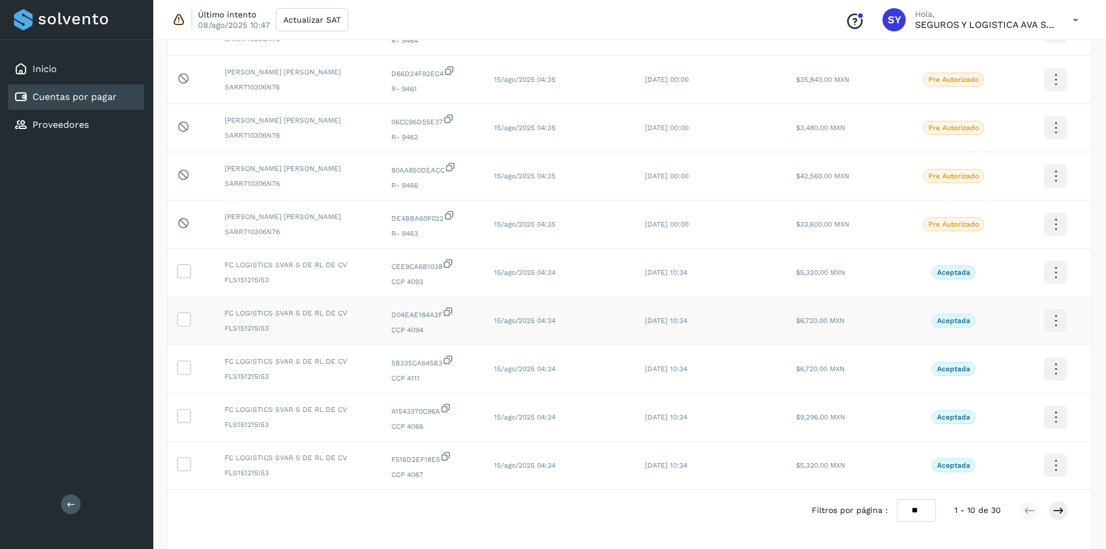
scroll to position [174, 0]
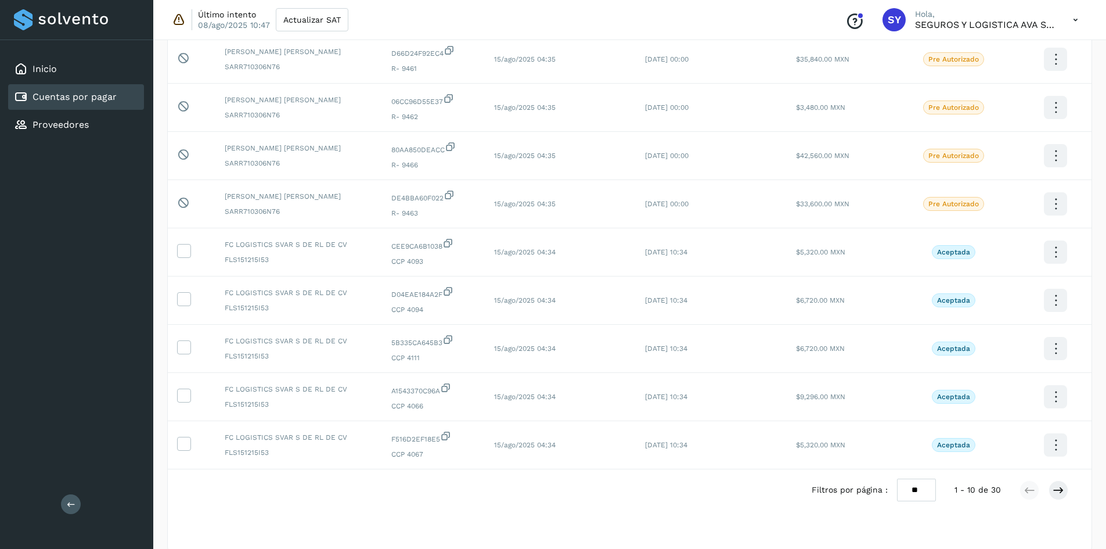
click at [692, 492] on select "** ** **" at bounding box center [916, 489] width 39 height 23
click at [692, 478] on select "** ** **" at bounding box center [916, 489] width 39 height 23
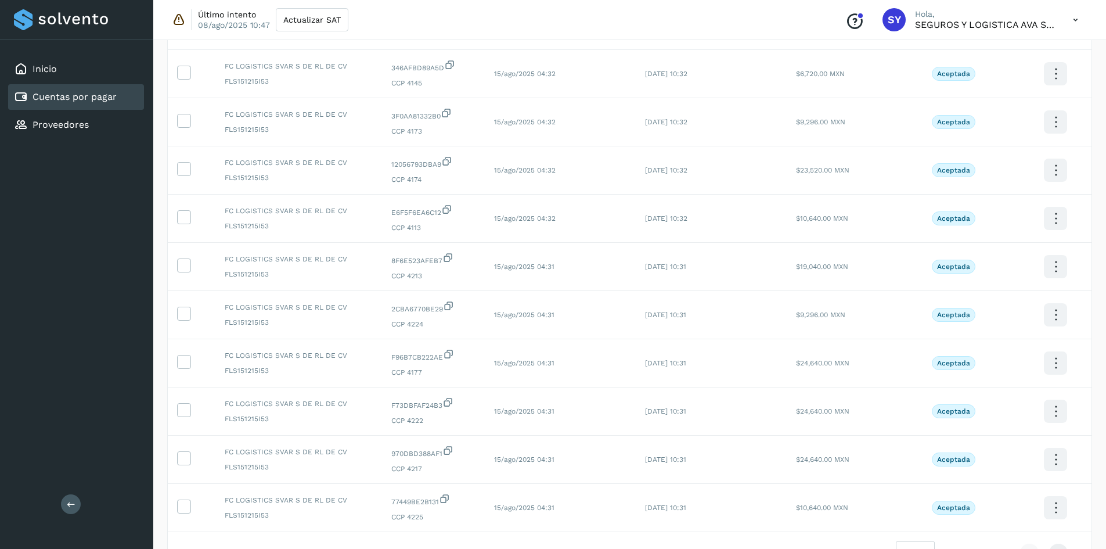
scroll to position [871, 0]
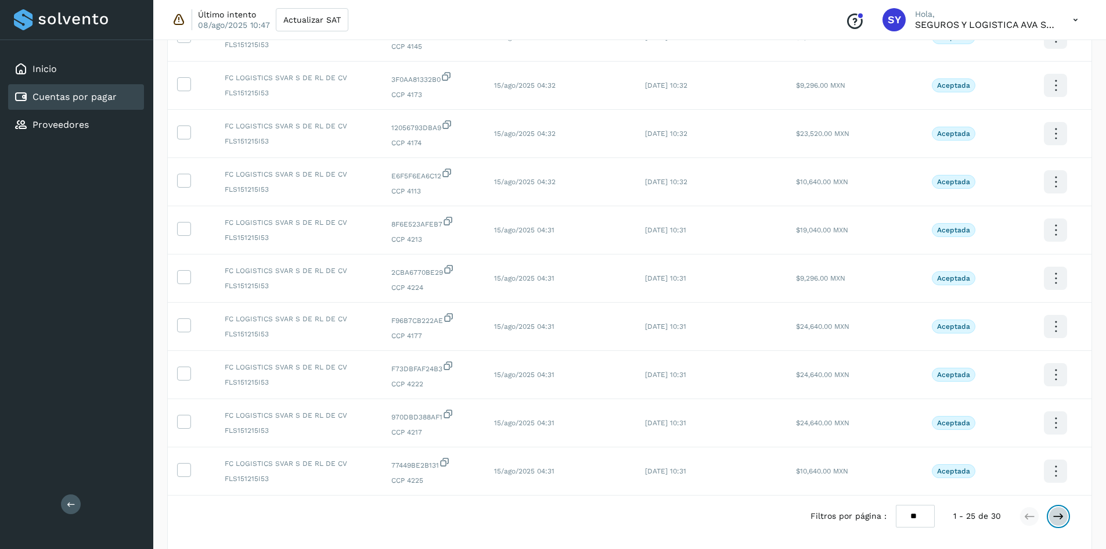
click at [692, 518] on button at bounding box center [1059, 516] width 20 height 20
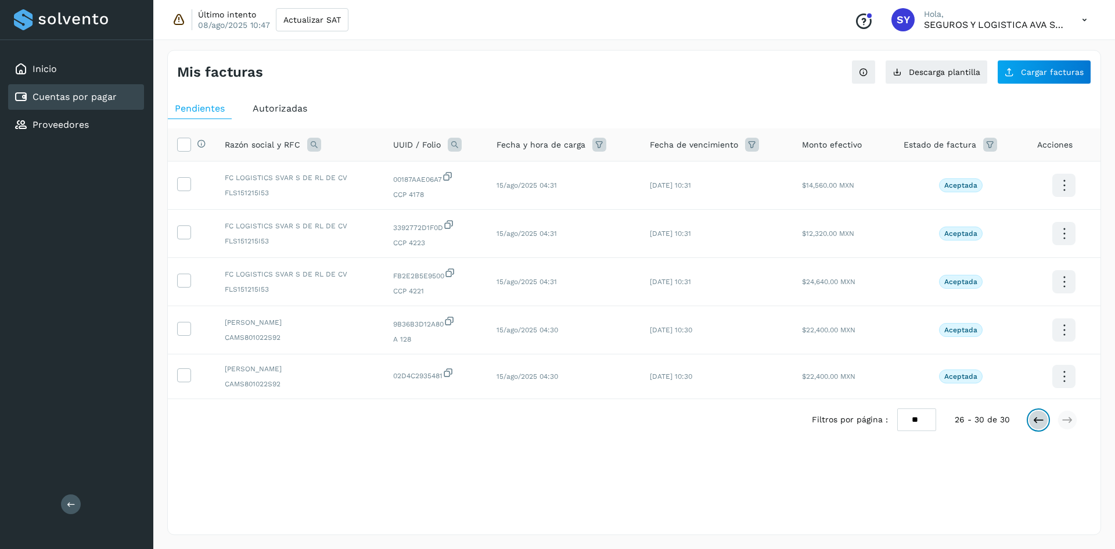
click at [692, 417] on icon at bounding box center [1038, 420] width 12 height 12
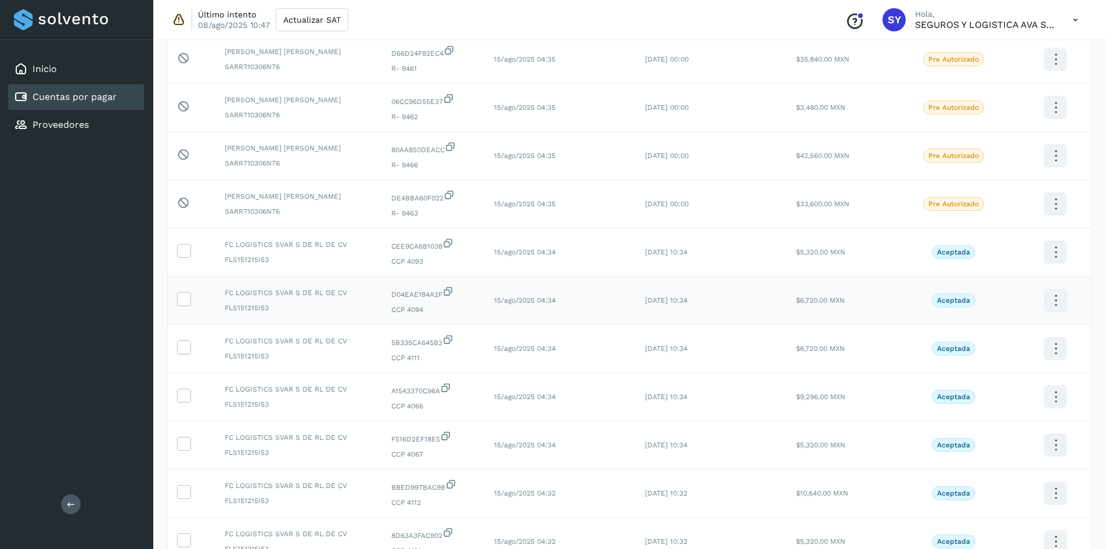
scroll to position [232, 0]
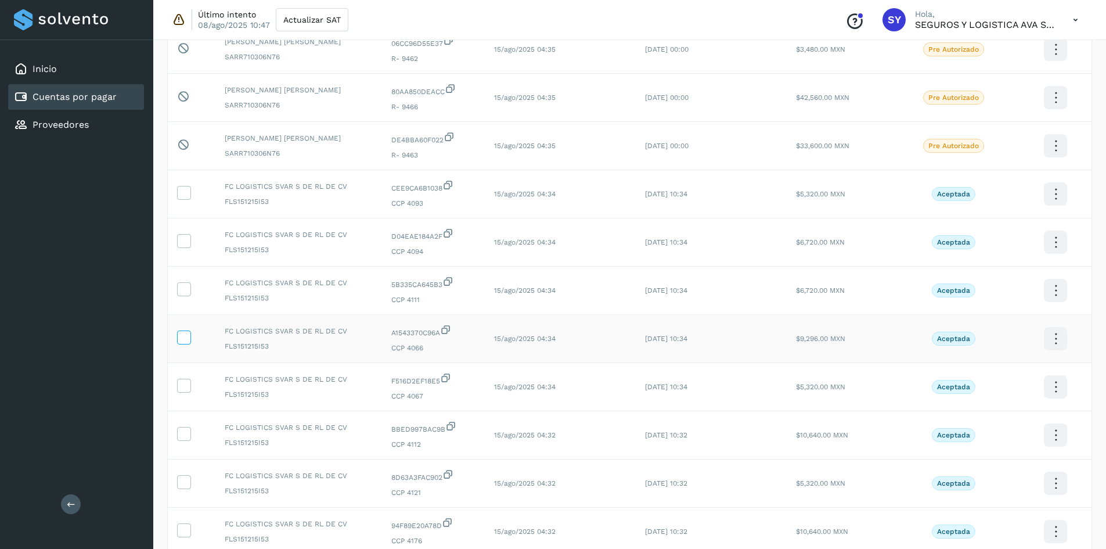
click at [186, 340] on icon at bounding box center [184, 336] width 12 height 12
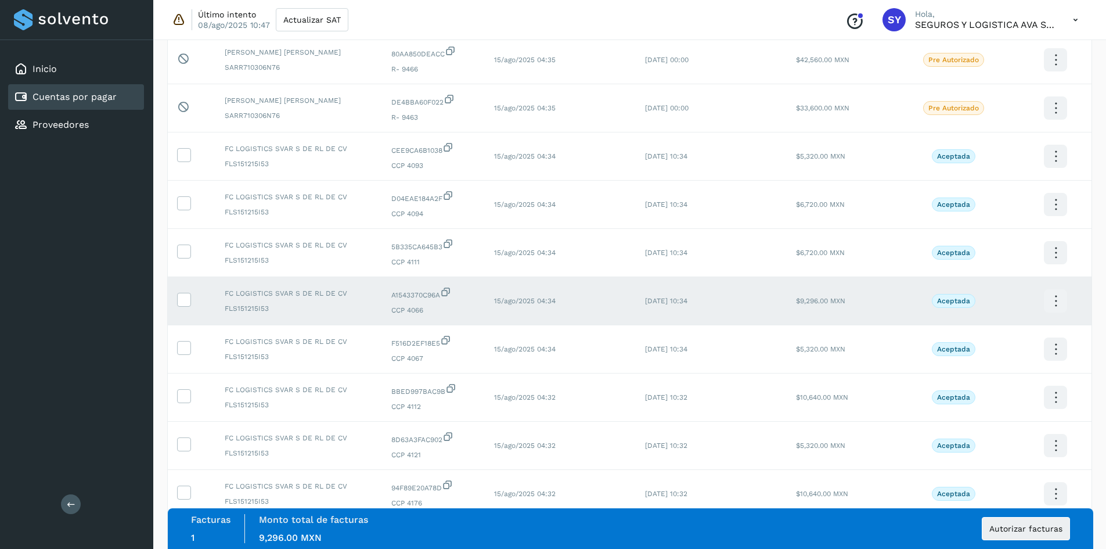
scroll to position [290, 0]
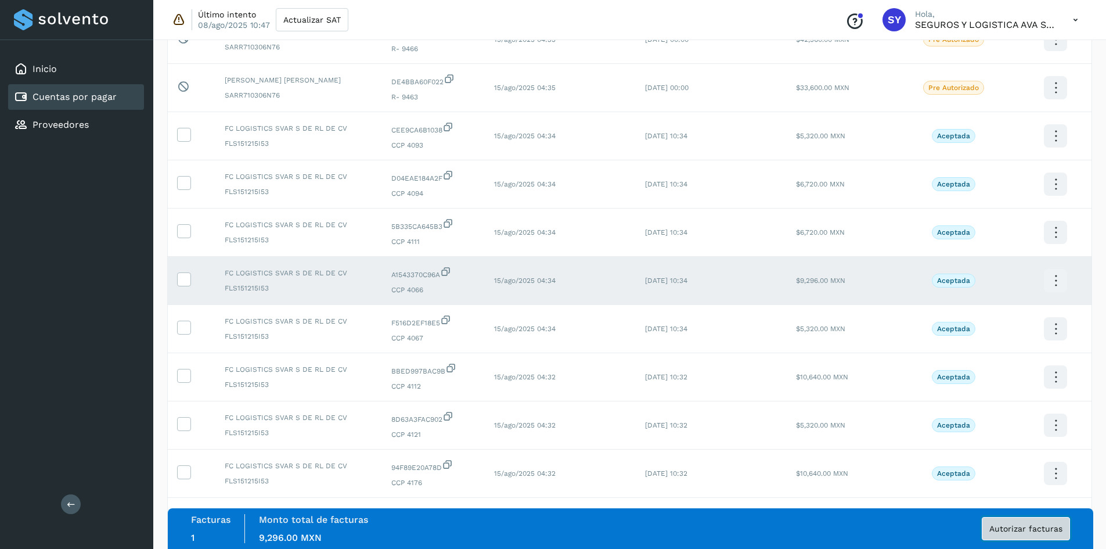
click at [692, 531] on span "Autorizar facturas" at bounding box center [1025, 528] width 73 height 8
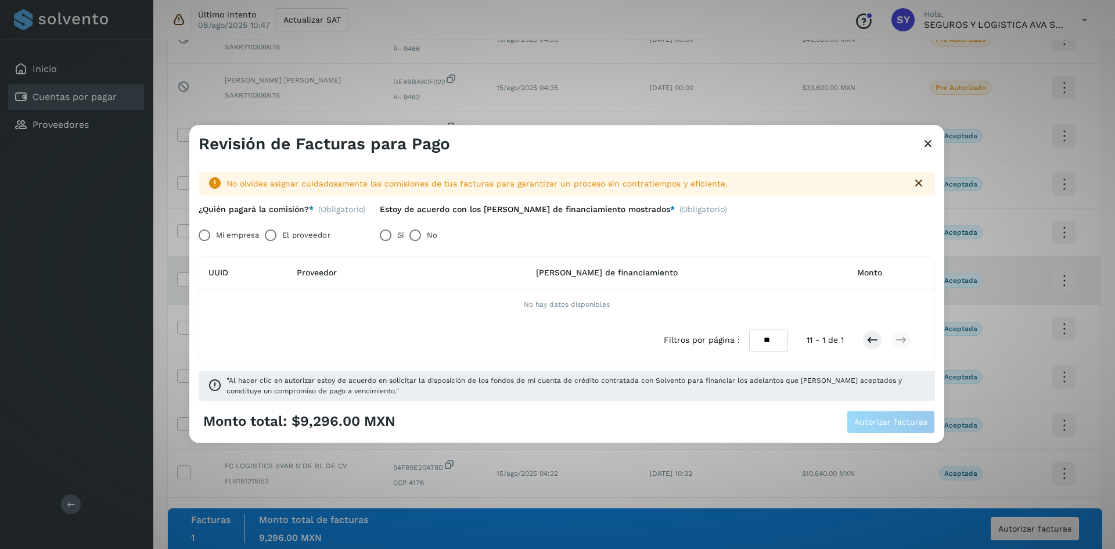
click at [277, 255] on div "No olvides asignar cuidadosamente las comisiones de tus facturas para garantiza…" at bounding box center [566, 281] width 755 height 257
click at [287, 262] on th "UUID" at bounding box center [354, 273] width 135 height 33
click at [466, 291] on td "No hay datos disponibles" at bounding box center [566, 304] width 735 height 30
click at [466, 300] on td "No hay datos disponibles" at bounding box center [566, 304] width 735 height 30
click at [463, 332] on div "Filtros por página : ** ** ** 11 - 1 de 1" at bounding box center [566, 339] width 735 height 41
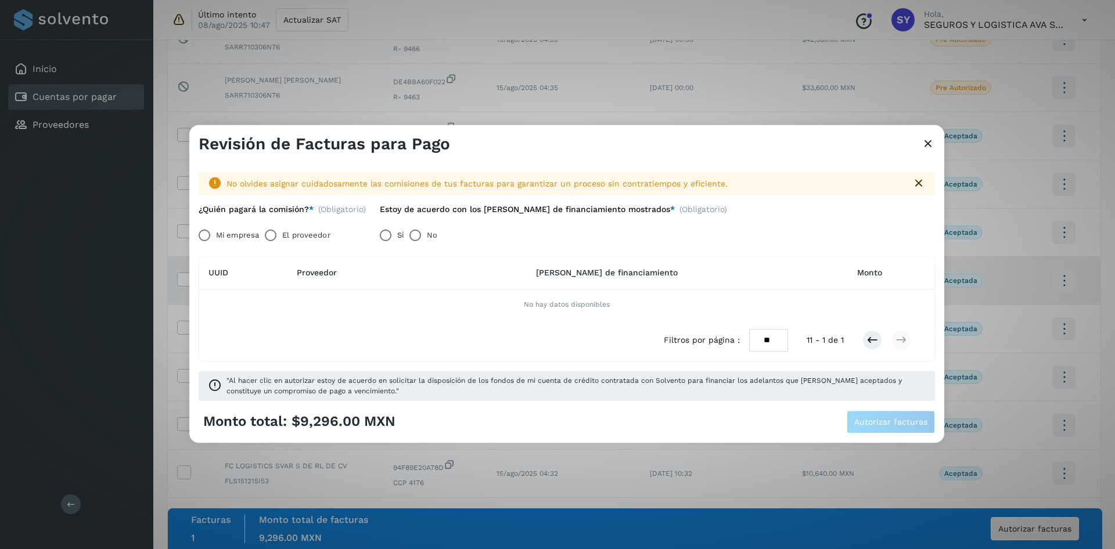
drag, startPoint x: 473, startPoint y: 348, endPoint x: 647, endPoint y: 235, distance: 208.5
click at [492, 348] on div "Filtros por página : ** ** ** 11 - 1 de 1" at bounding box center [566, 339] width 735 height 41
click at [692, 141] on icon at bounding box center [928, 144] width 14 height 12
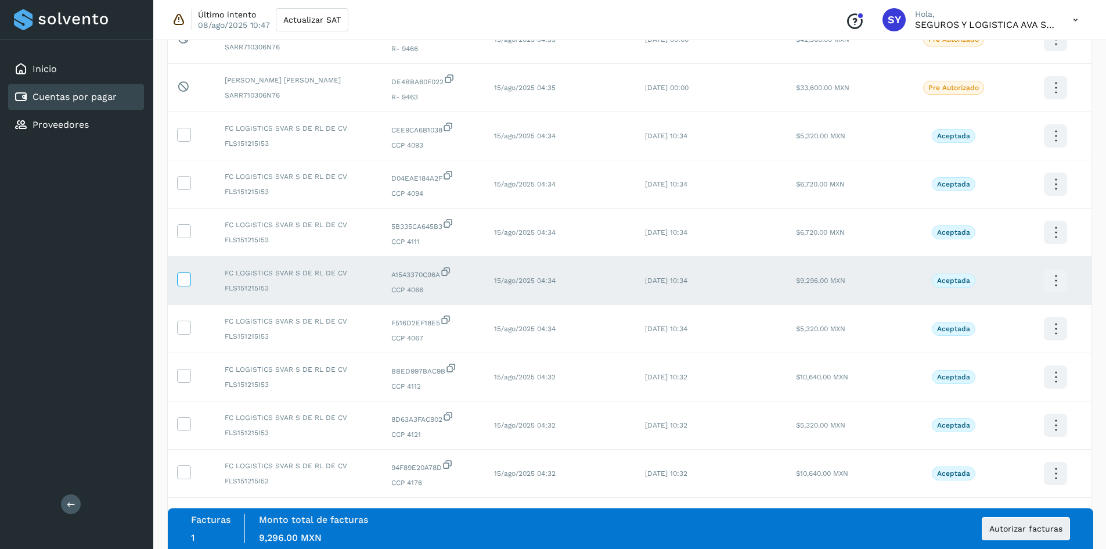
click at [182, 283] on icon at bounding box center [184, 278] width 12 height 12
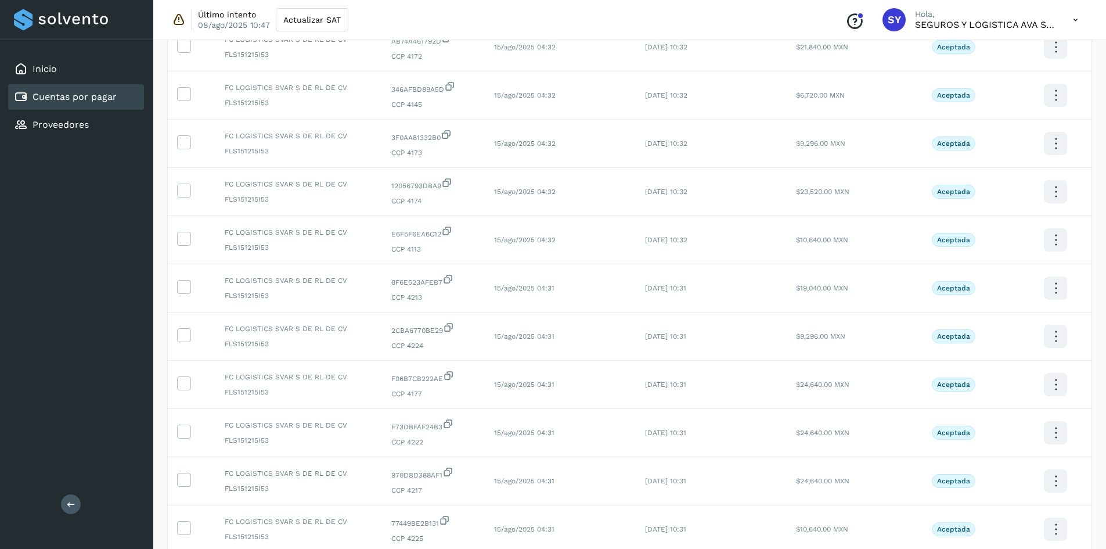
scroll to position [916, 0]
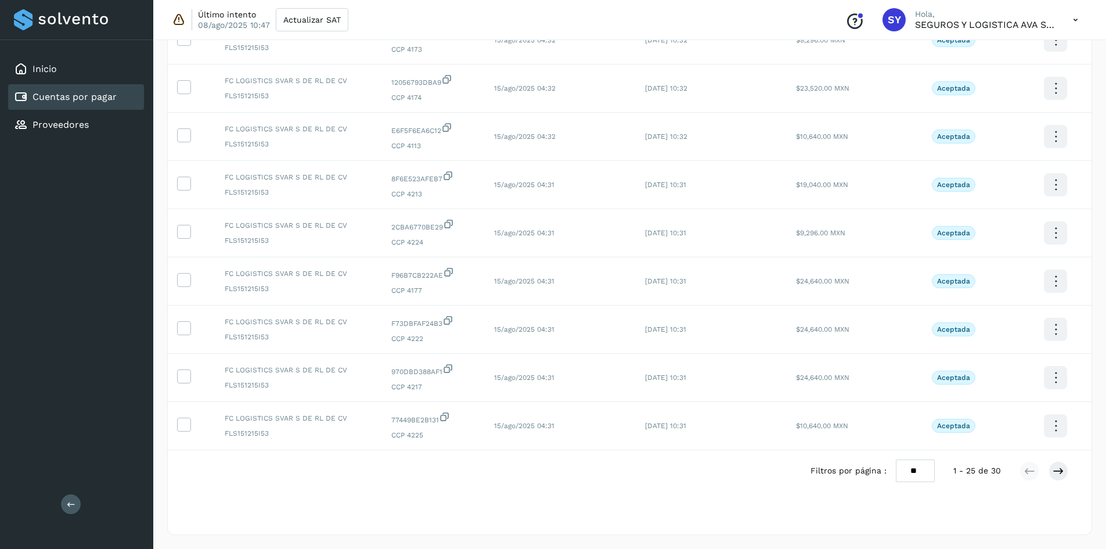
click at [692, 472] on select "** ** **" at bounding box center [915, 470] width 39 height 23
select select "**"
click at [692, 459] on select "** ** **" at bounding box center [915, 470] width 39 height 23
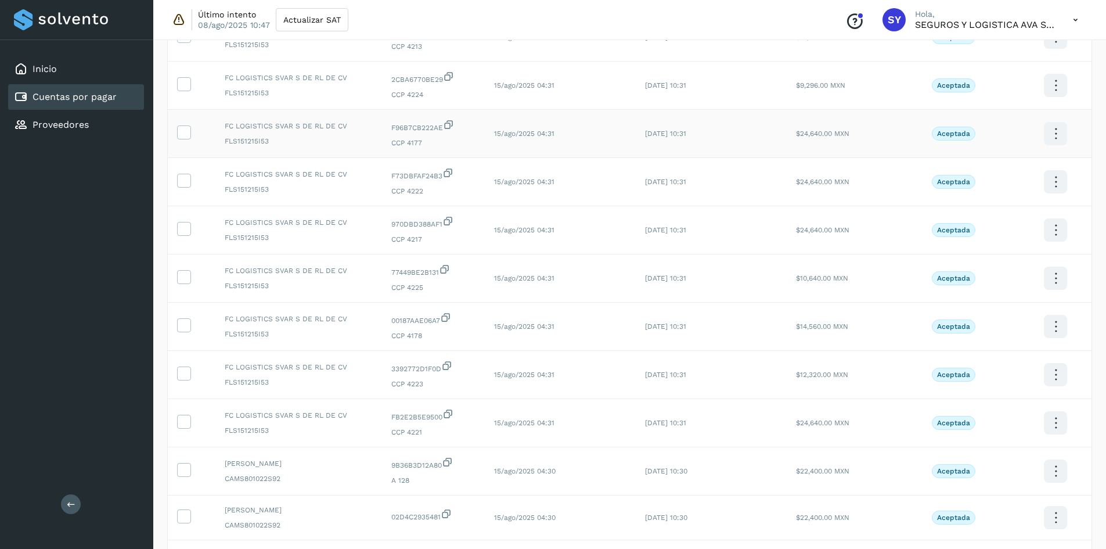
scroll to position [1154, 0]
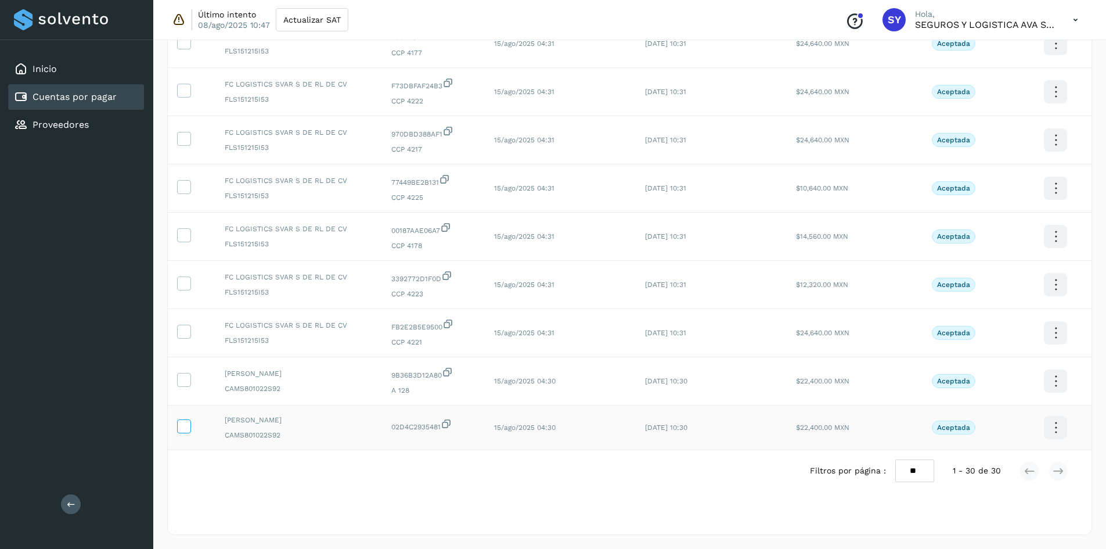
click at [180, 426] on icon at bounding box center [184, 425] width 12 height 12
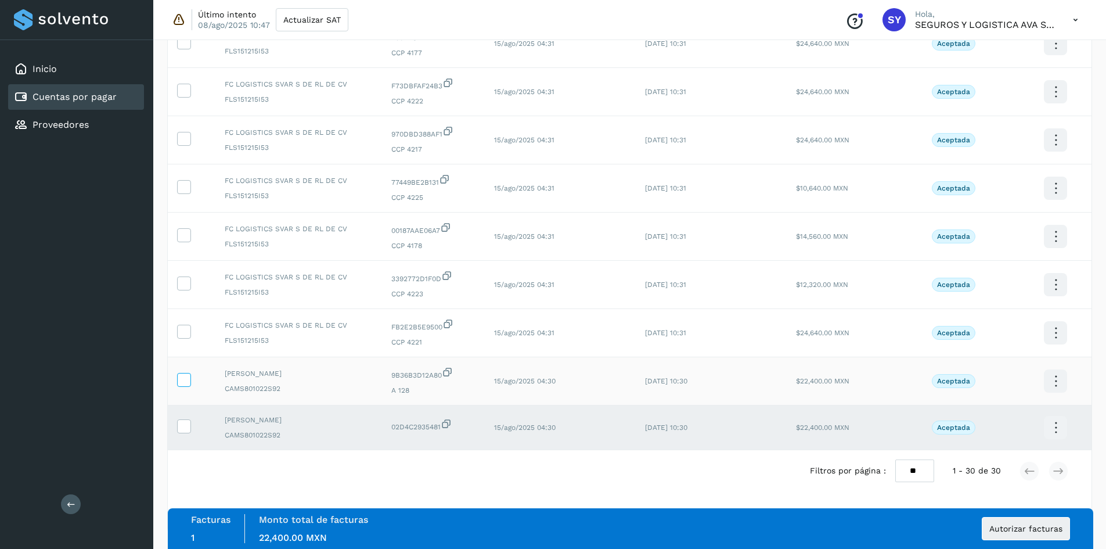
click at [182, 386] on label at bounding box center [184, 380] width 14 height 14
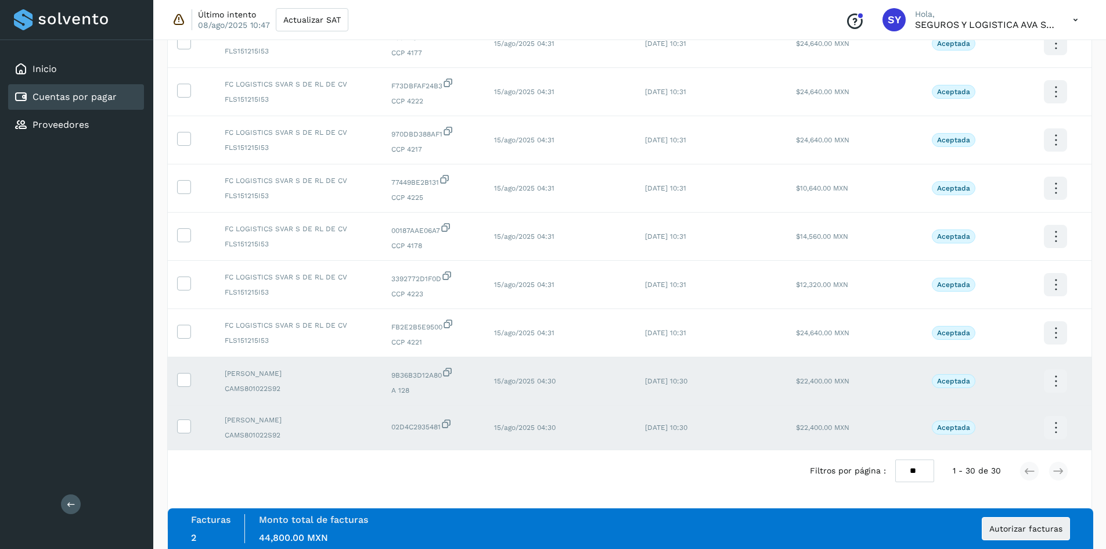
click at [692, 535] on div "Facturas 2 Monto total de facturas Monto total 44,800.00 MXN Autorizar facturas" at bounding box center [630, 528] width 925 height 41
click at [692, 534] on button "Autorizar facturas" at bounding box center [1026, 528] width 88 height 23
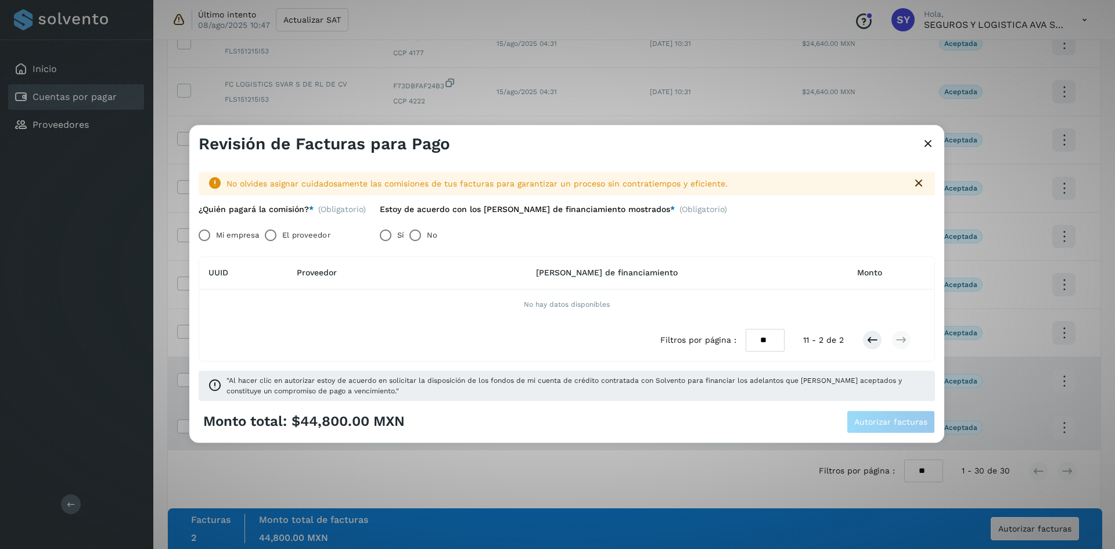
click at [692, 145] on icon at bounding box center [928, 144] width 14 height 12
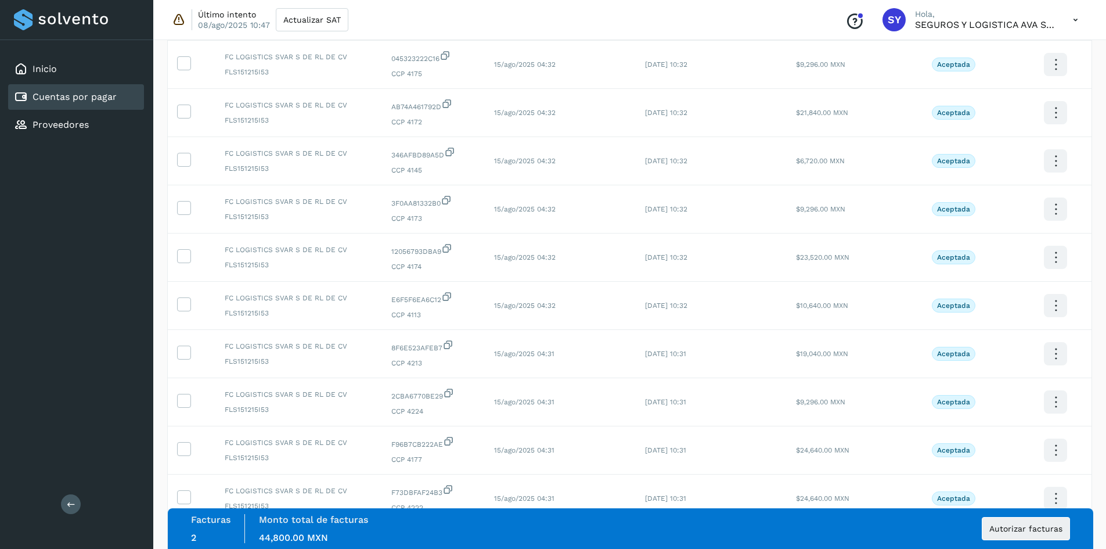
scroll to position [399, 0]
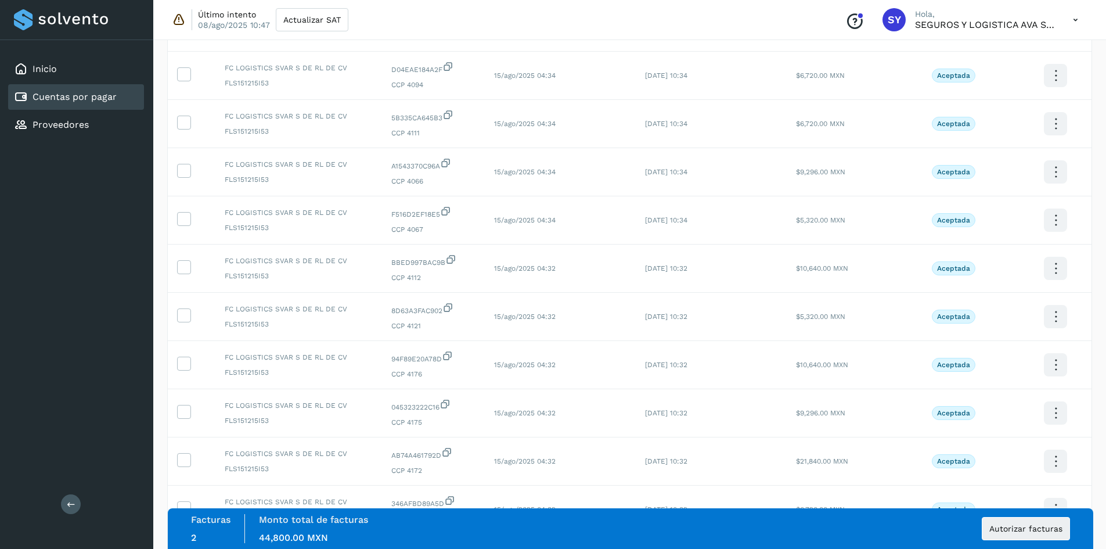
click at [692, 20] on icon at bounding box center [1076, 20] width 24 height 24
click at [692, 75] on div "Cerrar sesión" at bounding box center [1018, 75] width 138 height 22
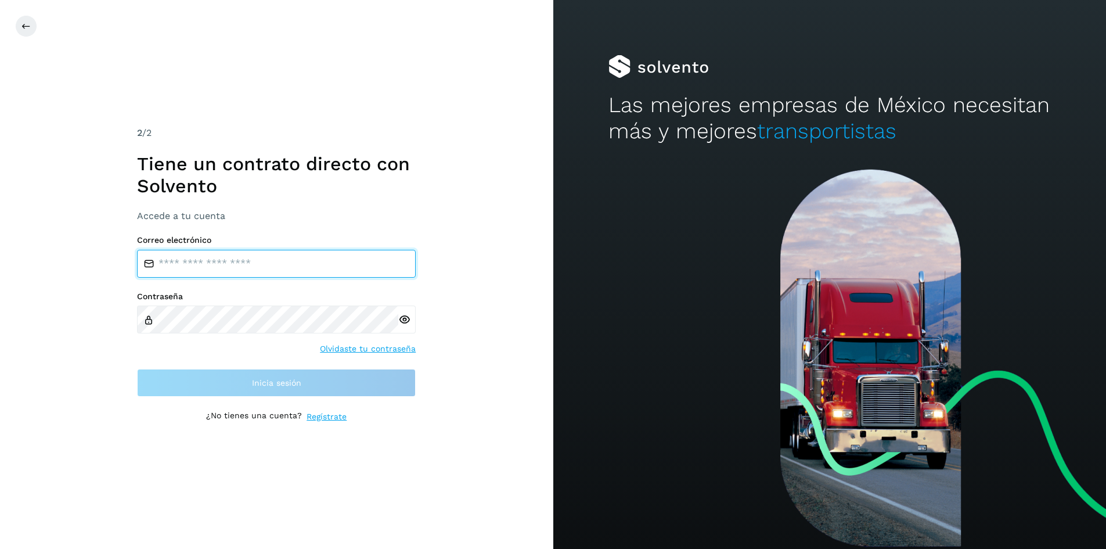
type input "**********"
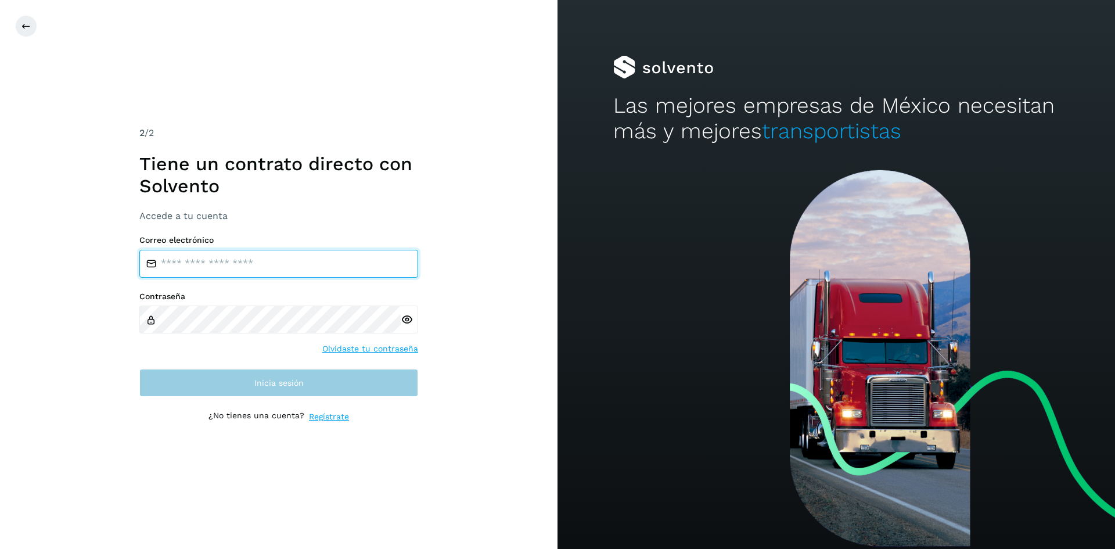
type input "**********"
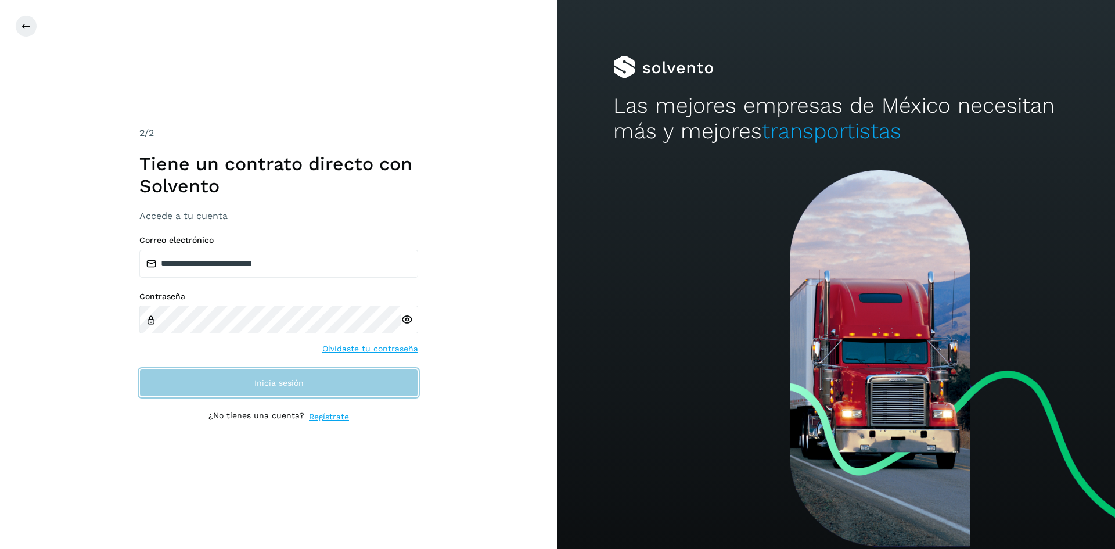
click at [309, 380] on button "Inicia sesión" at bounding box center [278, 383] width 279 height 28
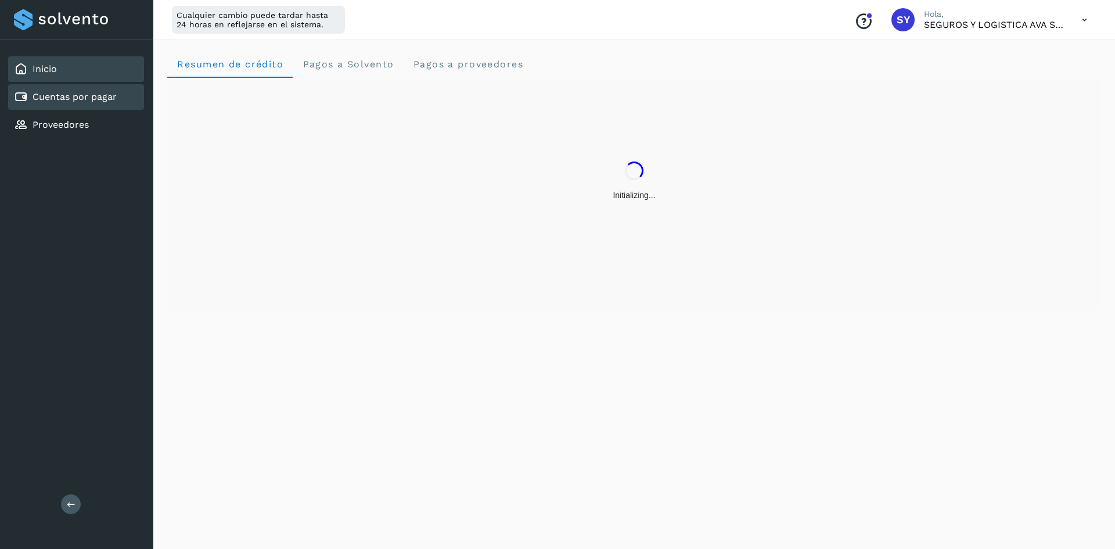
click at [59, 100] on link "Cuentas por pagar" at bounding box center [75, 96] width 84 height 11
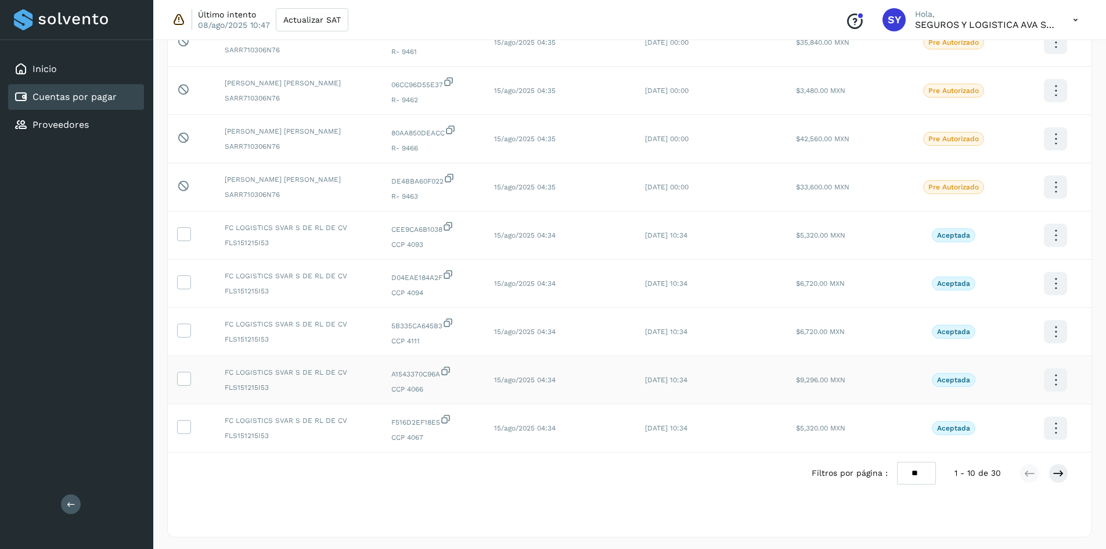
scroll to position [193, 0]
click at [930, 472] on select "** ** **" at bounding box center [916, 470] width 39 height 23
select select "**"
click at [904, 459] on select "** ** **" at bounding box center [916, 470] width 39 height 23
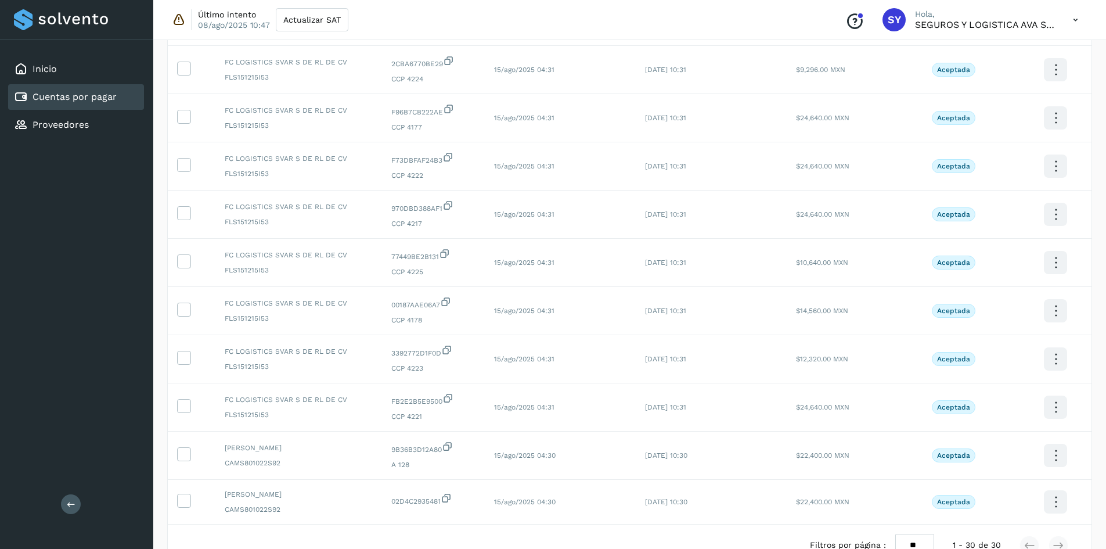
scroll to position [1154, 0]
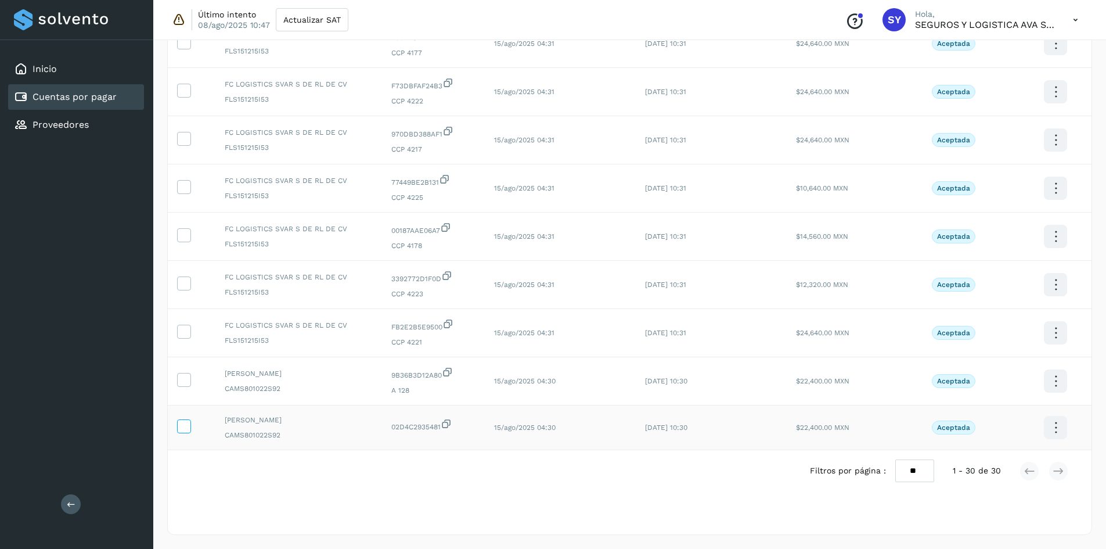
click at [188, 426] on icon at bounding box center [184, 425] width 12 height 12
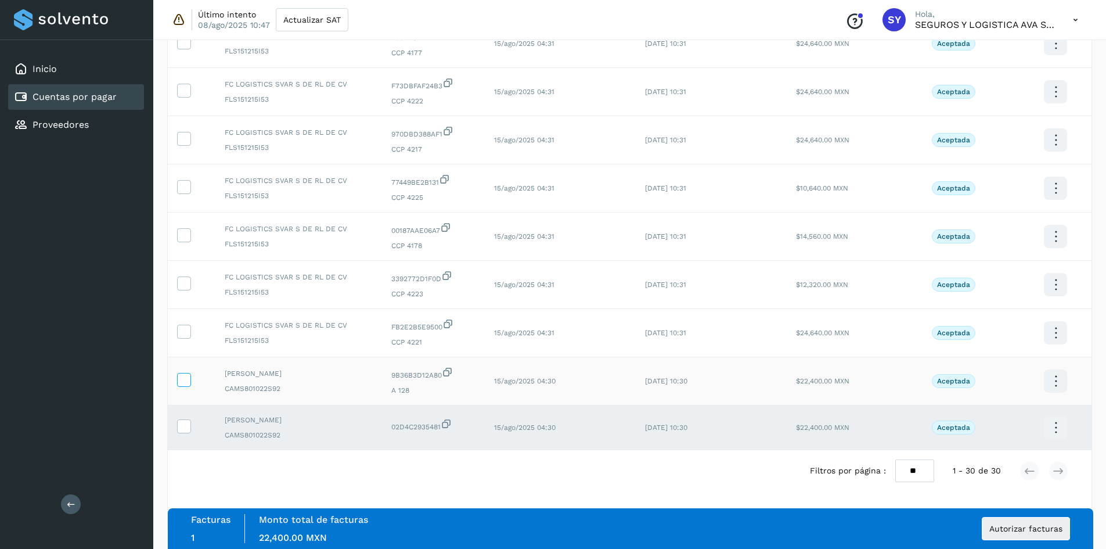
click at [183, 383] on icon at bounding box center [184, 379] width 12 height 12
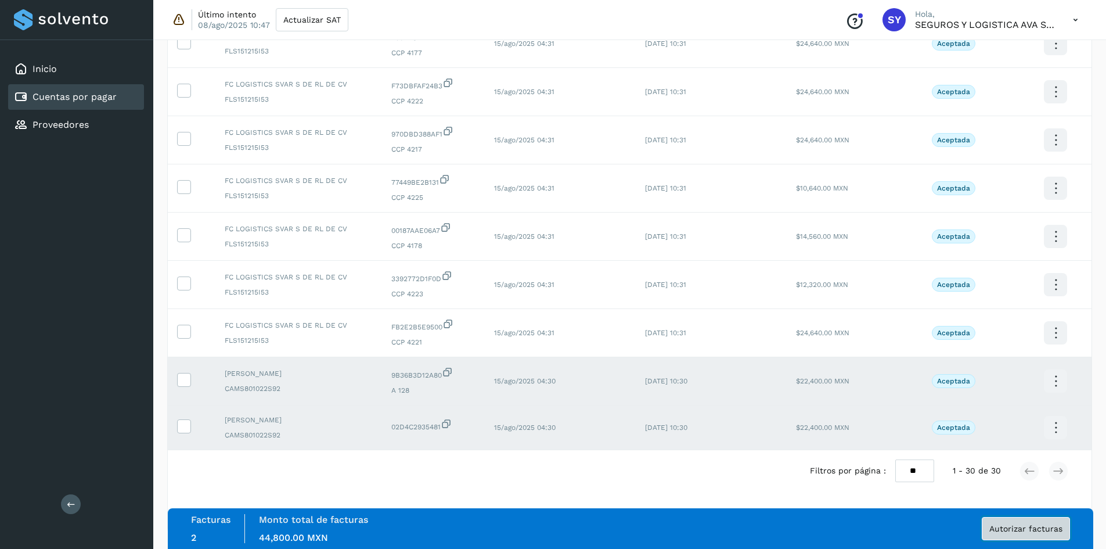
click at [1051, 526] on span "Autorizar facturas" at bounding box center [1025, 528] width 73 height 8
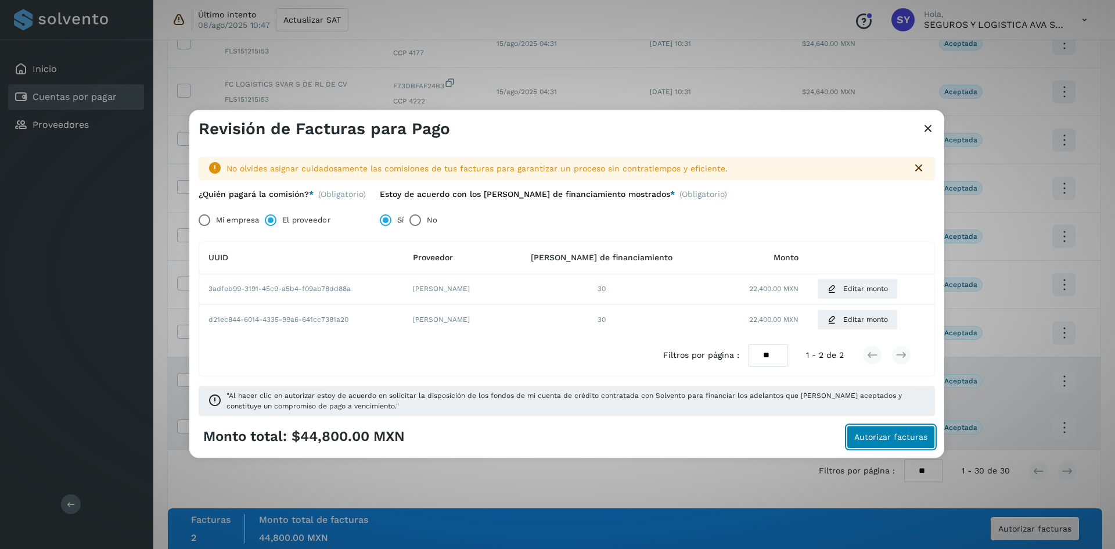
click at [903, 438] on span "Autorizar facturas" at bounding box center [890, 437] width 73 height 8
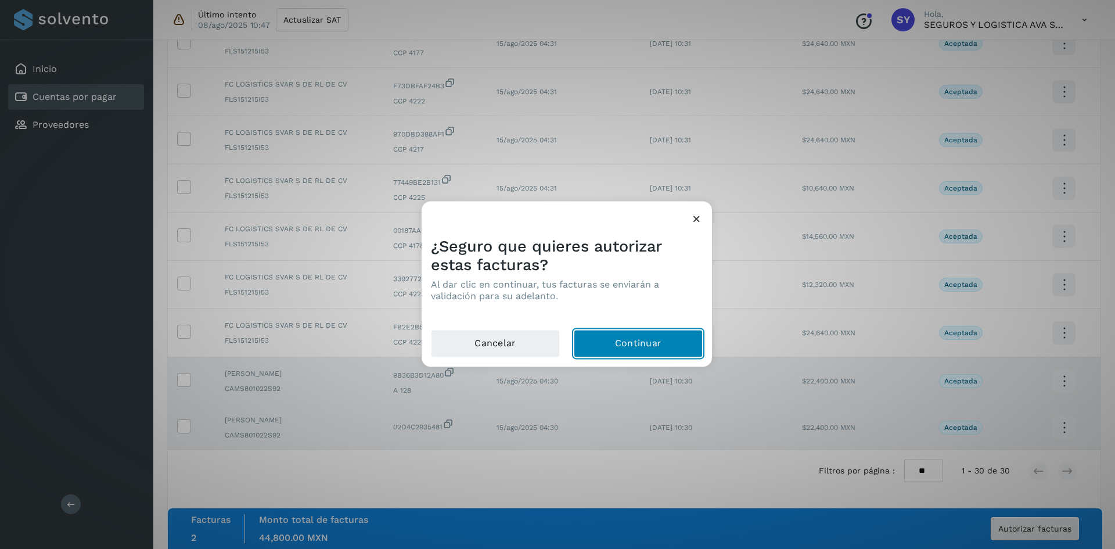
click at [649, 338] on button "Continuar" at bounding box center [638, 343] width 129 height 28
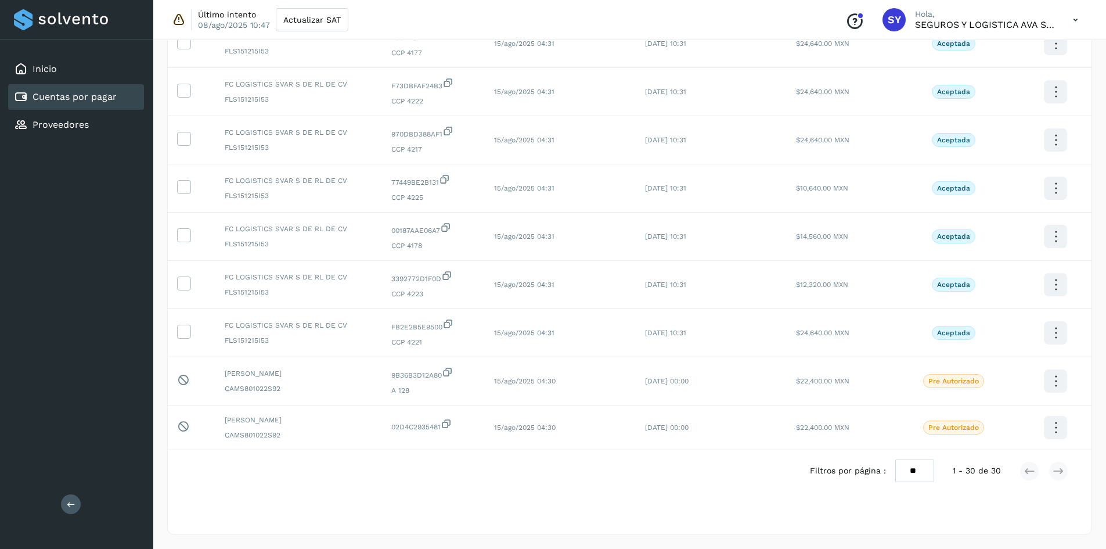
click at [925, 472] on select "** ** **" at bounding box center [914, 470] width 39 height 23
click at [487, 511] on div "Selecciona una fecha" at bounding box center [630, 519] width 924 height 19
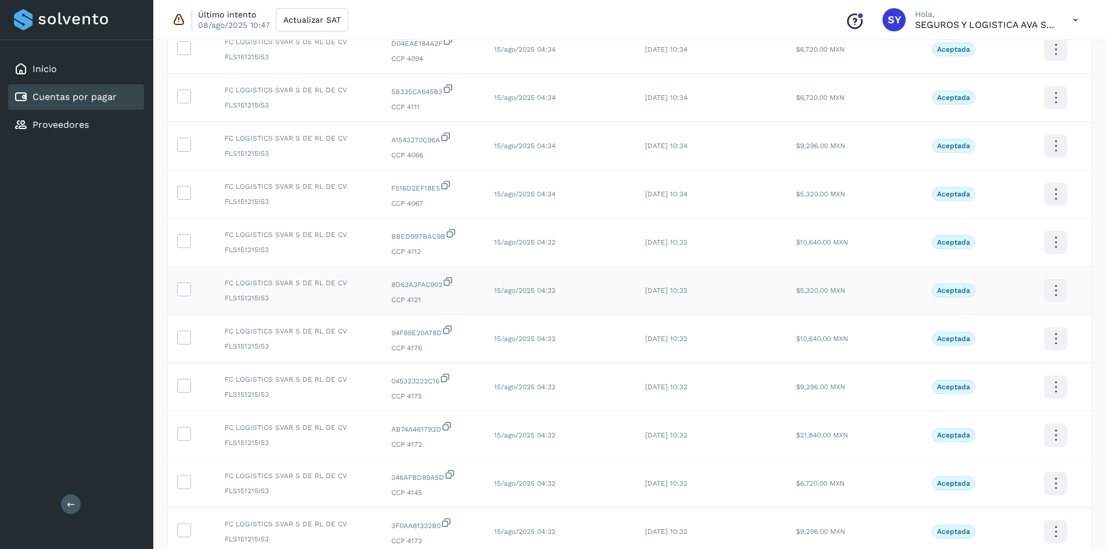
scroll to position [399, 0]
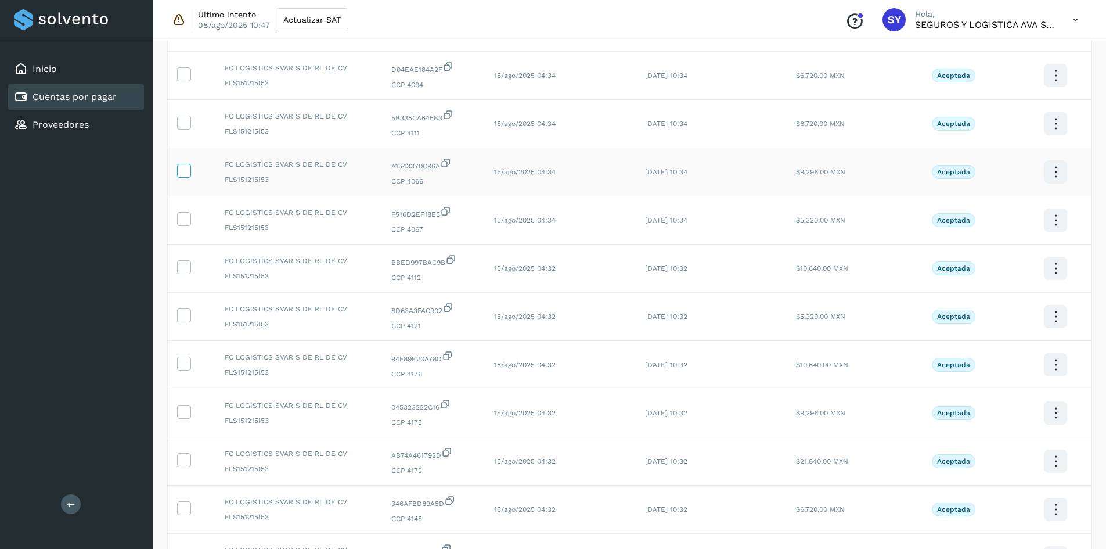
click at [178, 170] on icon at bounding box center [184, 170] width 12 height 12
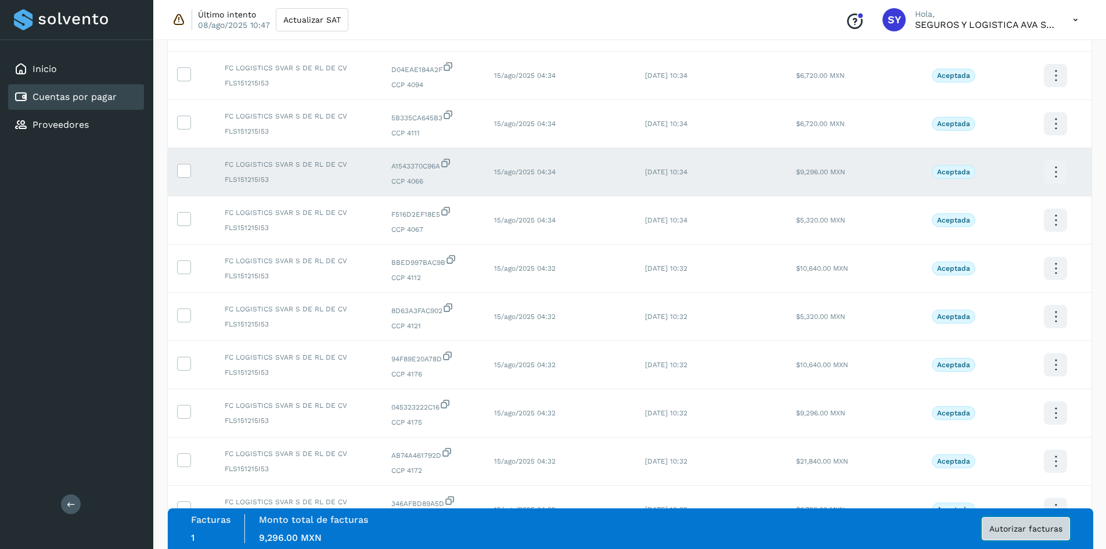
click at [995, 524] on span "Autorizar facturas" at bounding box center [1025, 528] width 73 height 8
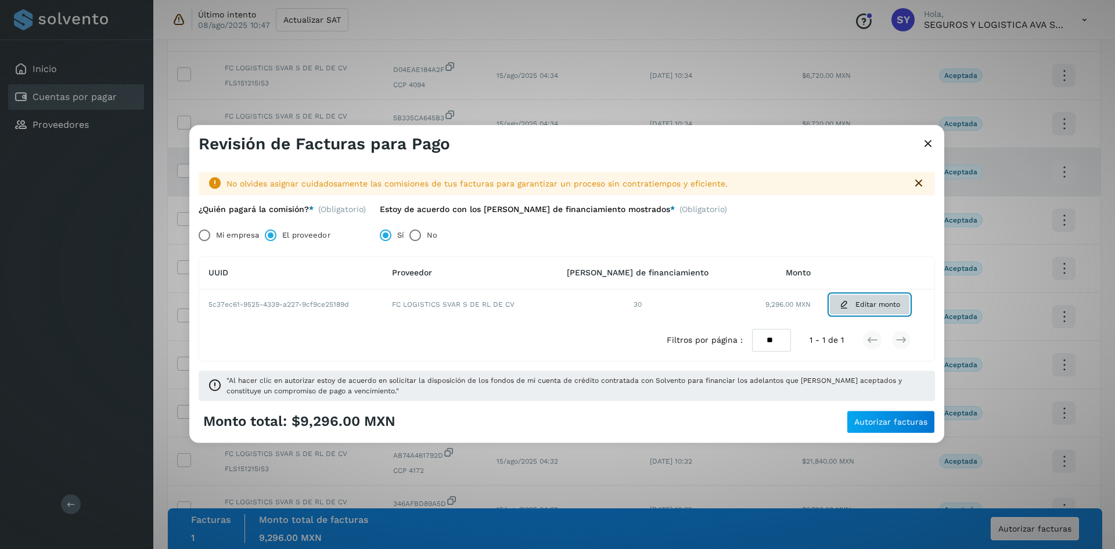
click at [871, 306] on span "Editar monto" at bounding box center [877, 304] width 45 height 10
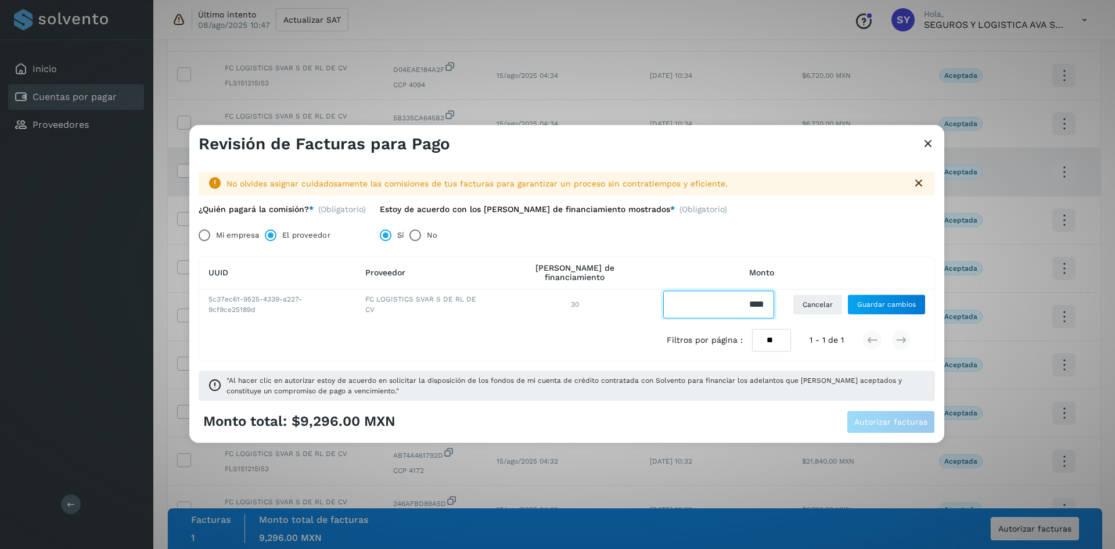
click at [739, 305] on input "Facturas" at bounding box center [718, 304] width 111 height 28
type input "****"
click at [885, 312] on button "Guardar cambios" at bounding box center [886, 304] width 78 height 21
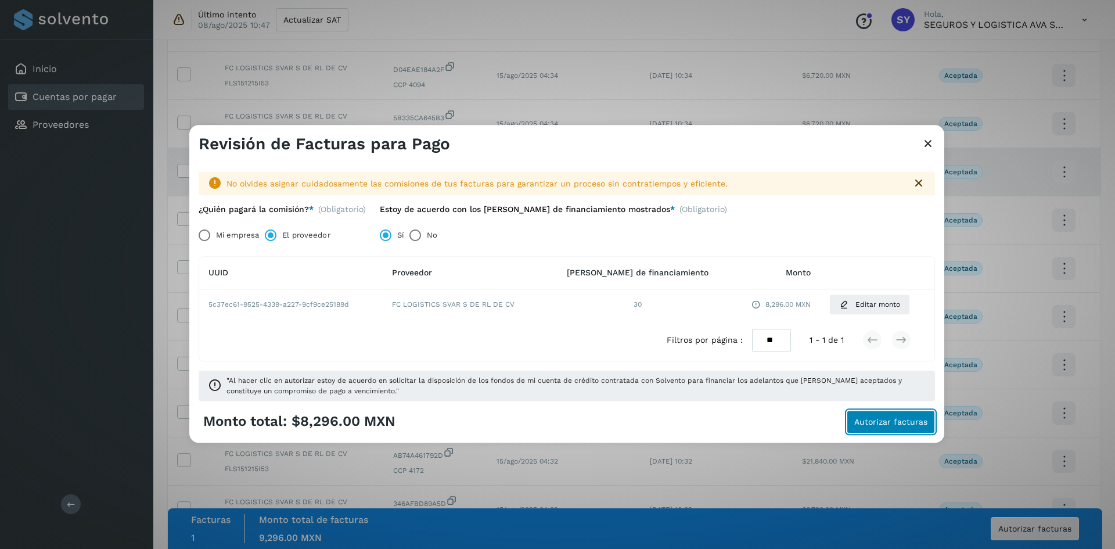
click at [881, 424] on span "Autorizar facturas" at bounding box center [890, 421] width 73 height 8
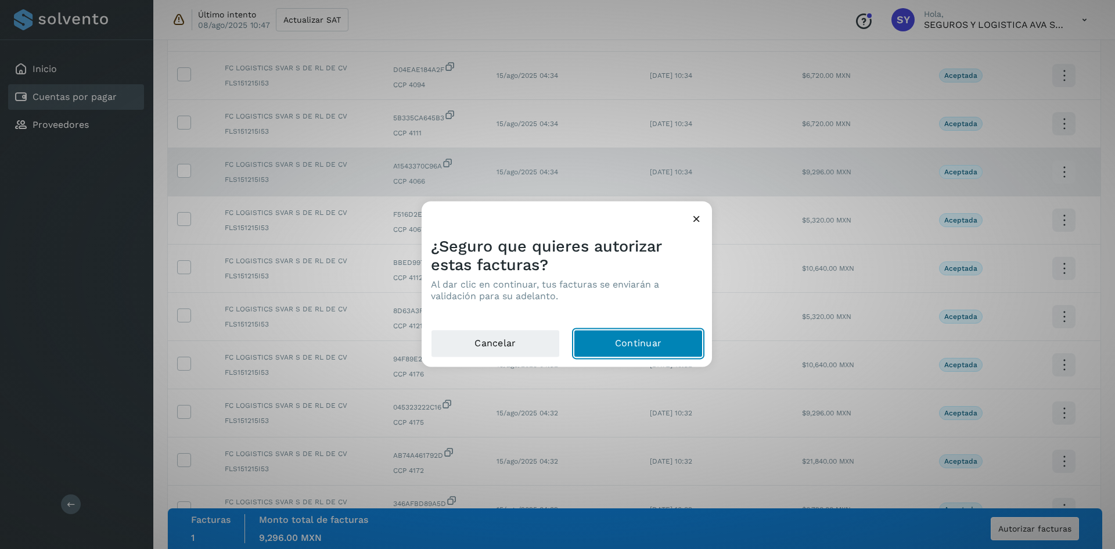
click at [665, 350] on button "Continuar" at bounding box center [638, 343] width 129 height 28
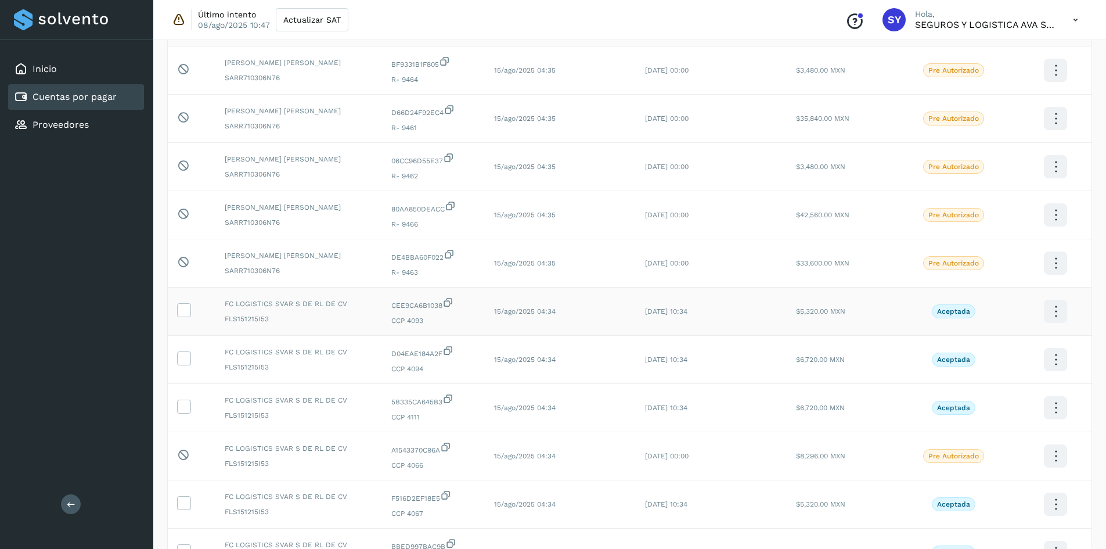
scroll to position [116, 0]
click at [192, 305] on td at bounding box center [192, 310] width 48 height 48
click at [186, 315] on span at bounding box center [184, 311] width 12 height 8
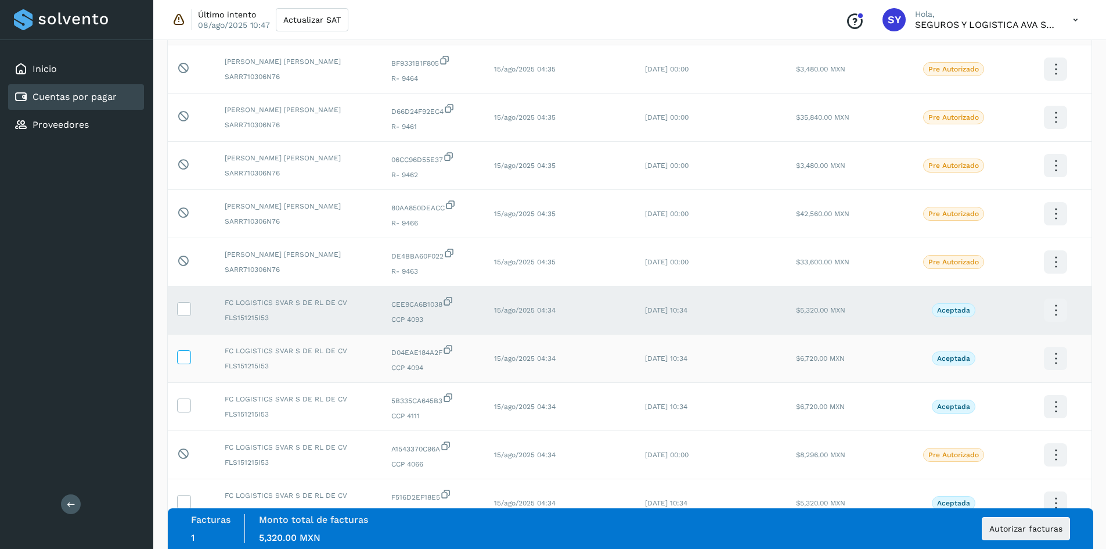
click at [188, 353] on icon at bounding box center [184, 356] width 12 height 12
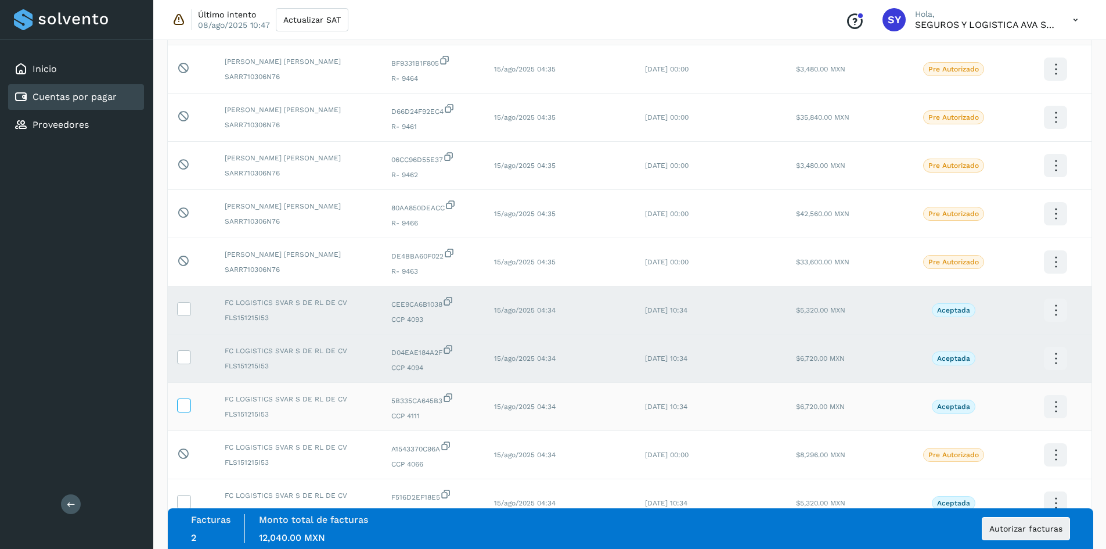
click at [187, 408] on icon at bounding box center [184, 404] width 12 height 12
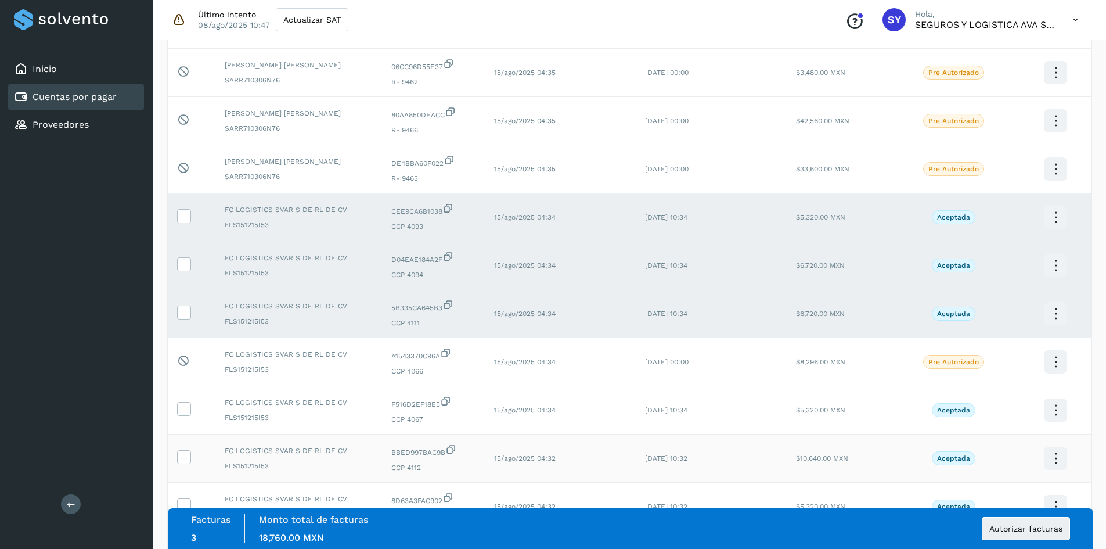
scroll to position [290, 0]
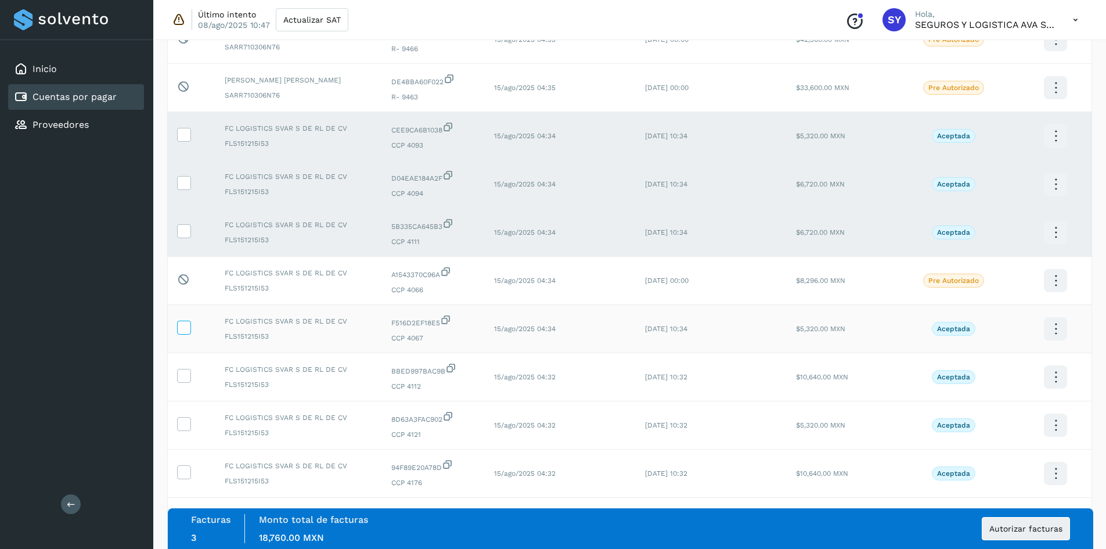
click at [187, 328] on icon at bounding box center [184, 326] width 12 height 12
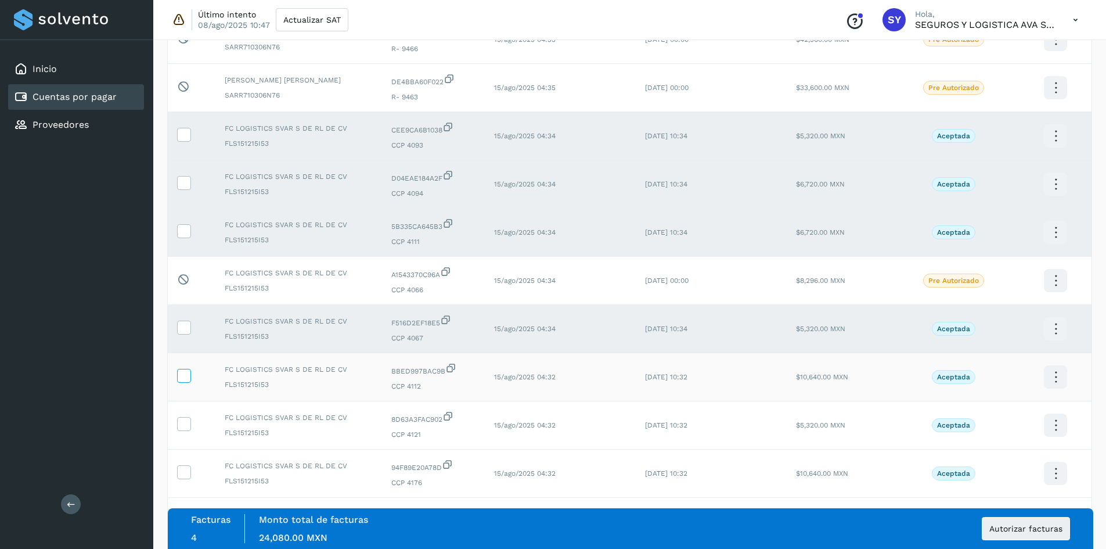
click at [190, 380] on label at bounding box center [184, 376] width 14 height 14
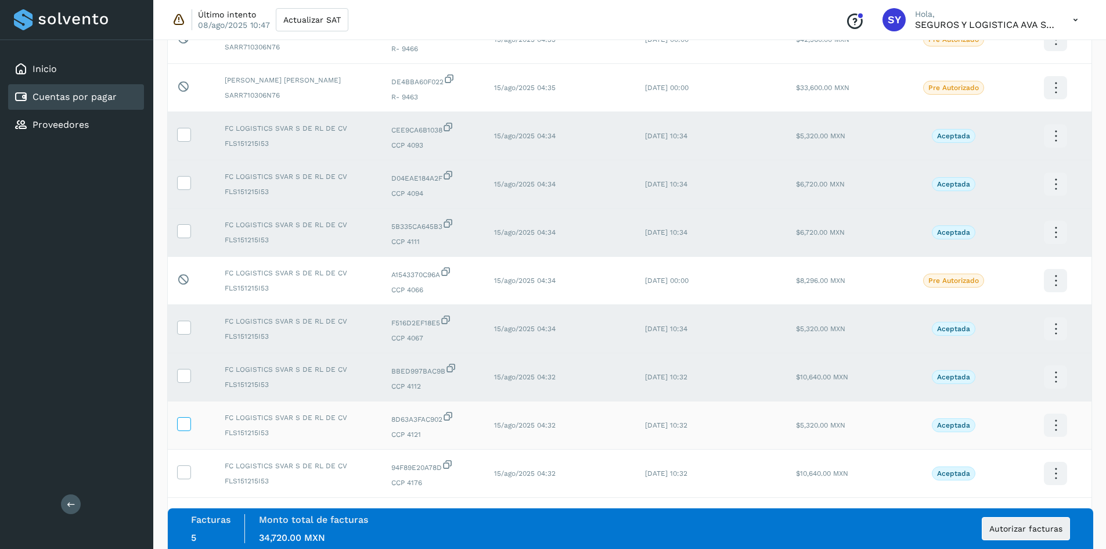
click at [186, 424] on icon at bounding box center [184, 423] width 12 height 12
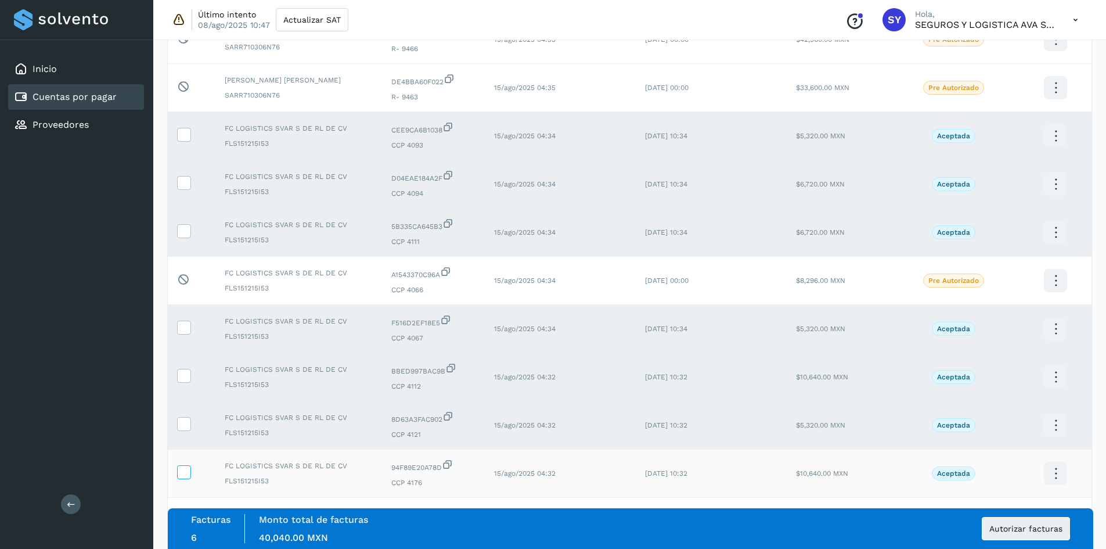
click at [182, 470] on icon at bounding box center [184, 471] width 12 height 12
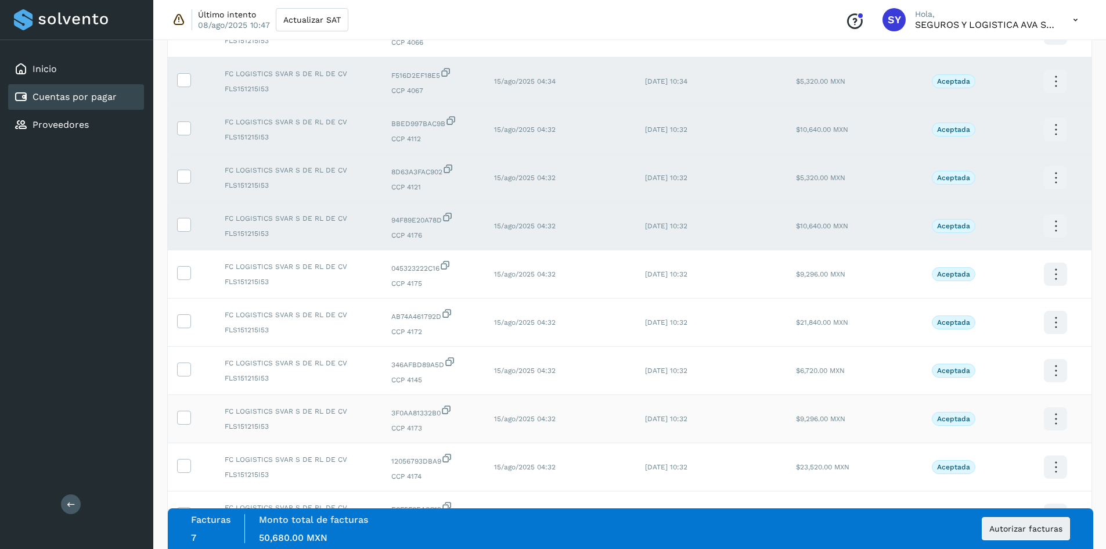
scroll to position [581, 0]
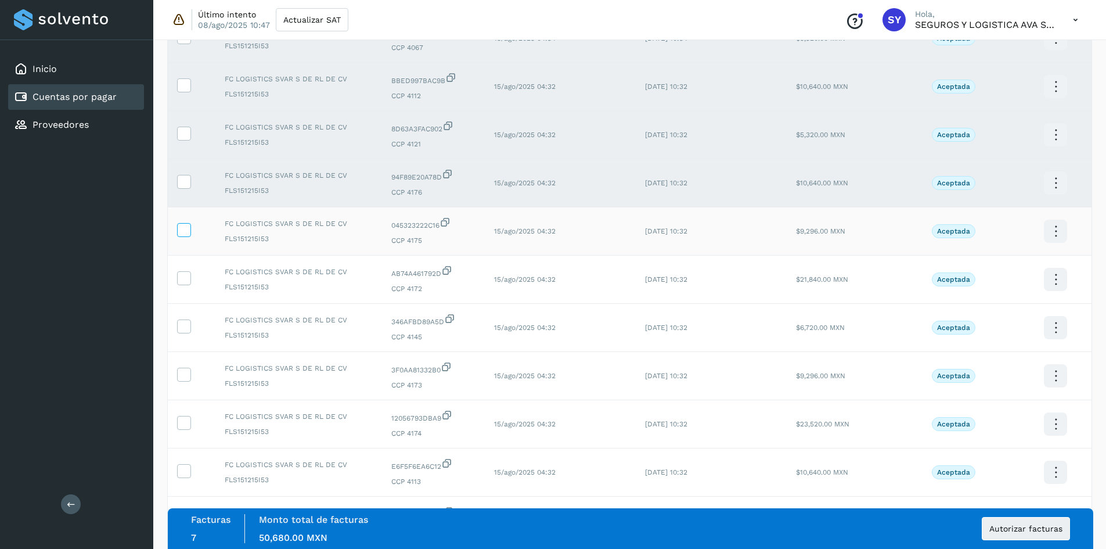
click at [185, 236] on label at bounding box center [184, 230] width 14 height 14
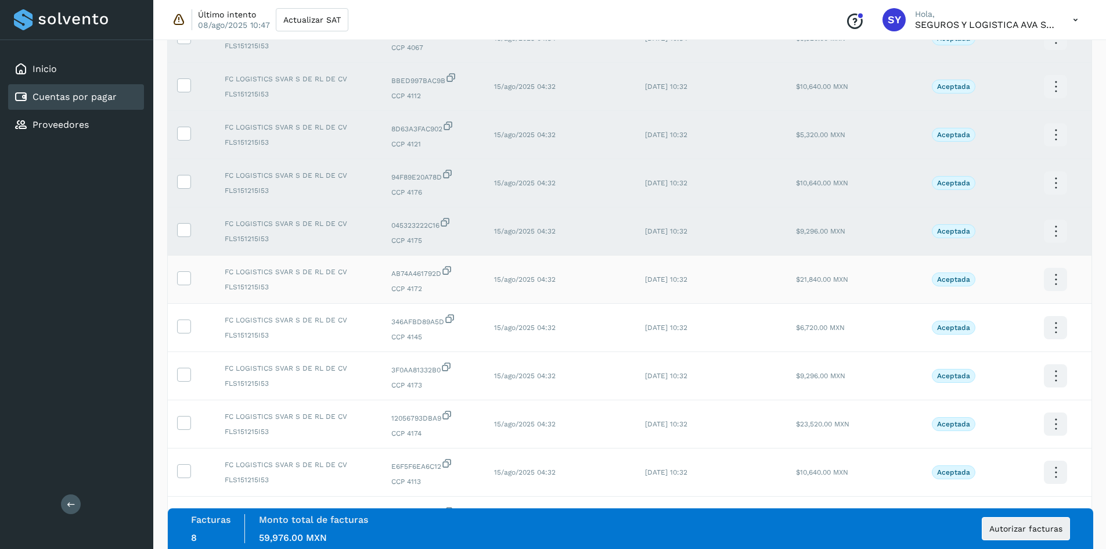
click at [185, 286] on td at bounding box center [192, 279] width 48 height 48
click at [188, 279] on icon at bounding box center [184, 277] width 12 height 12
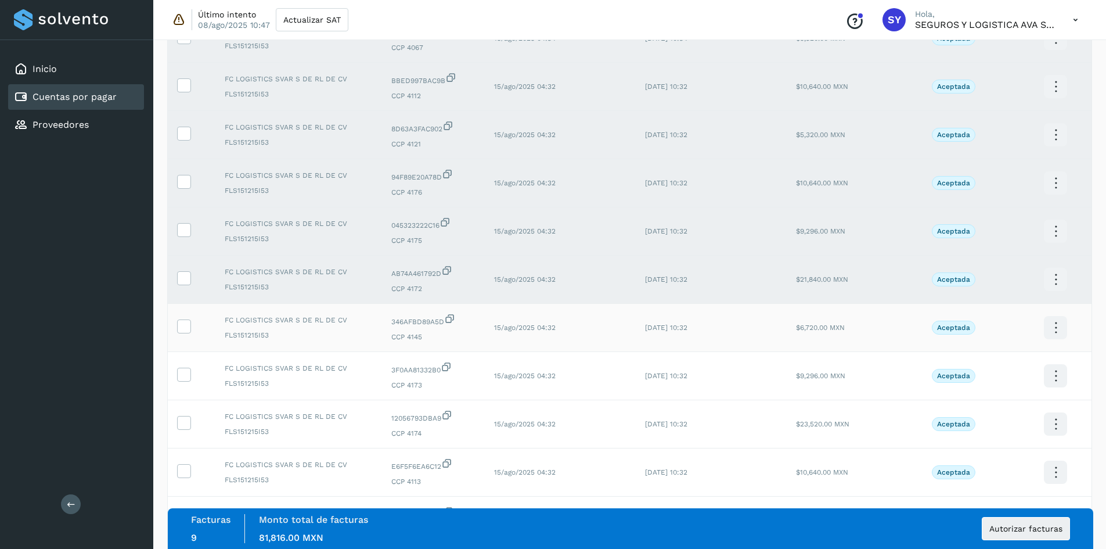
click at [185, 335] on td at bounding box center [192, 328] width 48 height 48
click at [182, 328] on icon at bounding box center [184, 325] width 12 height 12
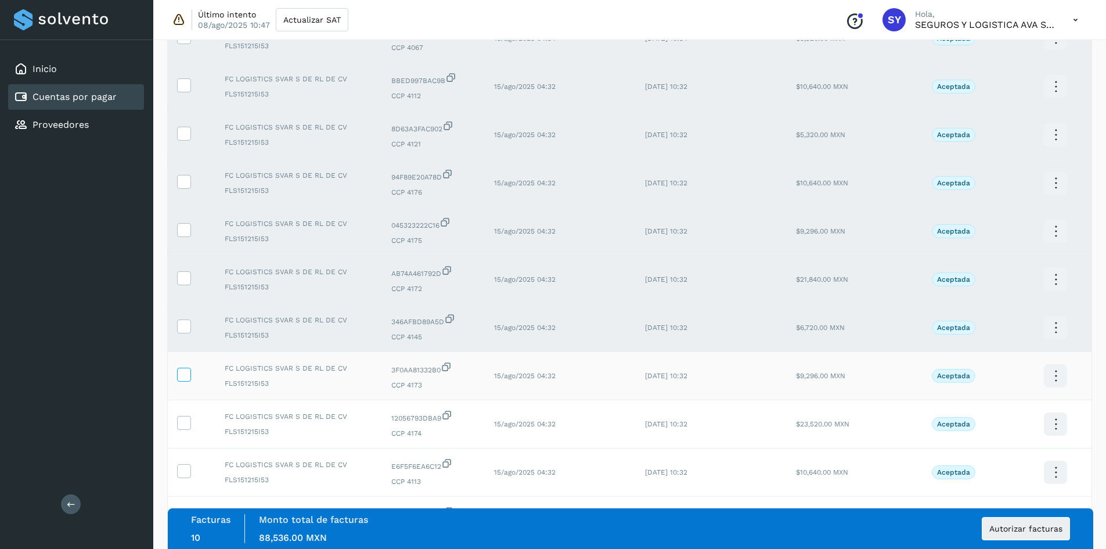
click at [183, 374] on icon at bounding box center [184, 374] width 12 height 12
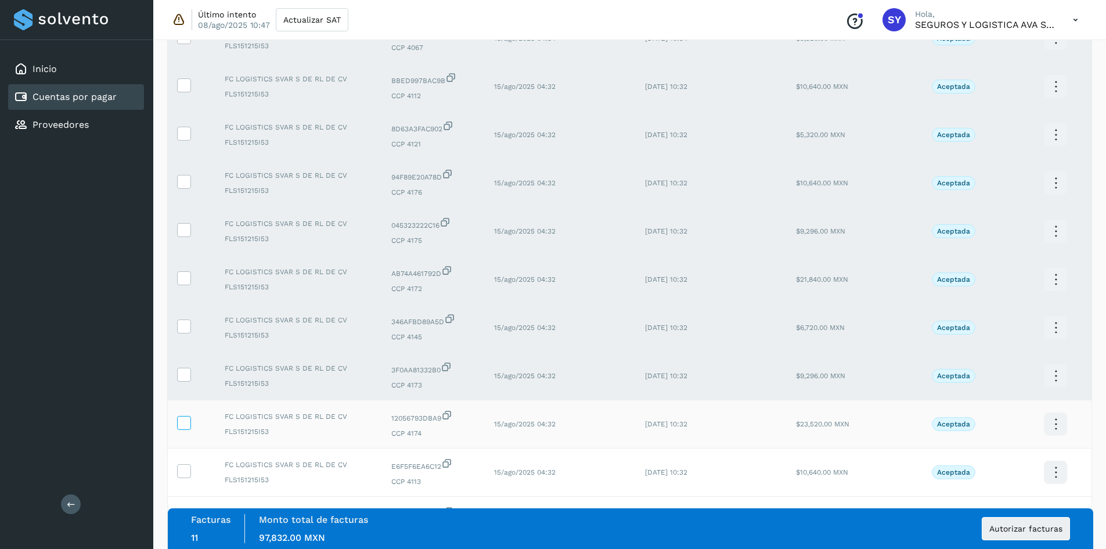
click at [184, 422] on icon at bounding box center [184, 422] width 12 height 12
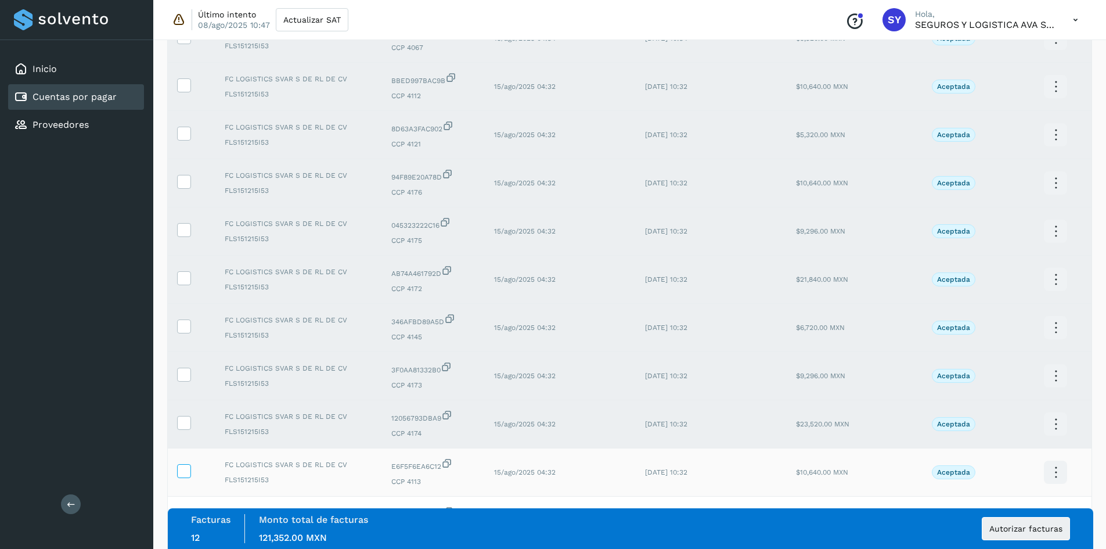
click at [184, 475] on icon at bounding box center [184, 470] width 12 height 12
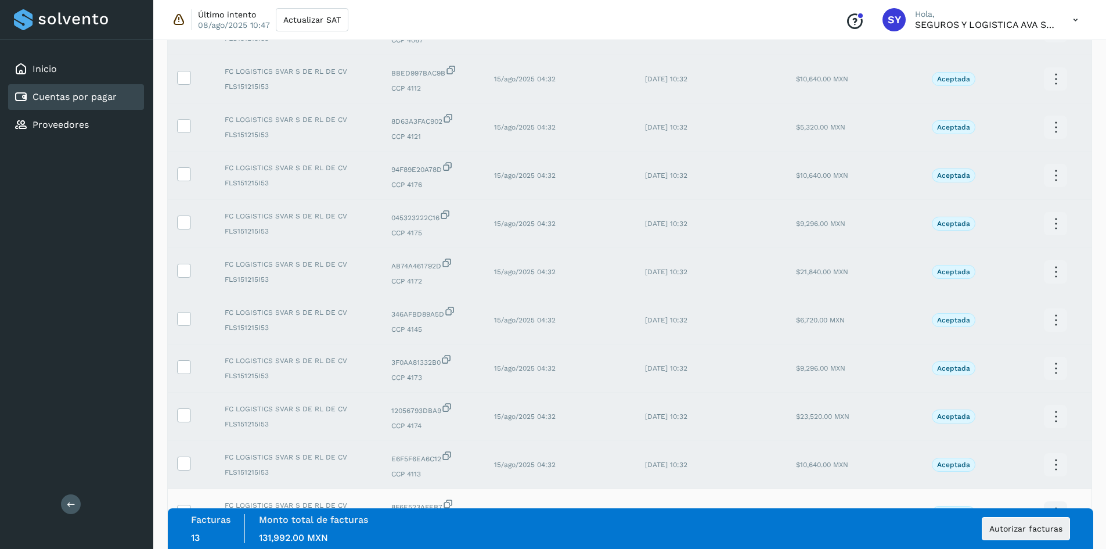
scroll to position [755, 0]
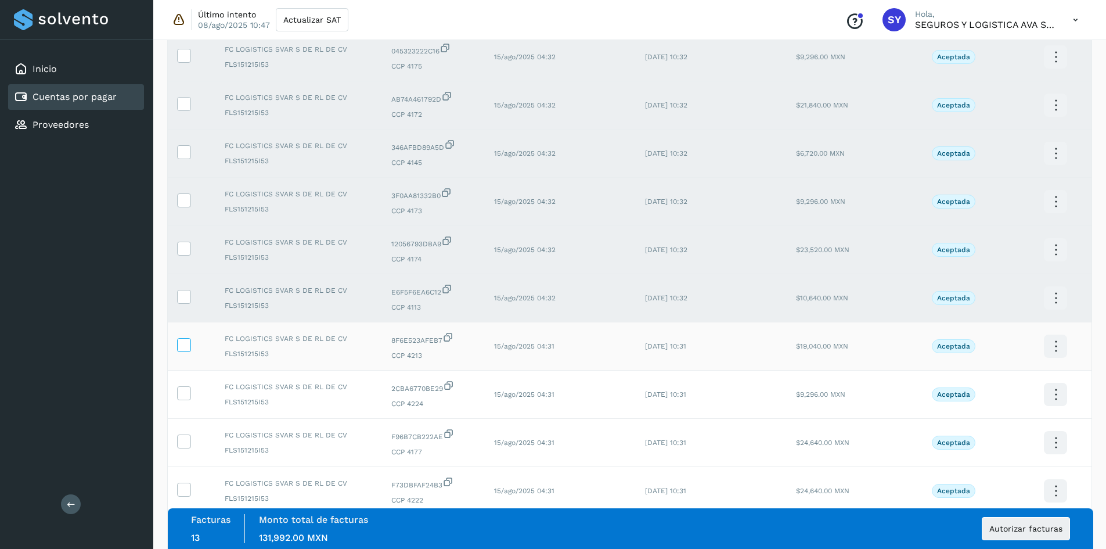
click at [190, 340] on label at bounding box center [184, 345] width 14 height 14
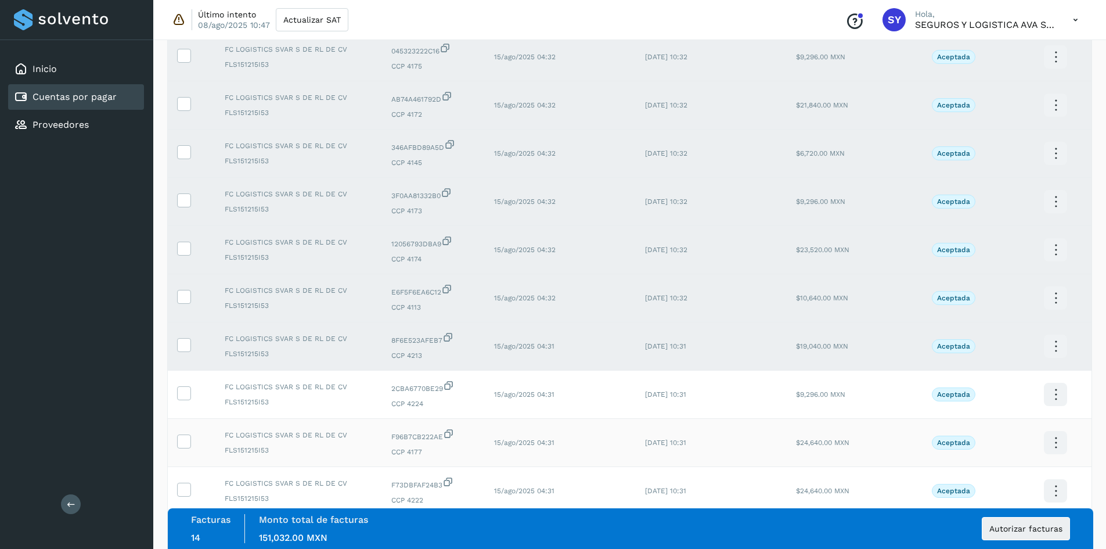
click at [188, 391] on icon at bounding box center [184, 392] width 12 height 12
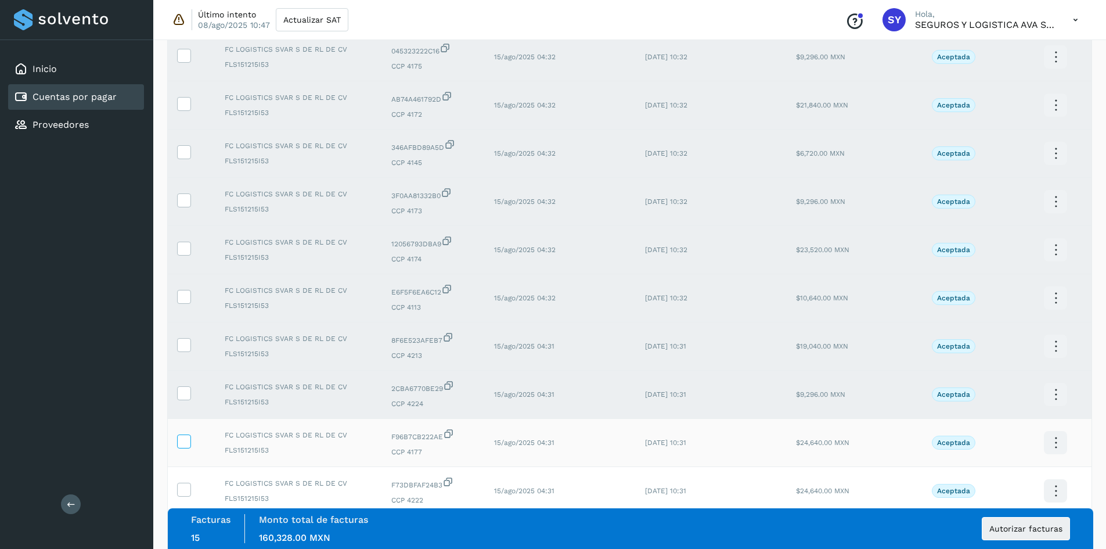
click at [188, 444] on icon at bounding box center [184, 440] width 12 height 12
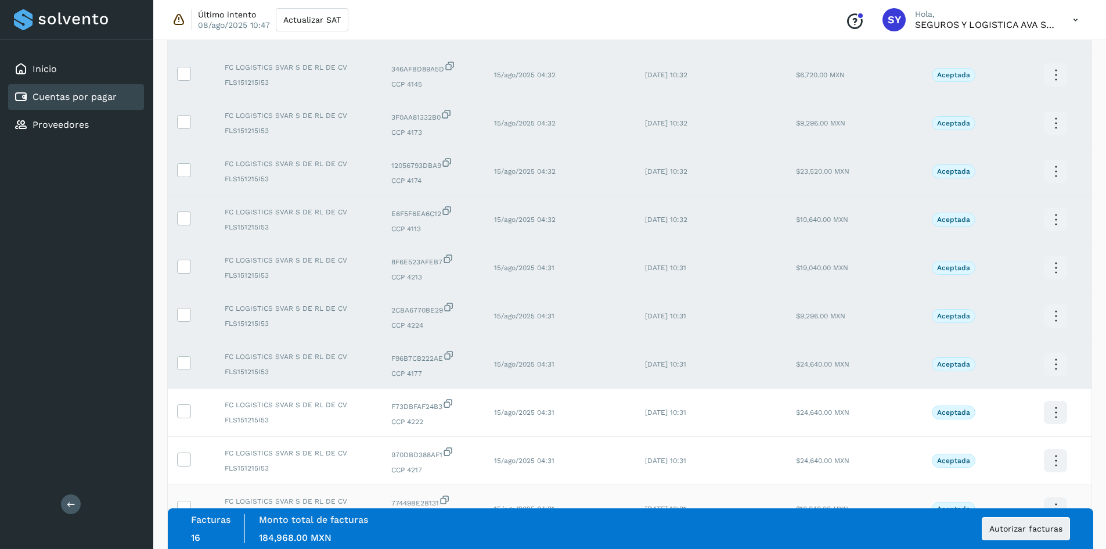
scroll to position [987, 0]
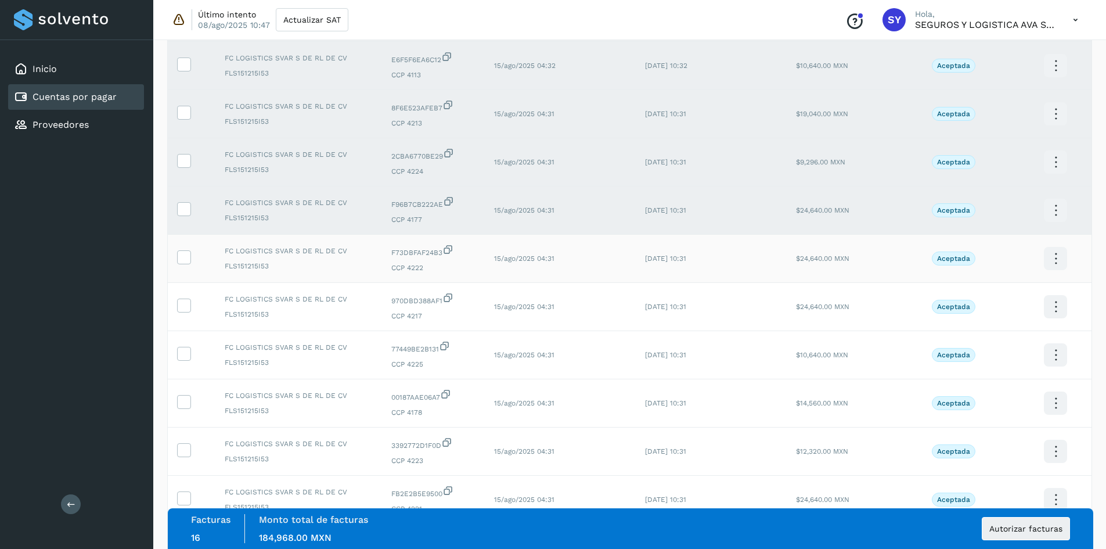
click at [175, 246] on td at bounding box center [192, 259] width 48 height 48
click at [180, 257] on icon at bounding box center [184, 256] width 12 height 12
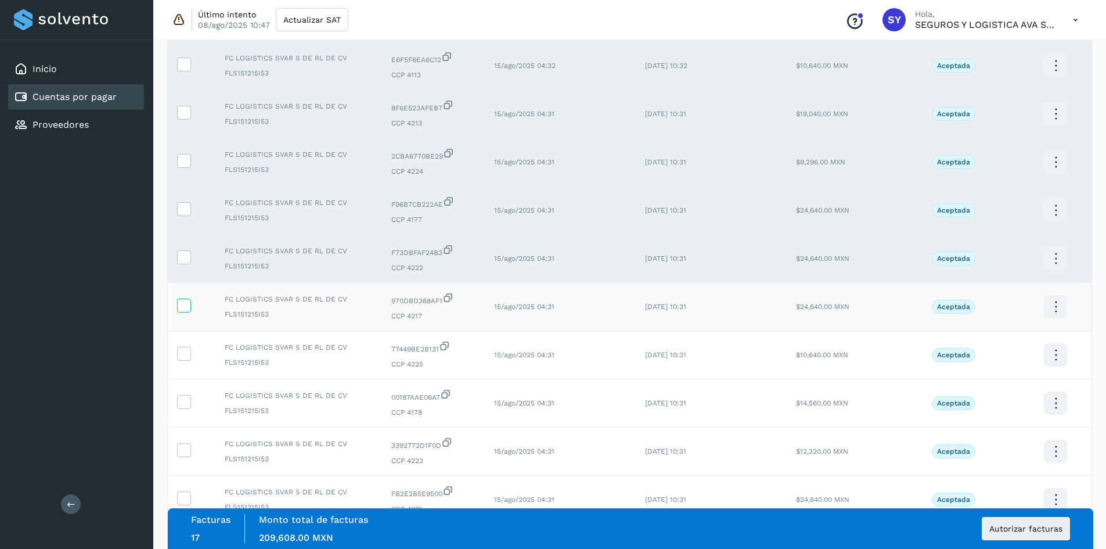
click at [185, 306] on icon at bounding box center [184, 304] width 12 height 12
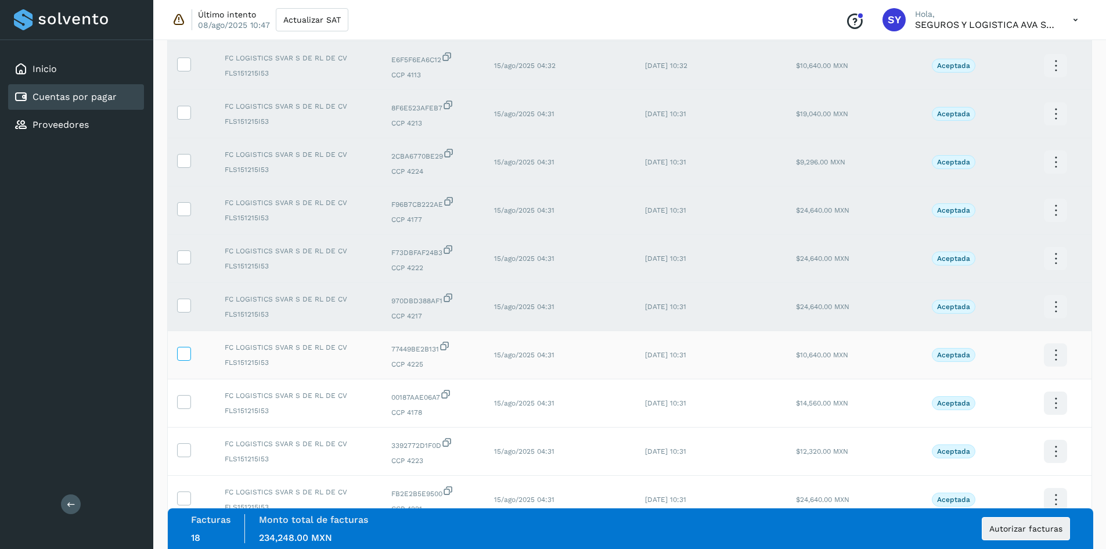
click at [188, 358] on icon at bounding box center [184, 353] width 12 height 12
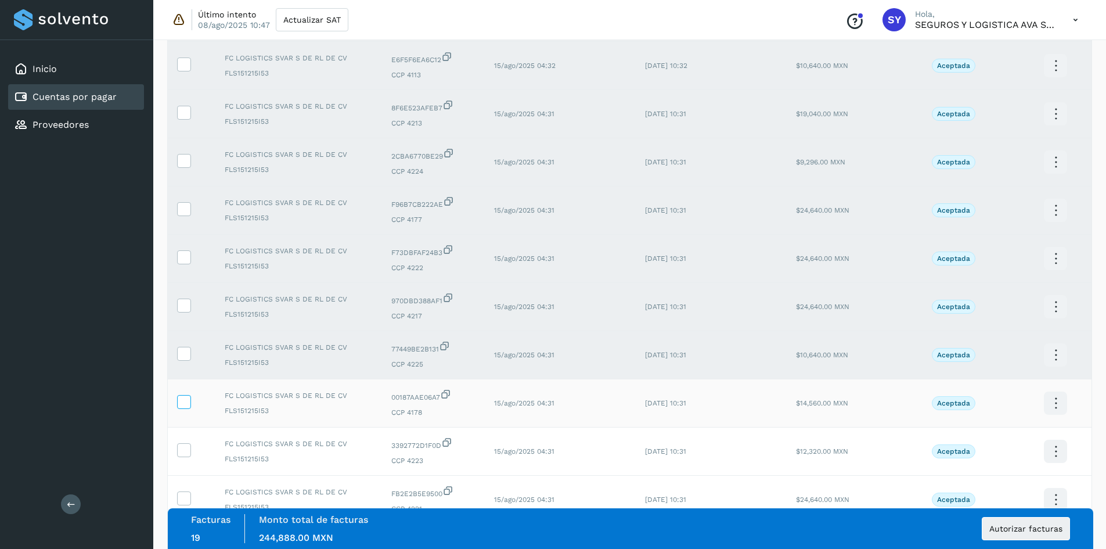
click at [186, 402] on icon at bounding box center [184, 401] width 12 height 12
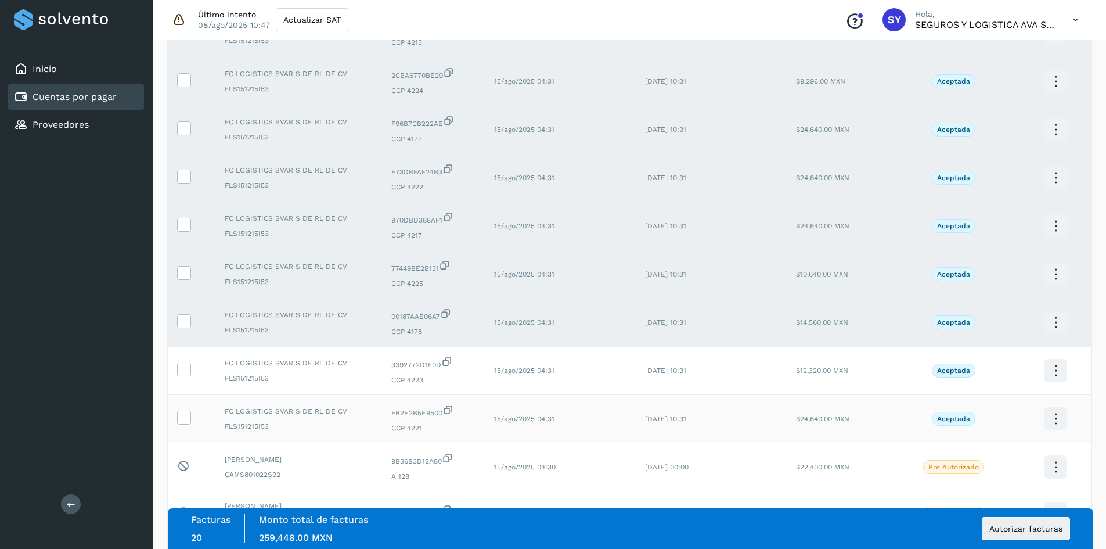
scroll to position [1154, 0]
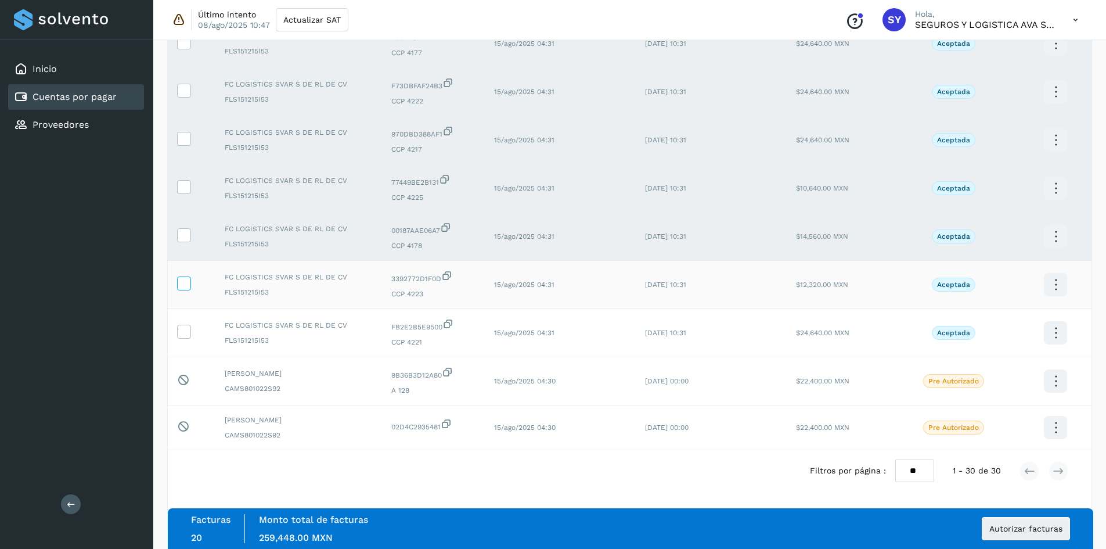
click at [178, 284] on icon at bounding box center [184, 282] width 12 height 12
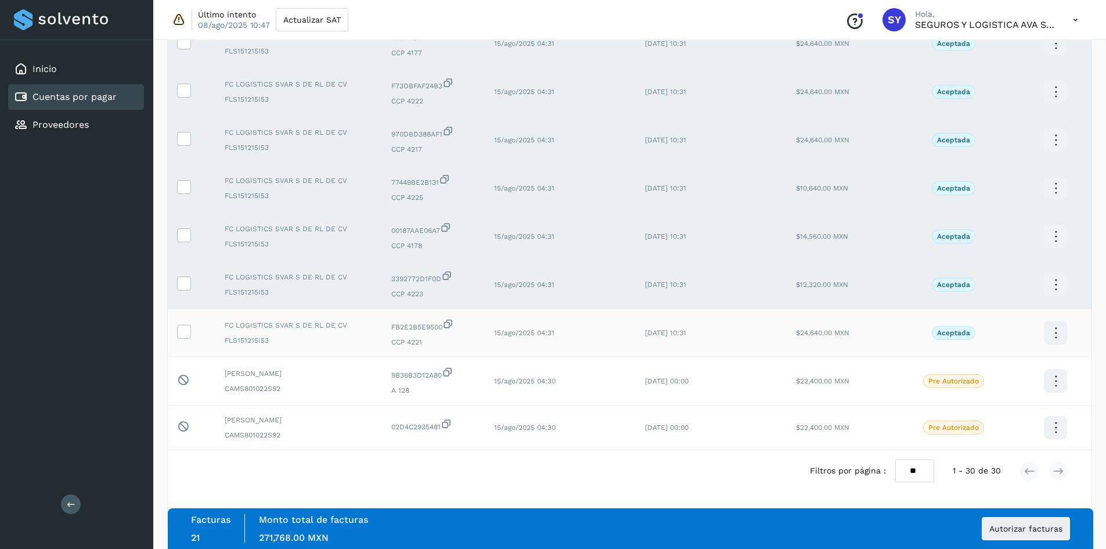
drag, startPoint x: 184, startPoint y: 330, endPoint x: 196, endPoint y: 351, distance: 23.9
click at [183, 330] on icon at bounding box center [184, 331] width 12 height 12
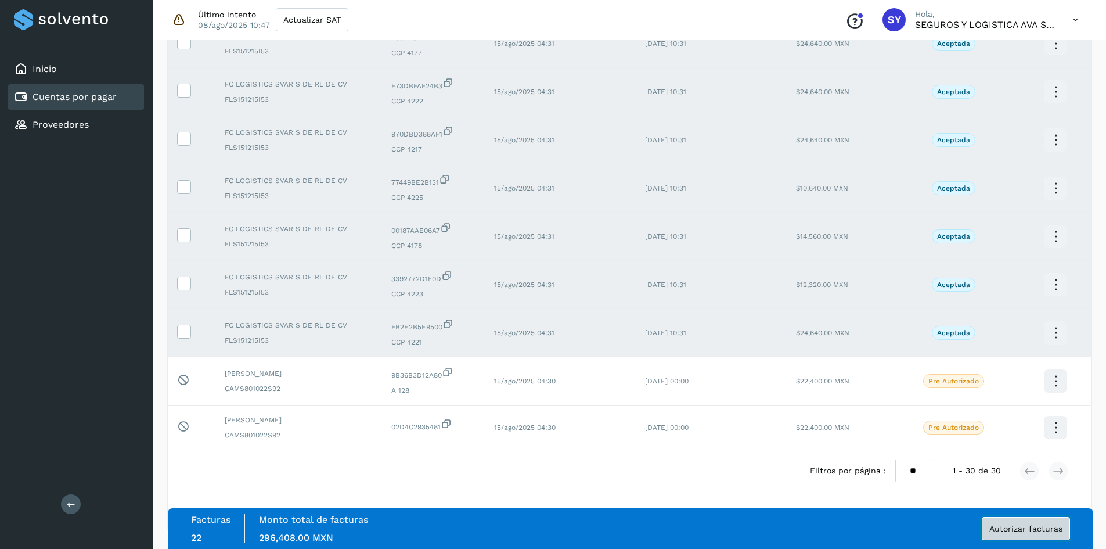
click at [1031, 527] on span "Autorizar facturas" at bounding box center [1025, 528] width 73 height 8
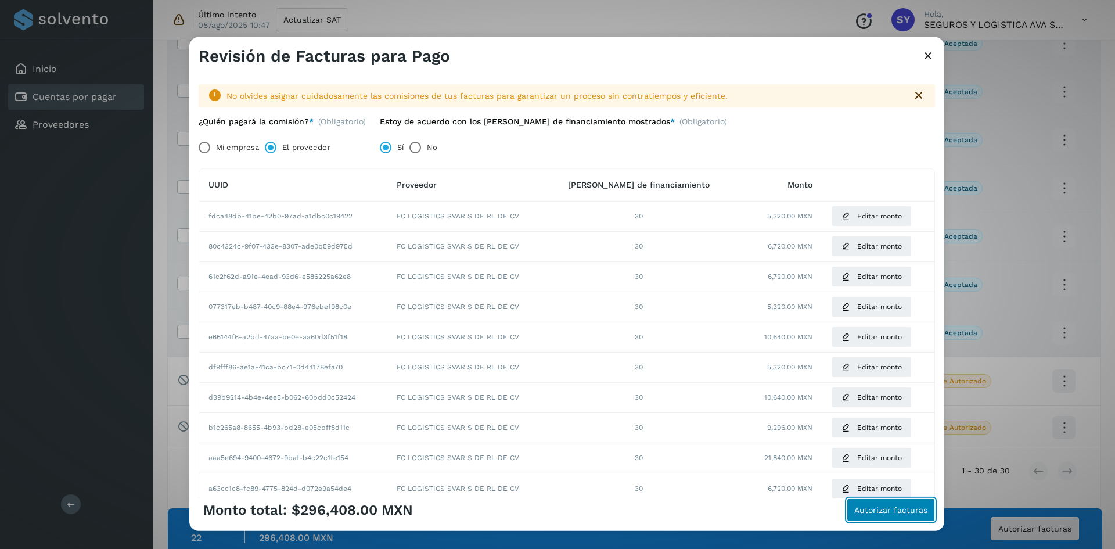
click at [871, 516] on button "Autorizar facturas" at bounding box center [891, 509] width 88 height 23
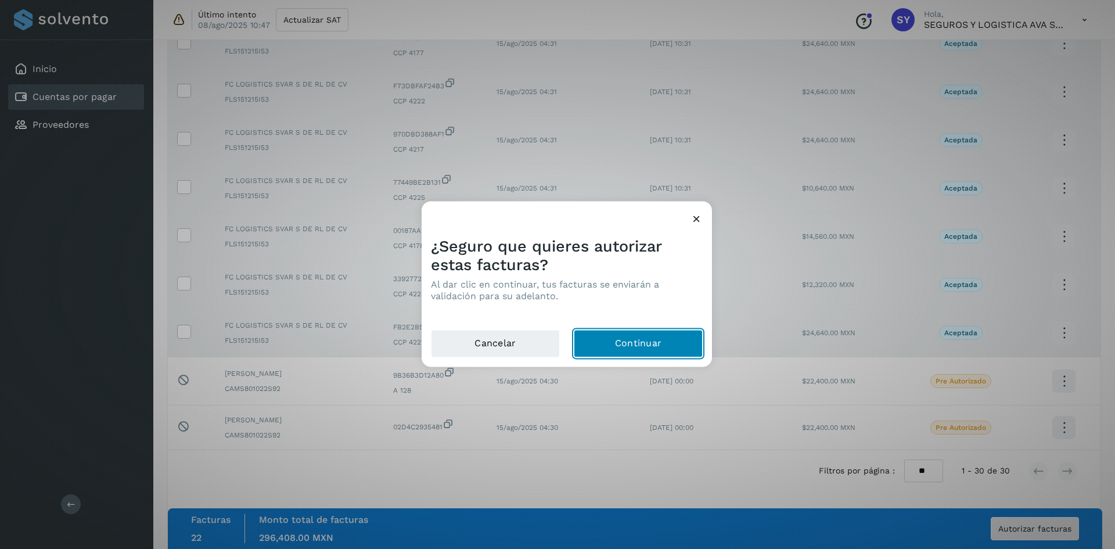
click at [612, 353] on button "Continuar" at bounding box center [638, 343] width 129 height 28
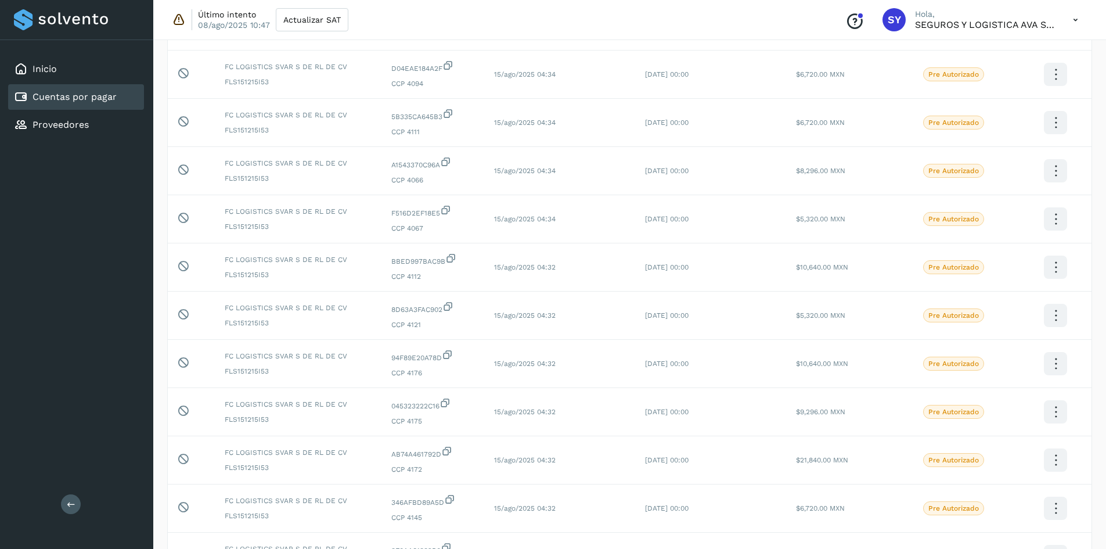
scroll to position [399, 0]
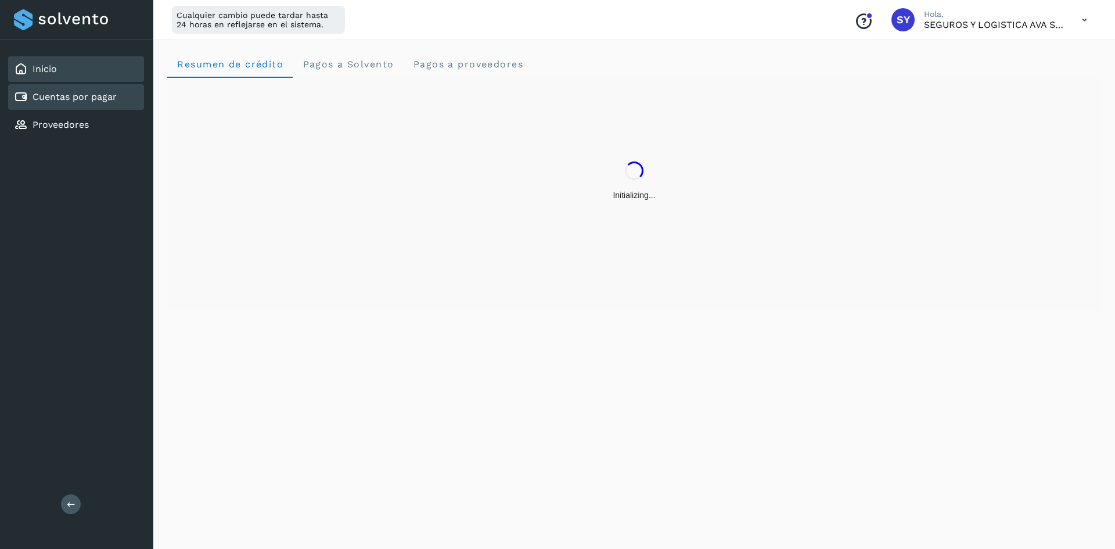
click at [88, 87] on div "Cuentas por pagar" at bounding box center [76, 97] width 136 height 26
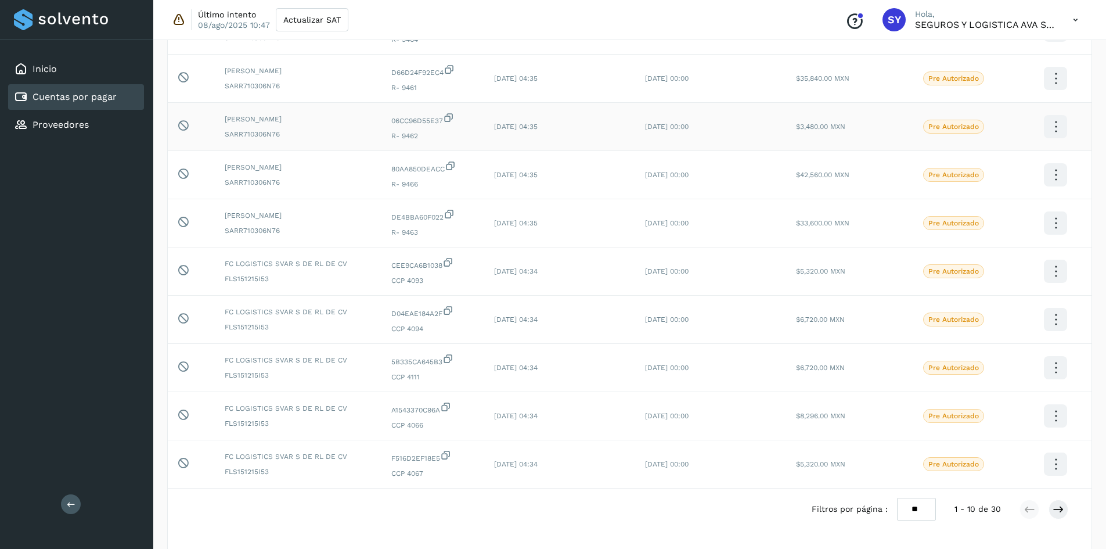
scroll to position [174, 0]
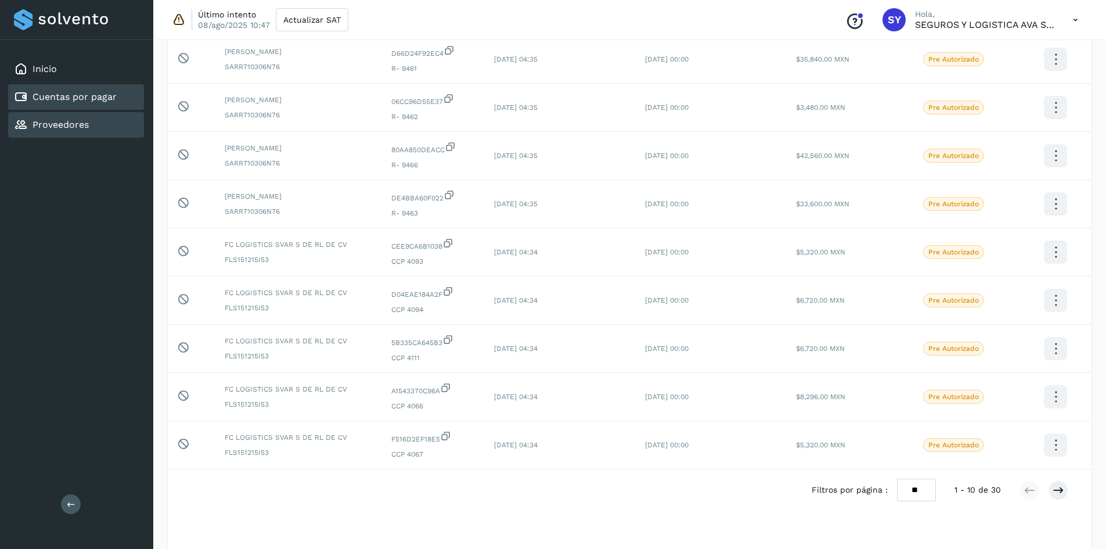
click at [71, 118] on div "Proveedores" at bounding box center [51, 125] width 75 height 14
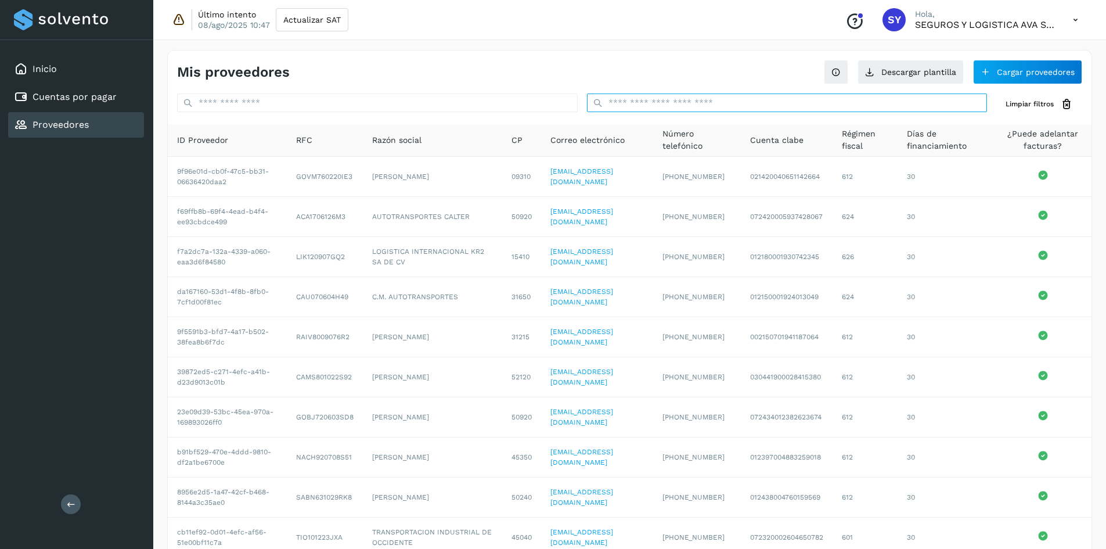
click at [659, 110] on input "text" at bounding box center [787, 102] width 401 height 19
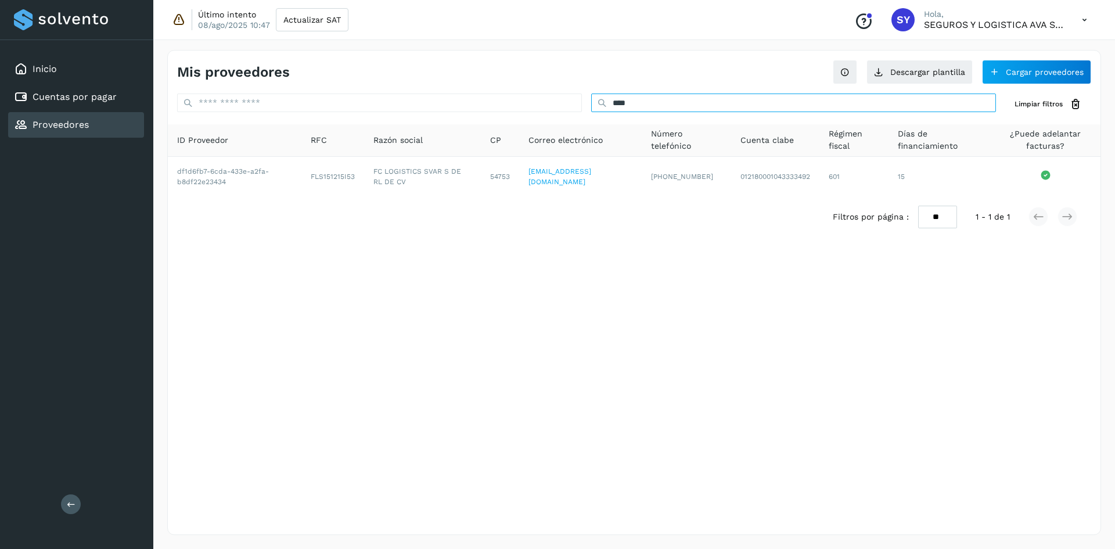
type input "****"
